Goal: Task Accomplishment & Management: Manage account settings

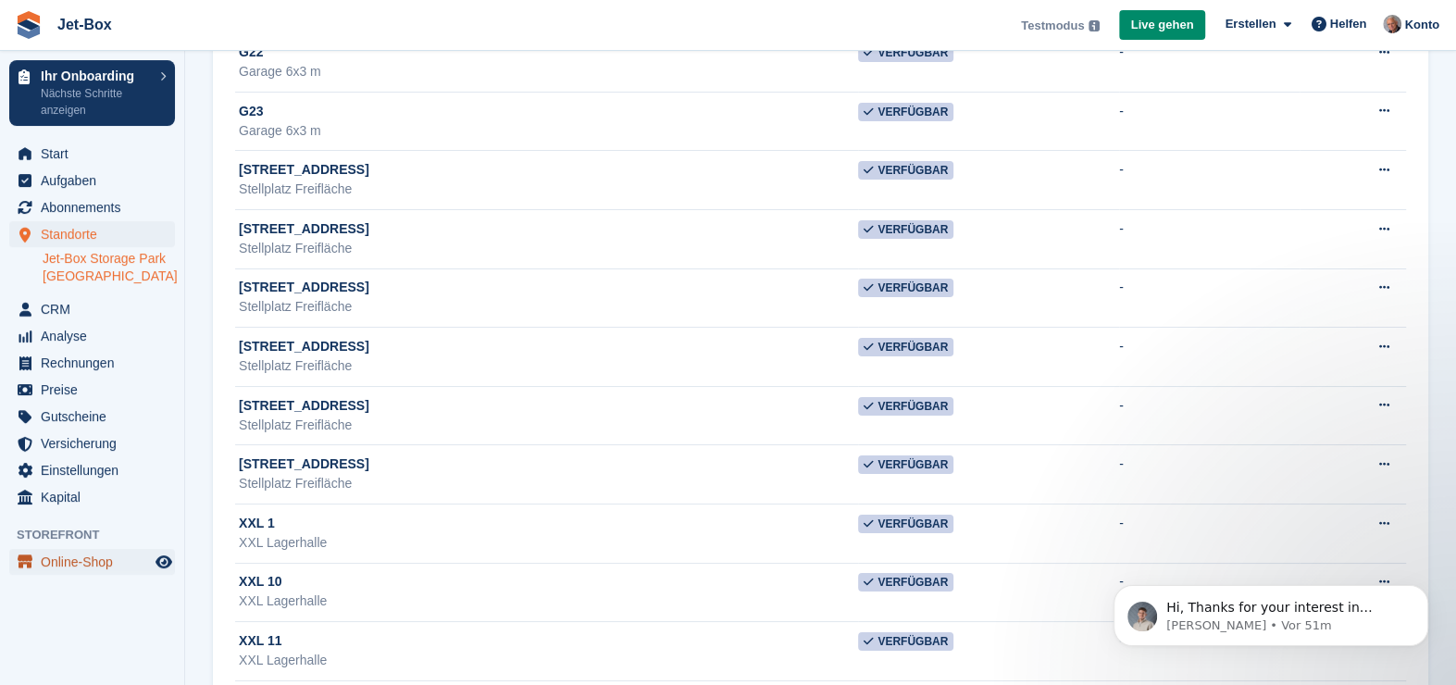
click at [59, 562] on span "Online-Shop" at bounding box center [96, 562] width 111 height 26
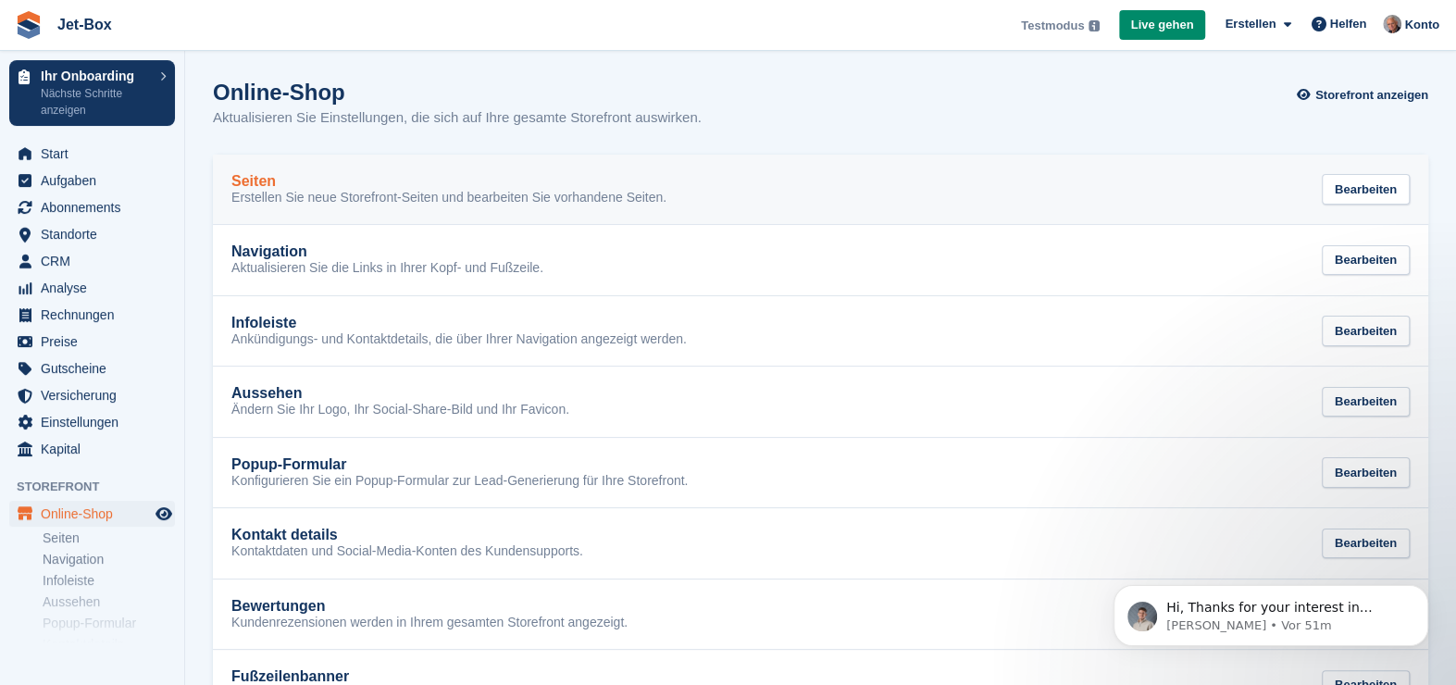
click at [258, 180] on h2 "Seiten" at bounding box center [253, 181] width 44 height 17
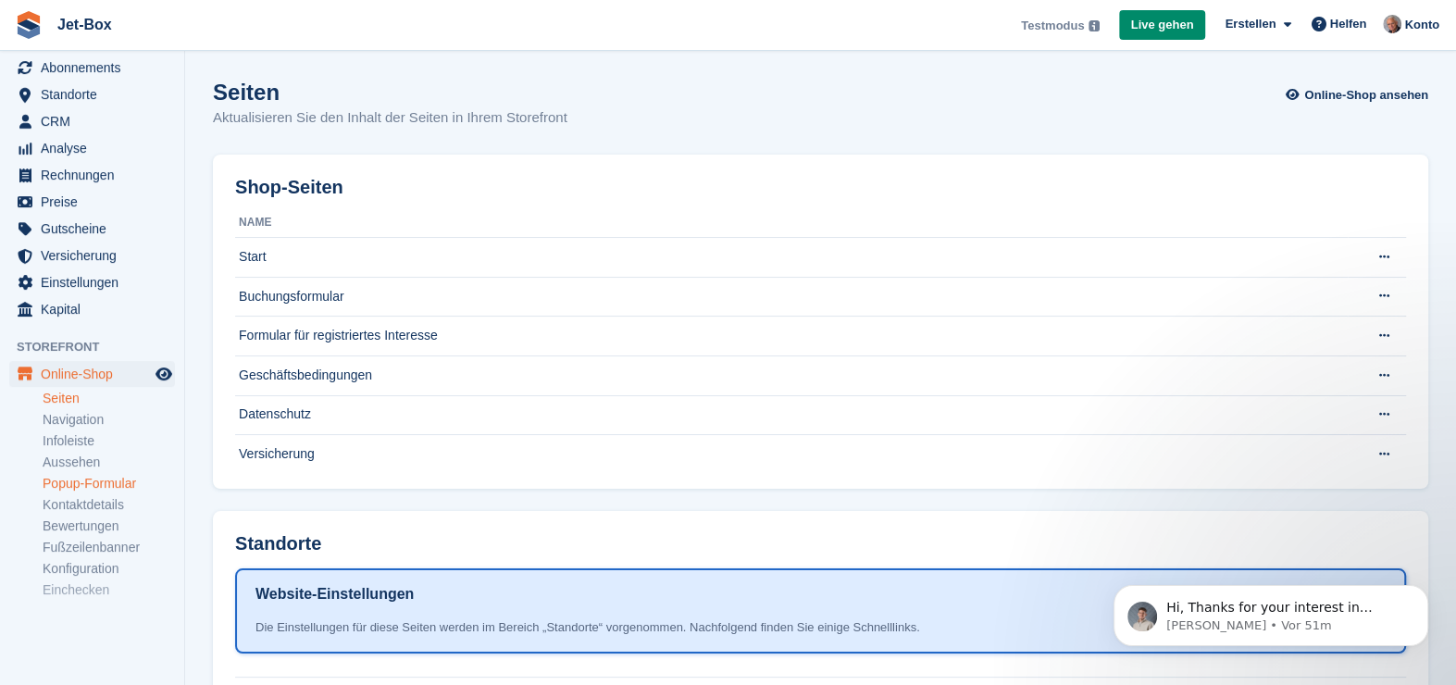
scroll to position [164, 0]
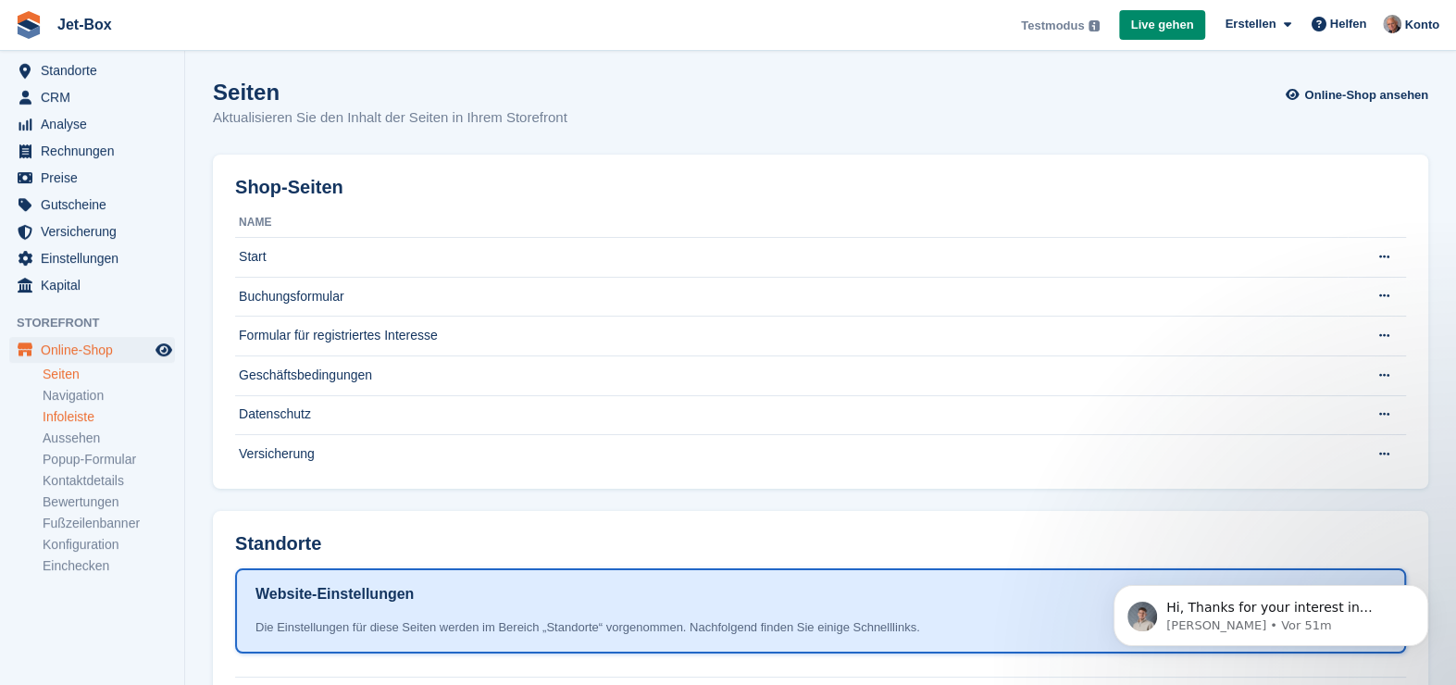
click at [77, 414] on link "Infoleiste" at bounding box center [109, 417] width 132 height 18
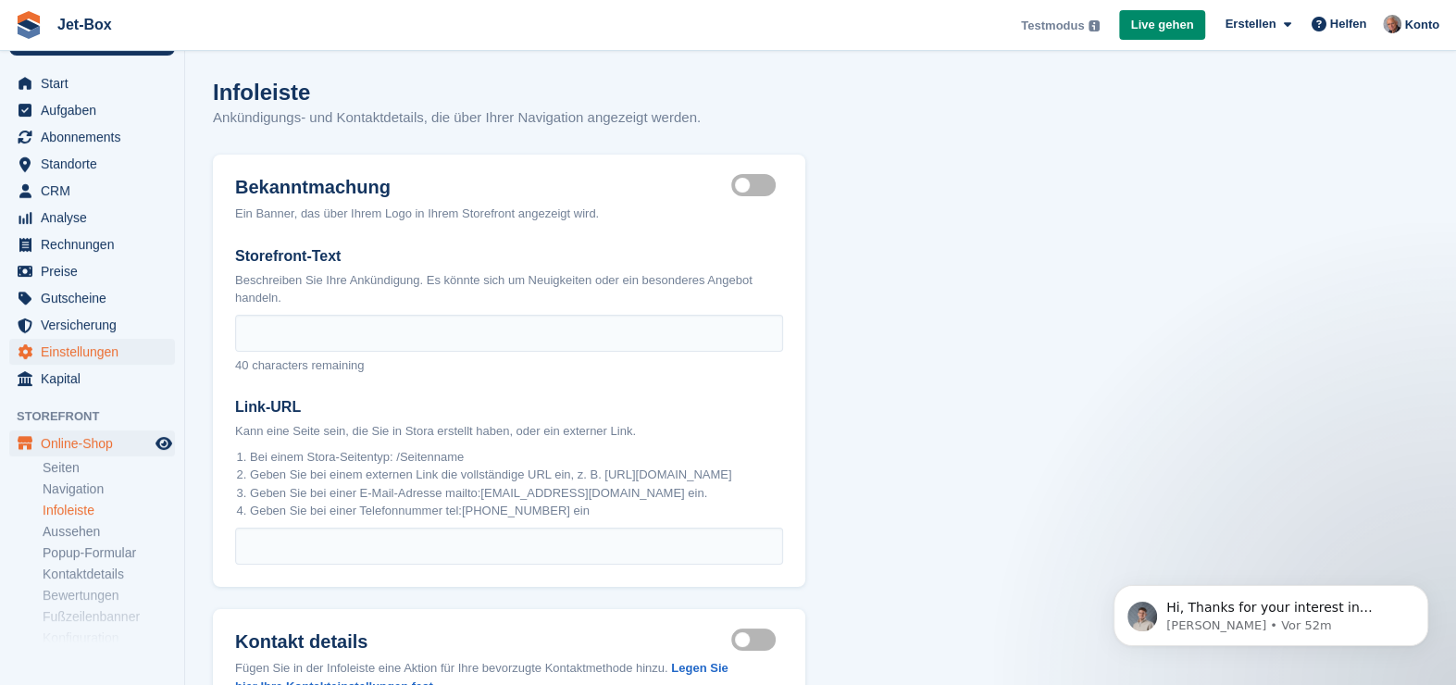
scroll to position [164, 0]
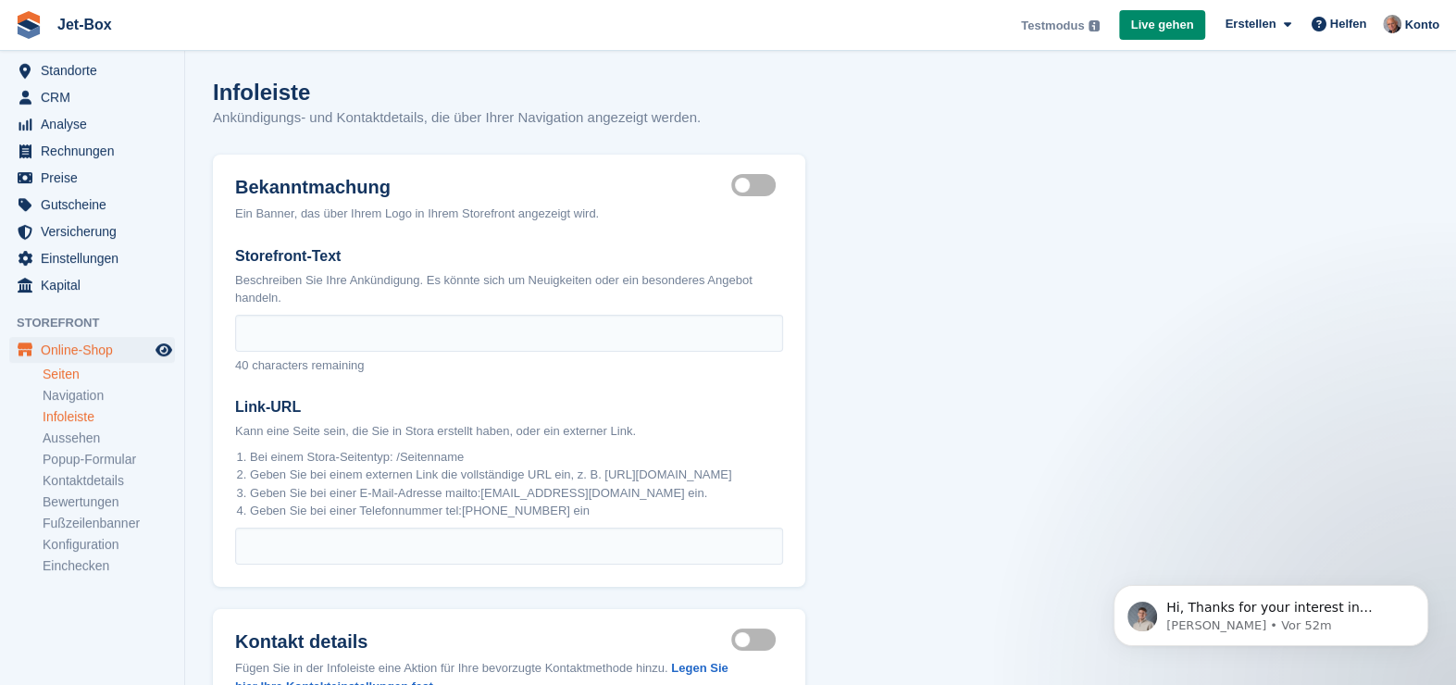
click at [57, 367] on link "Seiten" at bounding box center [109, 375] width 132 height 18
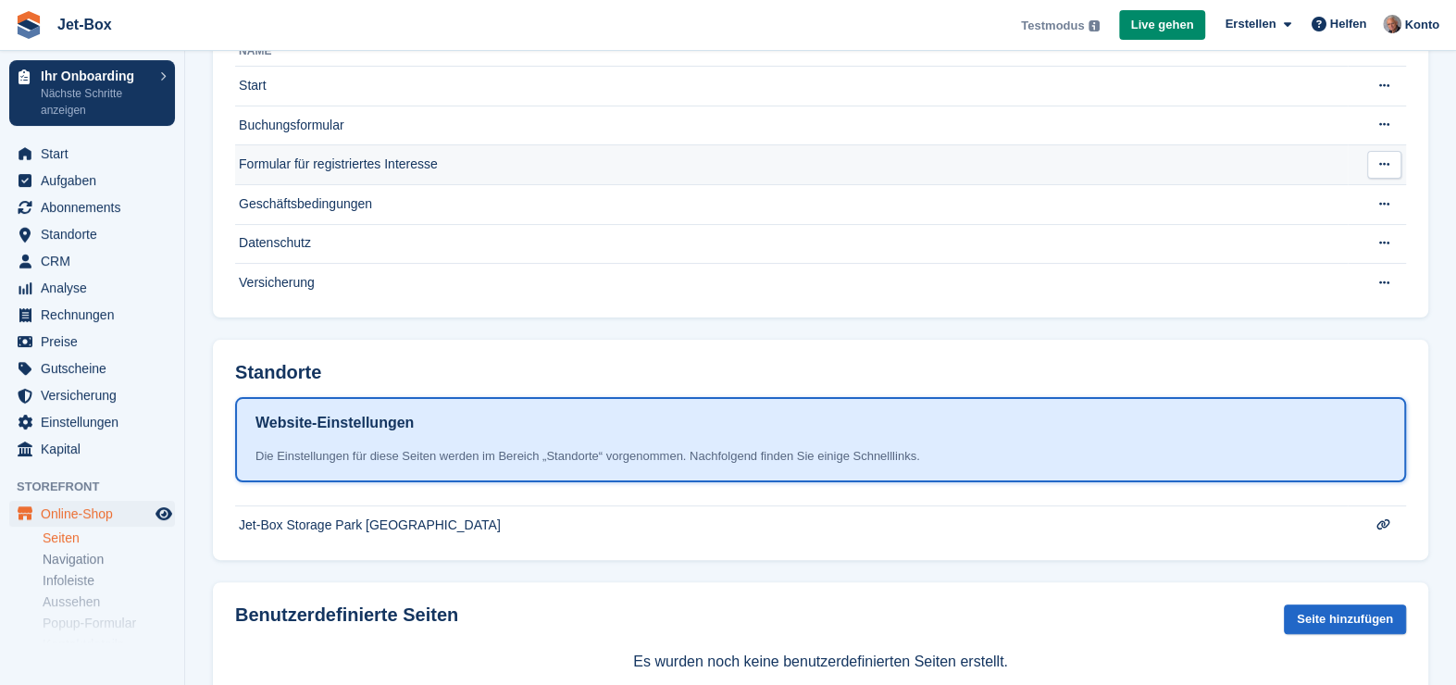
scroll to position [225, 0]
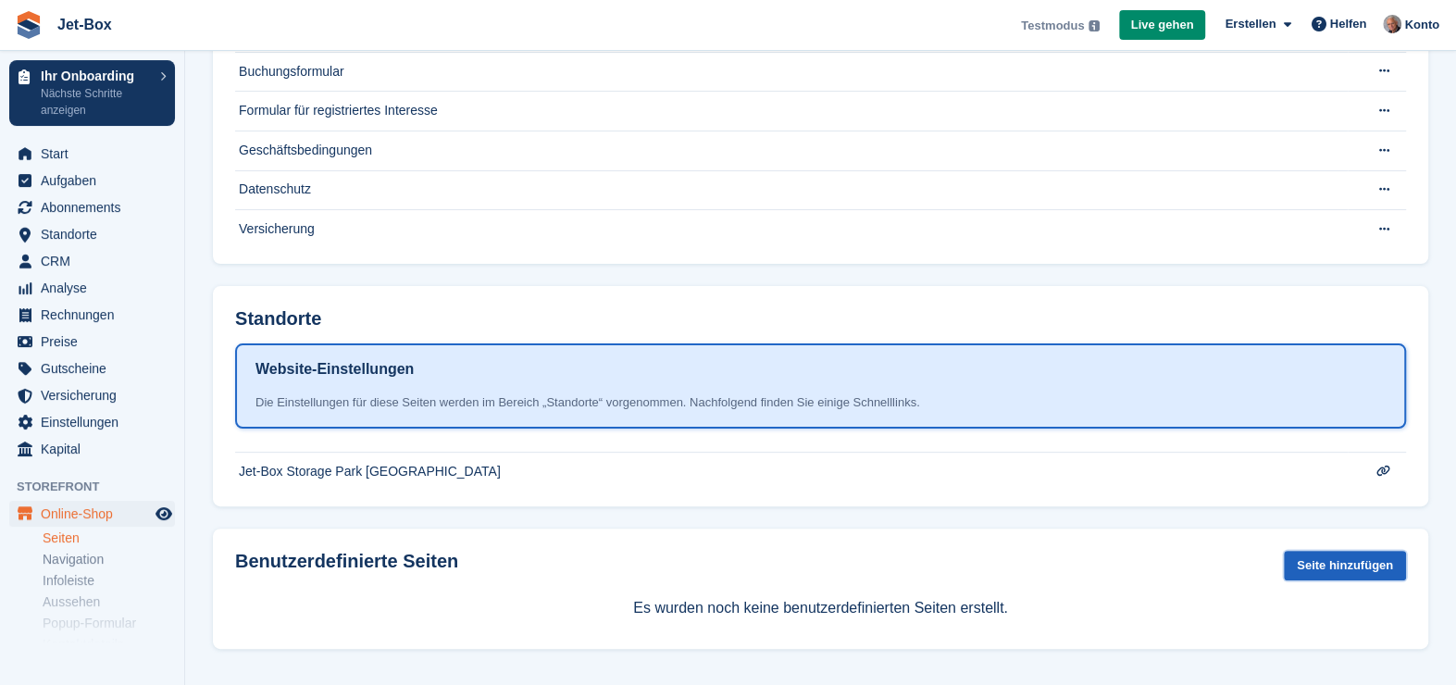
click at [1321, 564] on link "Seite hinzufügen" at bounding box center [1345, 566] width 122 height 31
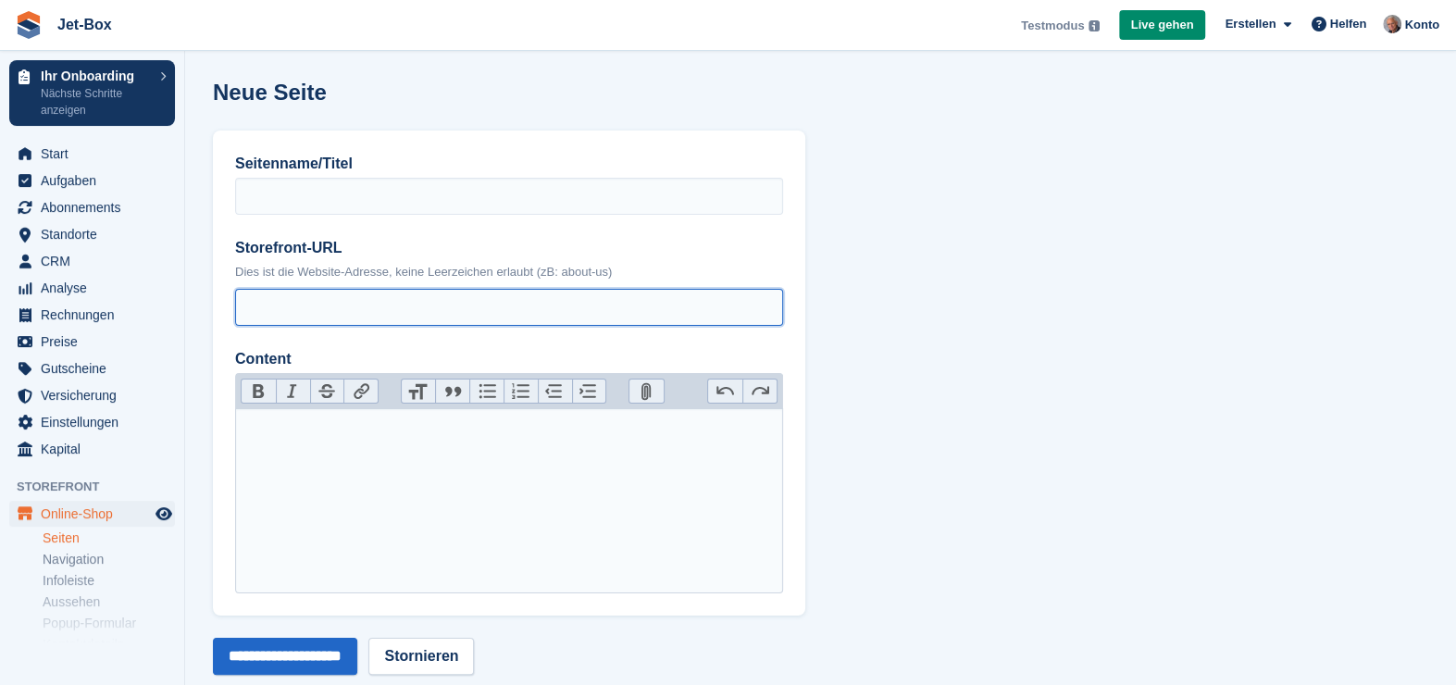
click at [367, 306] on input "Storefront-URL" at bounding box center [509, 307] width 548 height 37
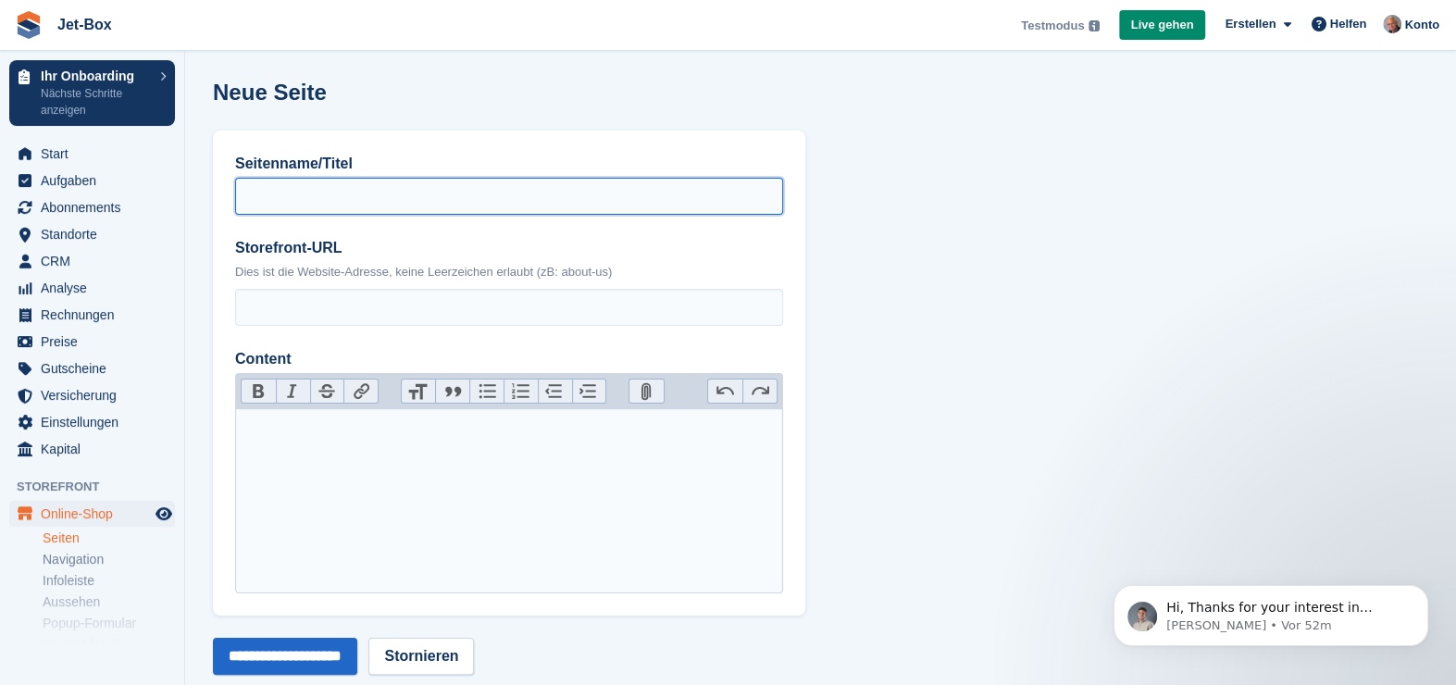
click at [329, 205] on input "Seitenname/Titel" at bounding box center [509, 196] width 548 height 37
type input "**********"
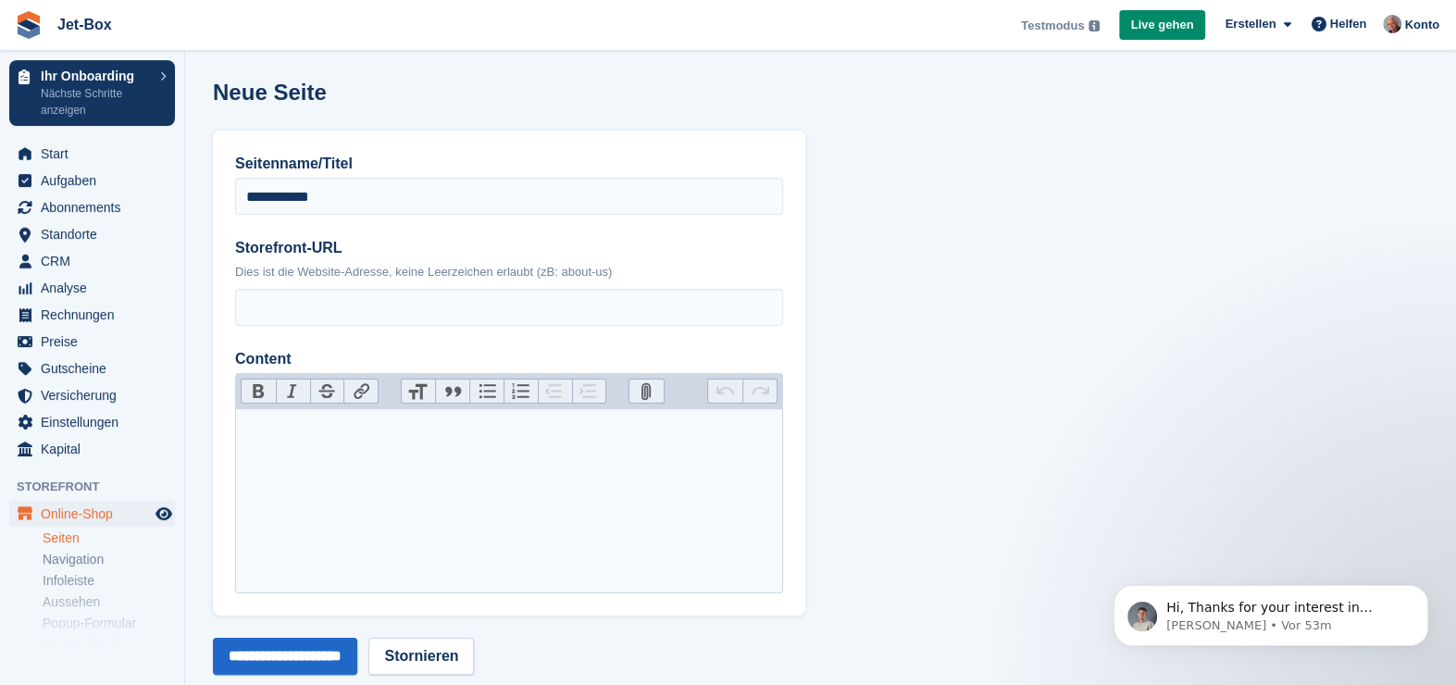
click at [383, 419] on trix-editor "Content" at bounding box center [509, 500] width 548 height 185
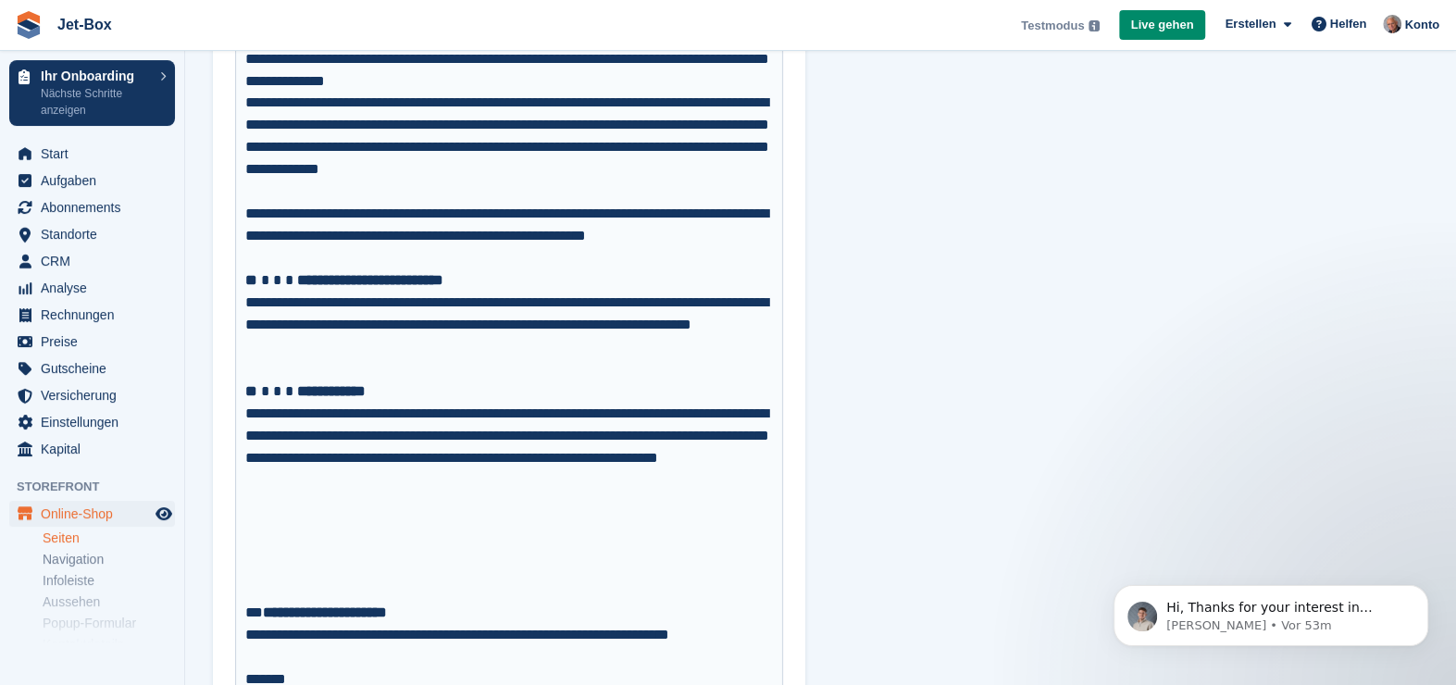
scroll to position [1111, 0]
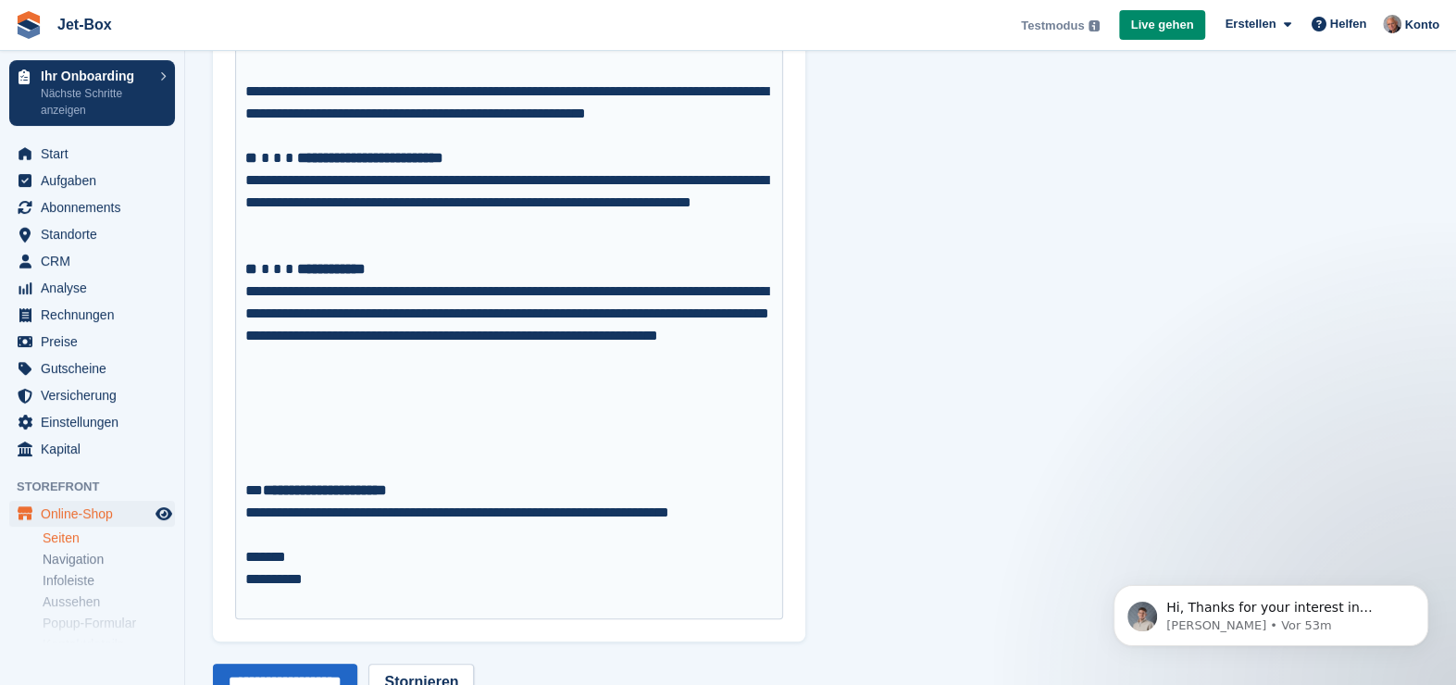
click at [603, 361] on div "**********" at bounding box center [509, 324] width 528 height 89
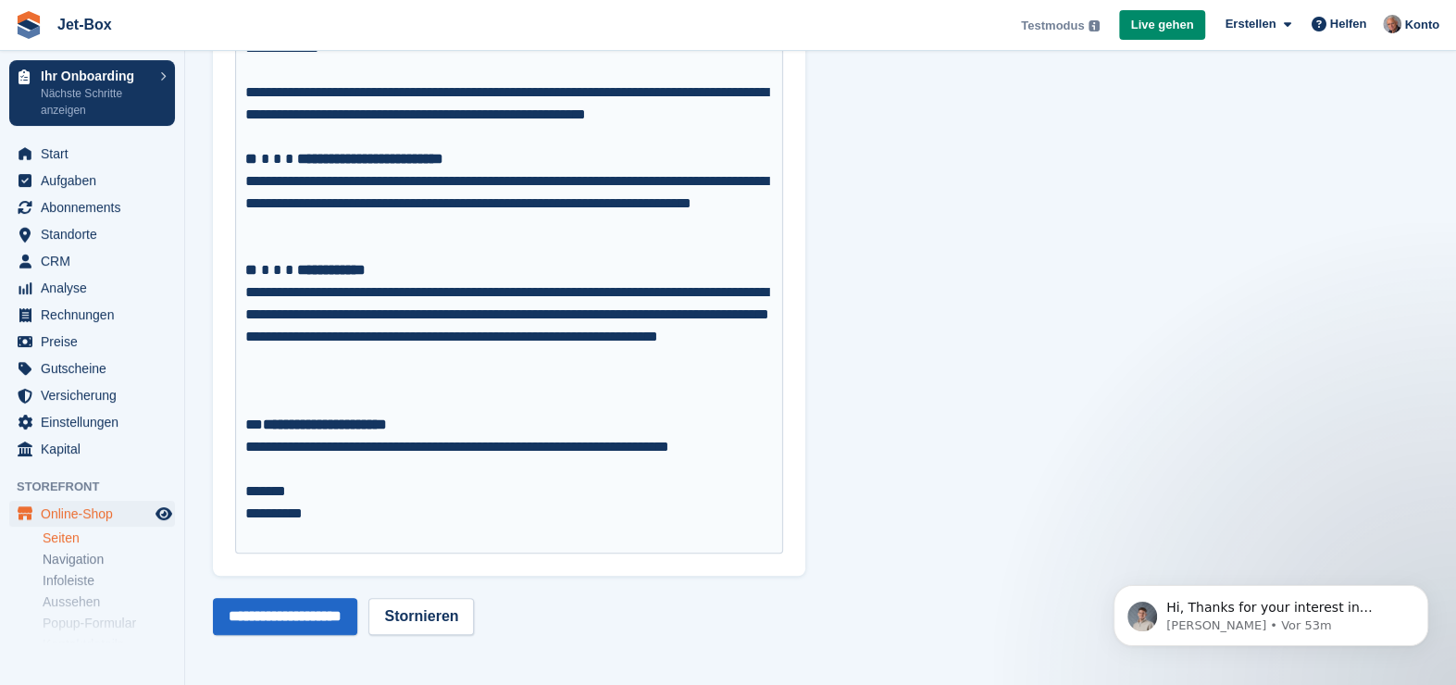
scroll to position [1088, 0]
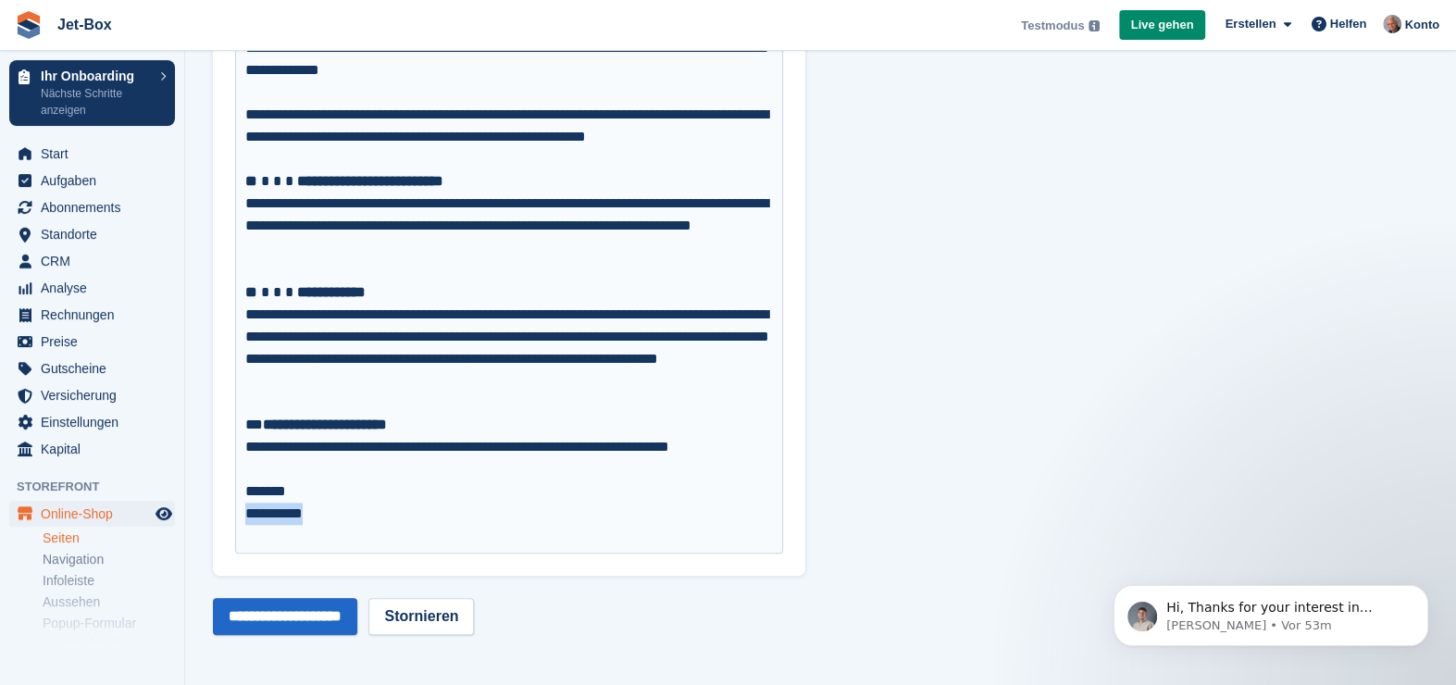
drag, startPoint x: 292, startPoint y: 515, endPoint x: 245, endPoint y: 514, distance: 46.3
type trix-editor "**********"
click at [354, 615] on input "**********" at bounding box center [285, 616] width 144 height 37
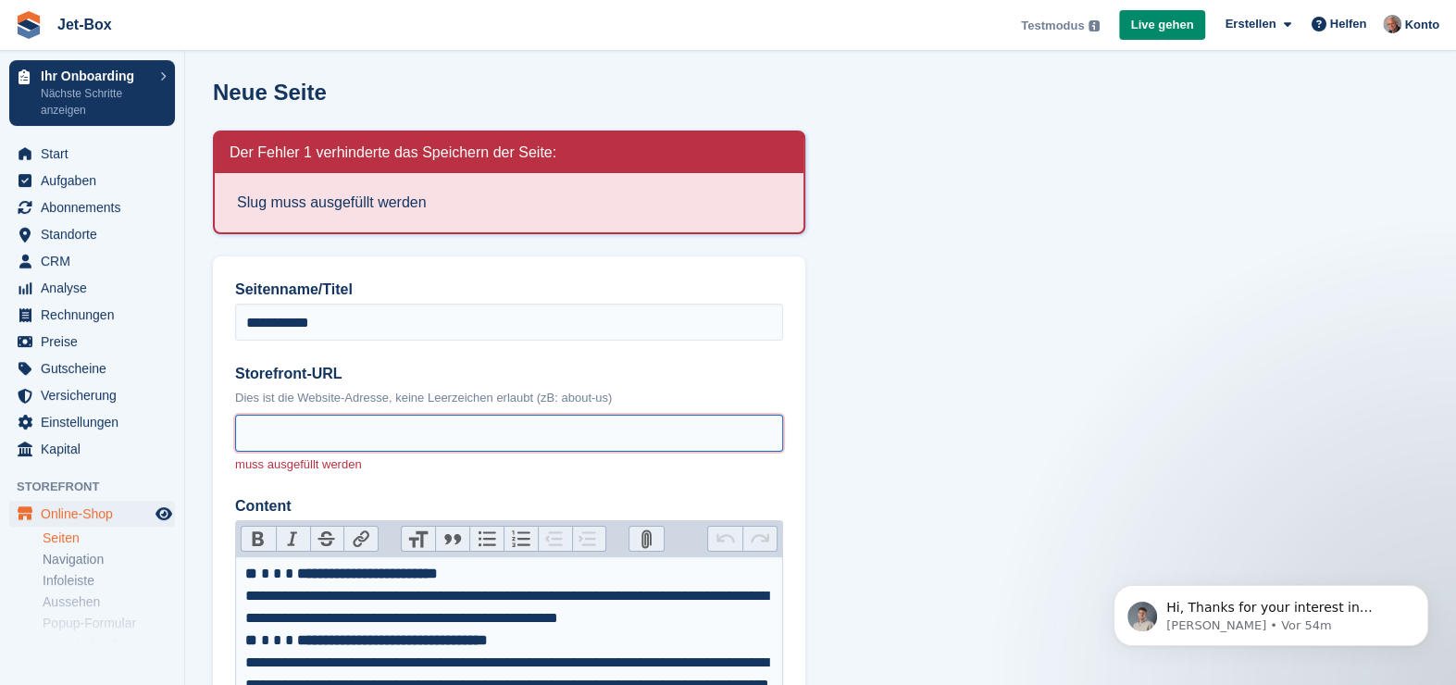
click at [307, 430] on input "Storefront-URL" at bounding box center [509, 433] width 548 height 37
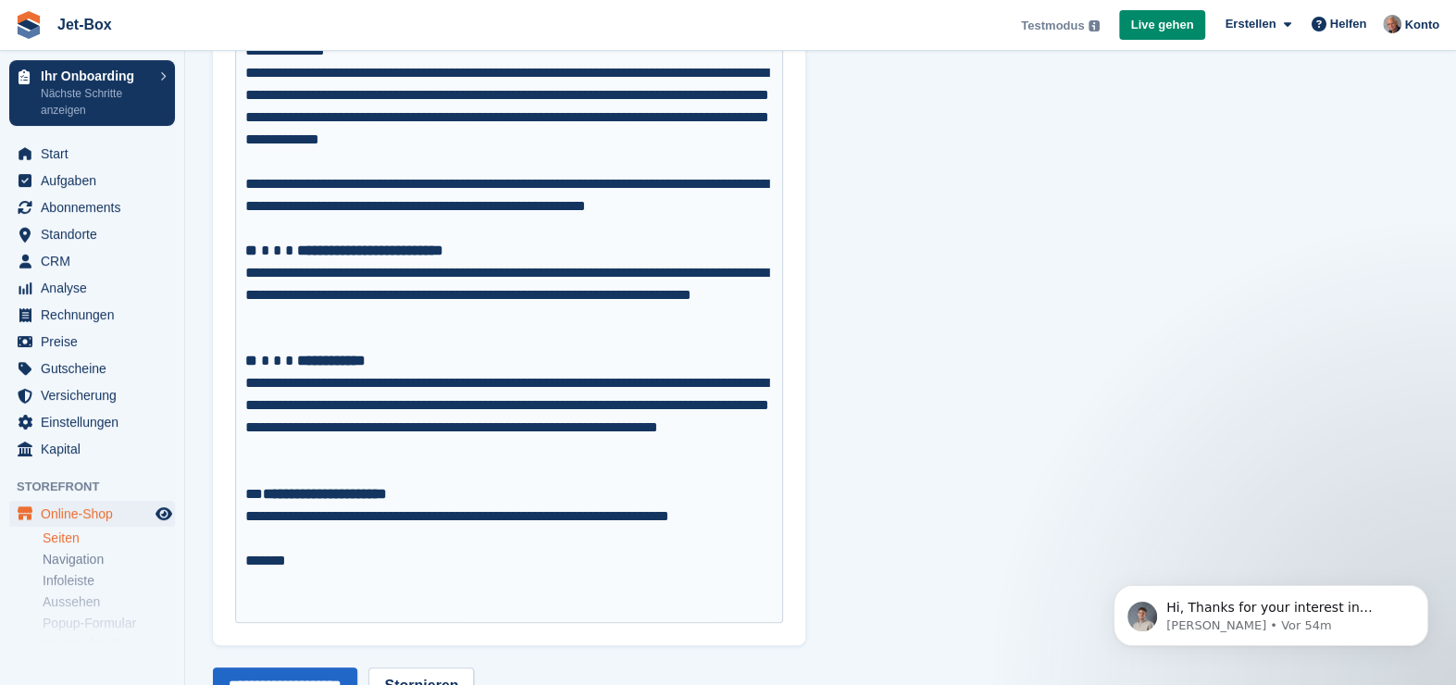
scroll to position [1236, 0]
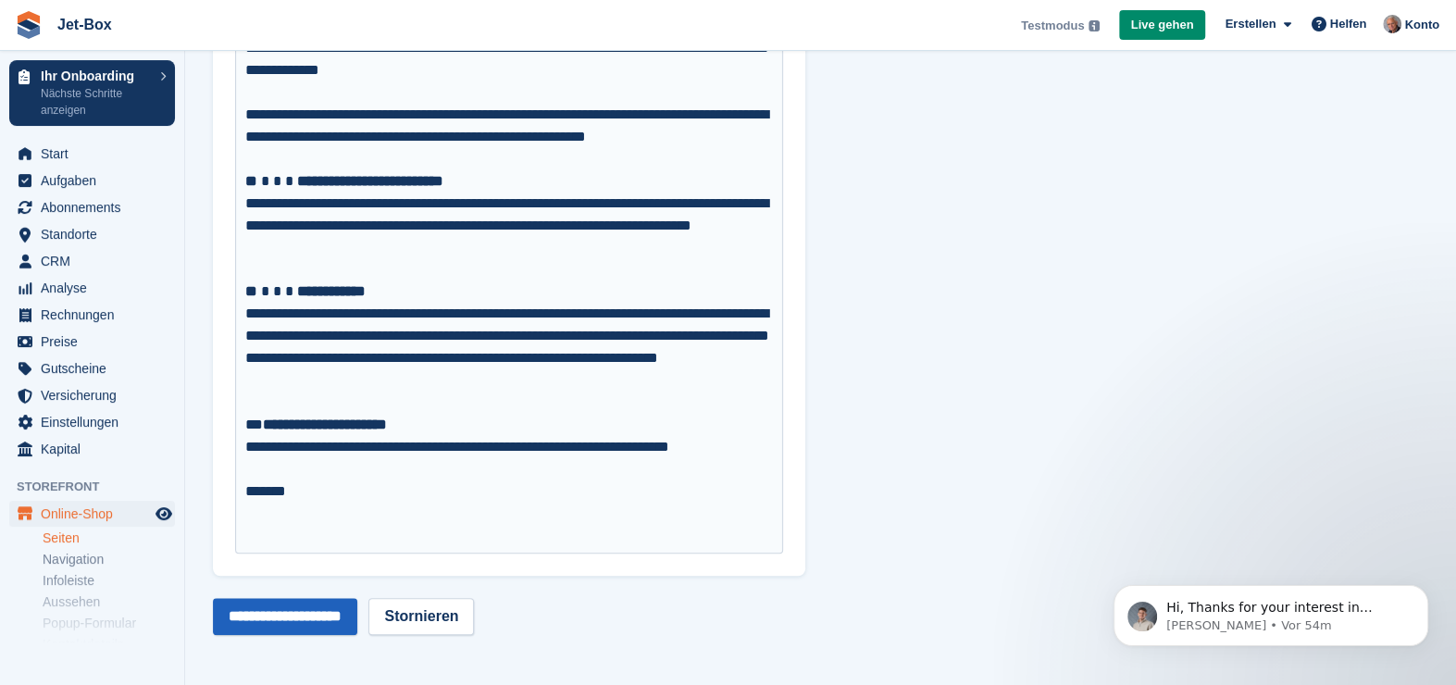
type input "**********"
click at [302, 614] on input "**********" at bounding box center [285, 616] width 144 height 37
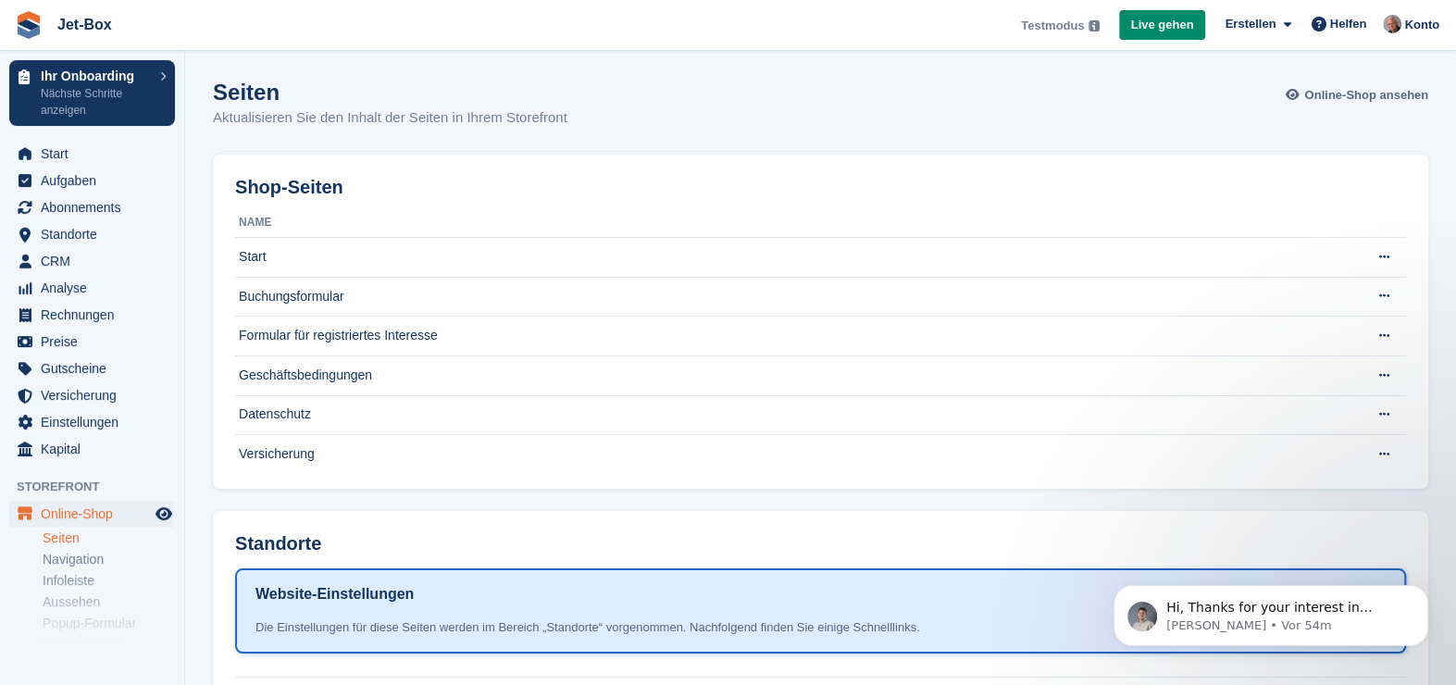
click at [1394, 96] on span "Online-Shop ansehen" at bounding box center [1366, 95] width 124 height 19
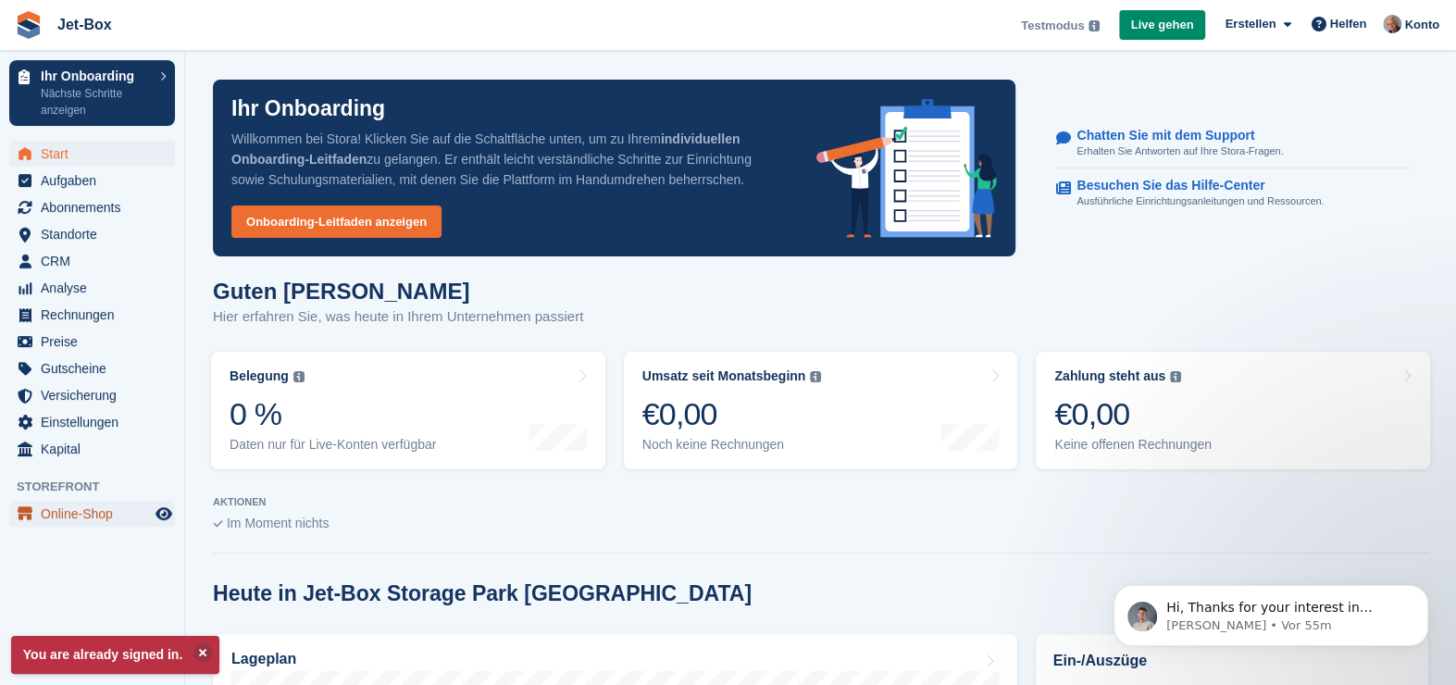
click at [68, 509] on span "Online-Shop" at bounding box center [96, 514] width 111 height 26
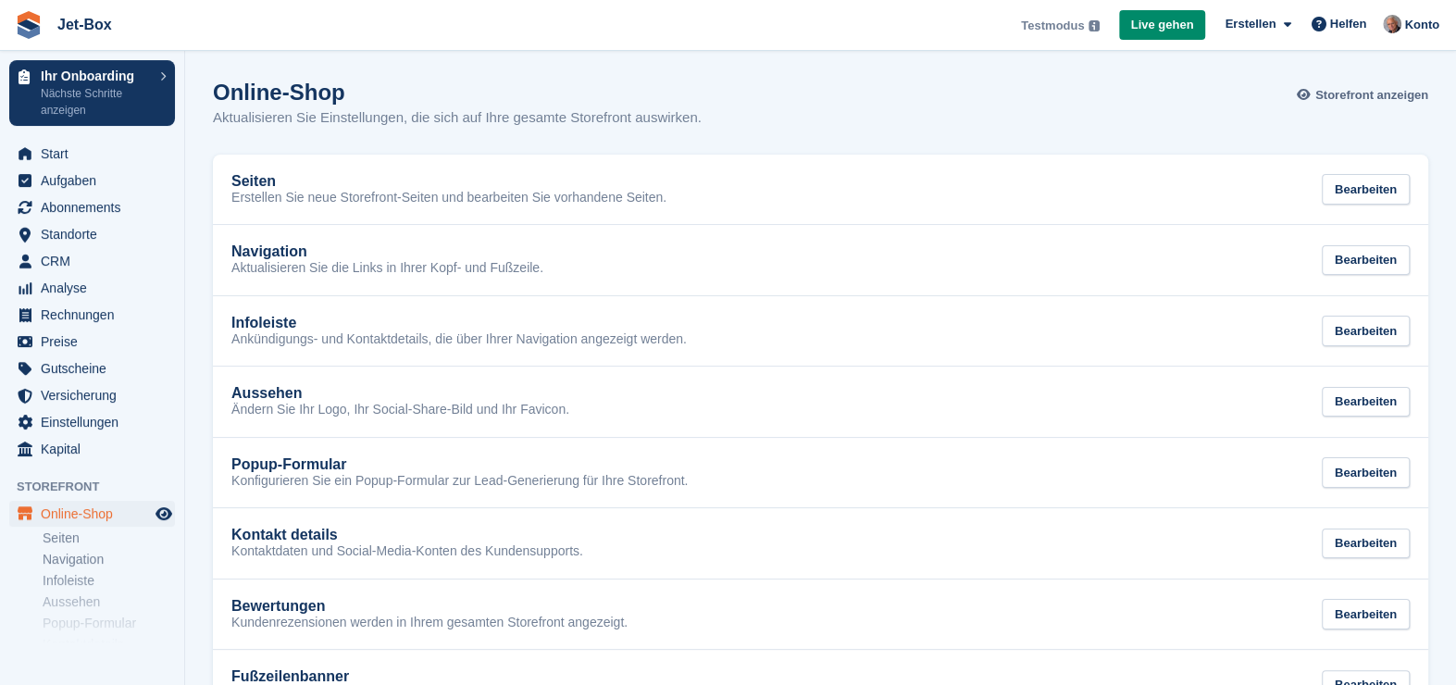
click at [1372, 93] on span "Storefront anzeigen" at bounding box center [1371, 95] width 113 height 19
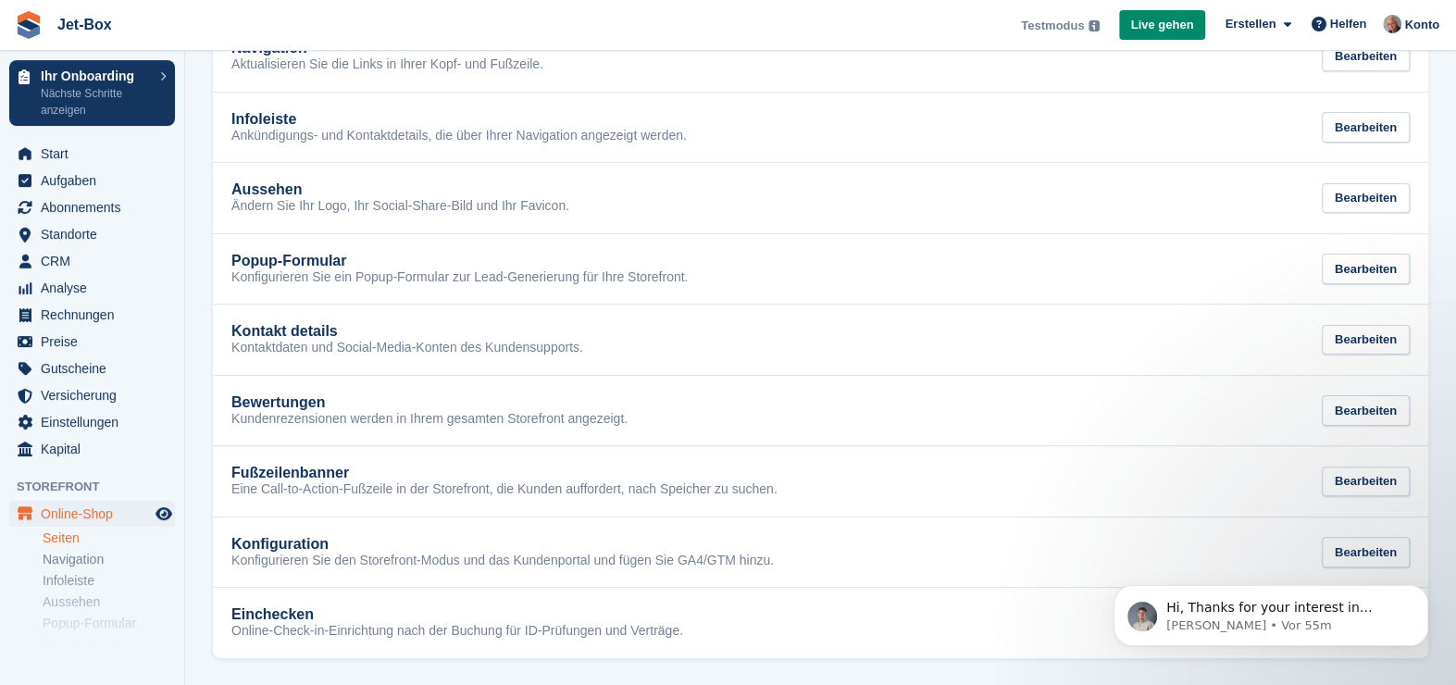
click at [60, 537] on link "Seiten" at bounding box center [109, 538] width 132 height 18
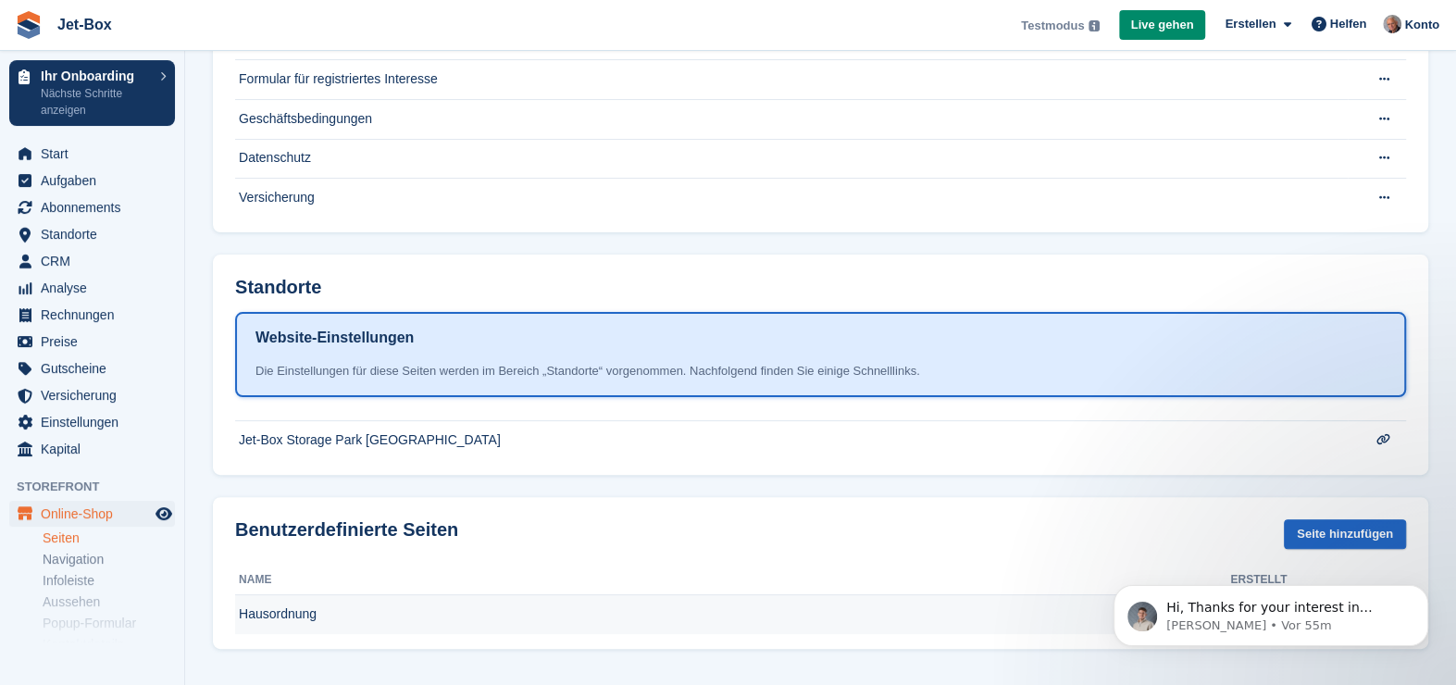
click at [279, 614] on td "Hausordnung" at bounding box center [732, 614] width 995 height 39
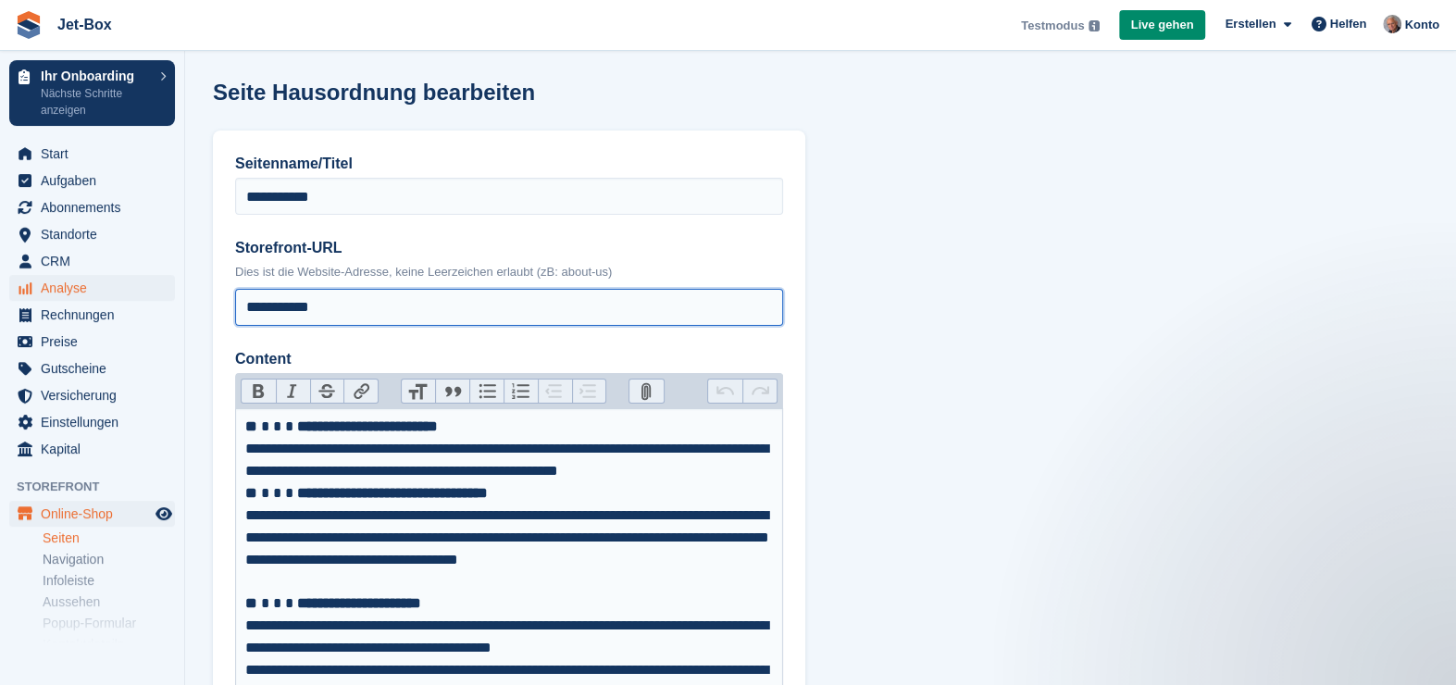
drag, startPoint x: 371, startPoint y: 306, endPoint x: 81, endPoint y: 292, distance: 290.9
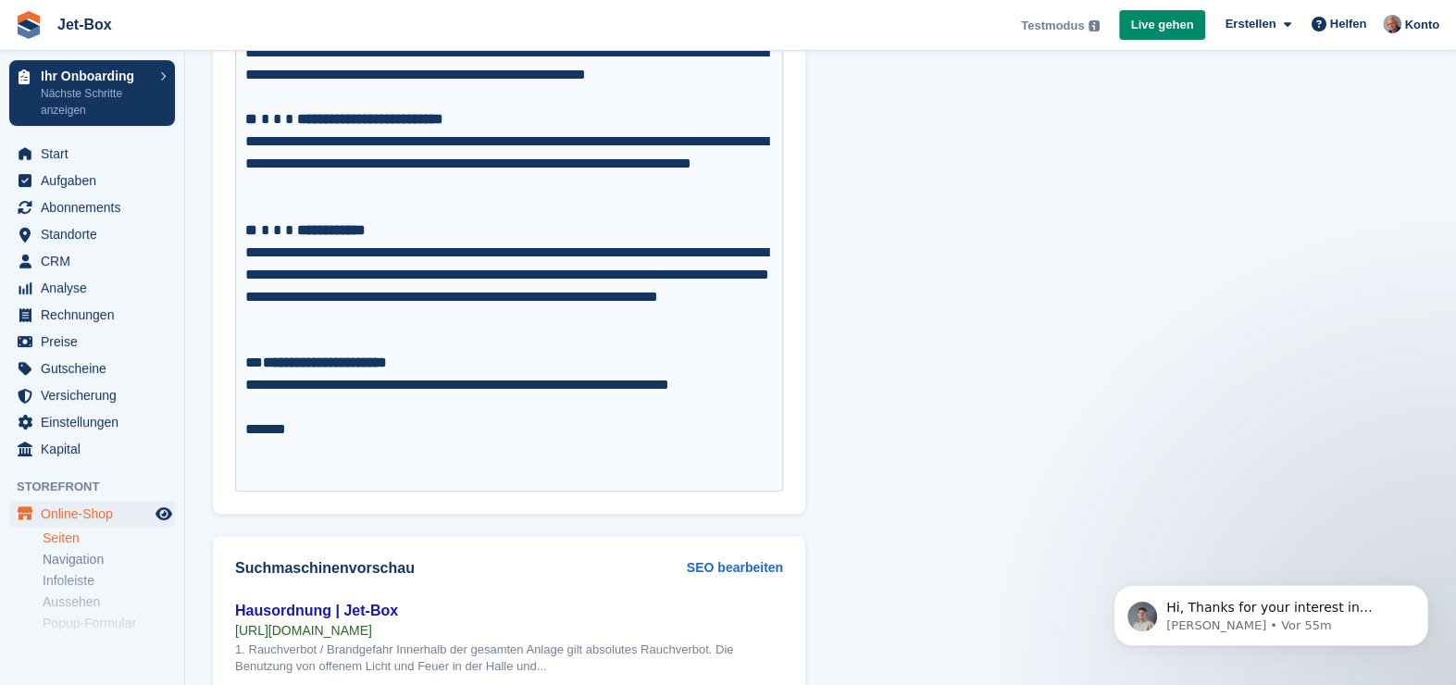
scroll to position [1273, 0]
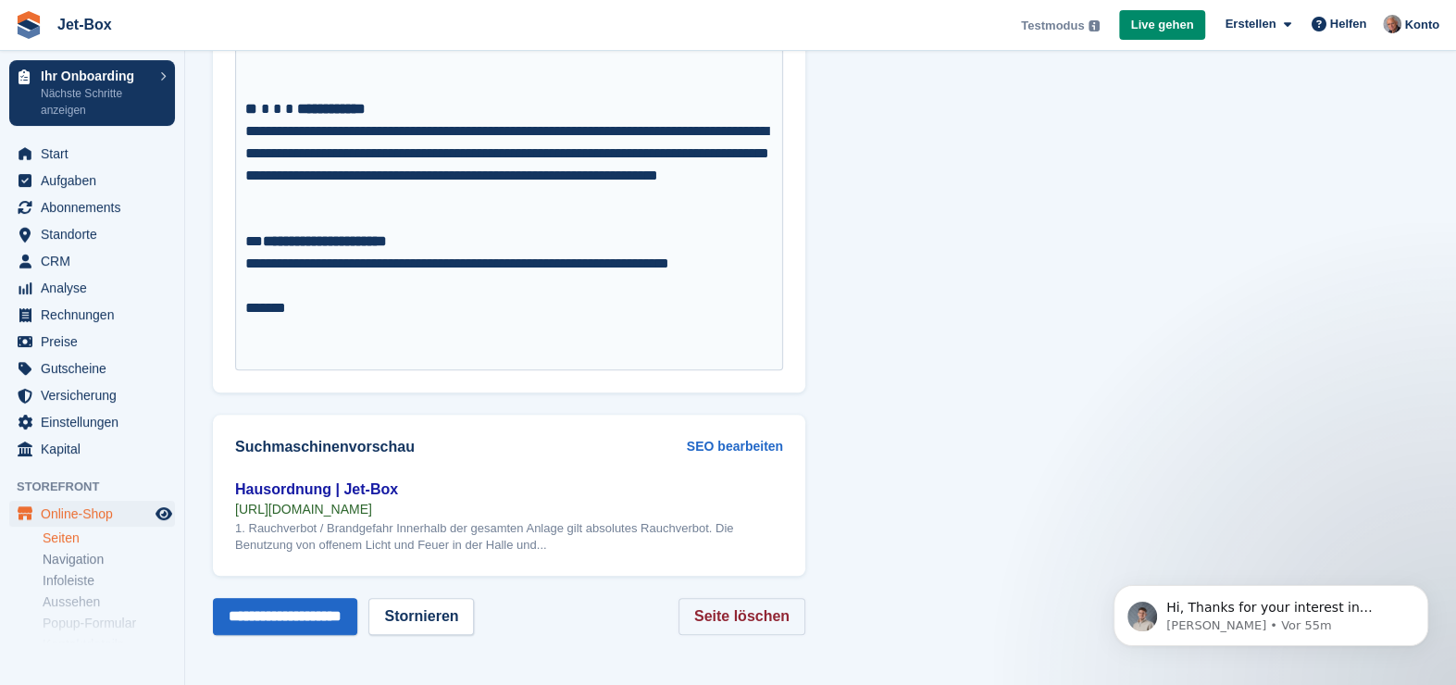
click at [738, 609] on link "Seite löschen" at bounding box center [741, 616] width 127 height 37
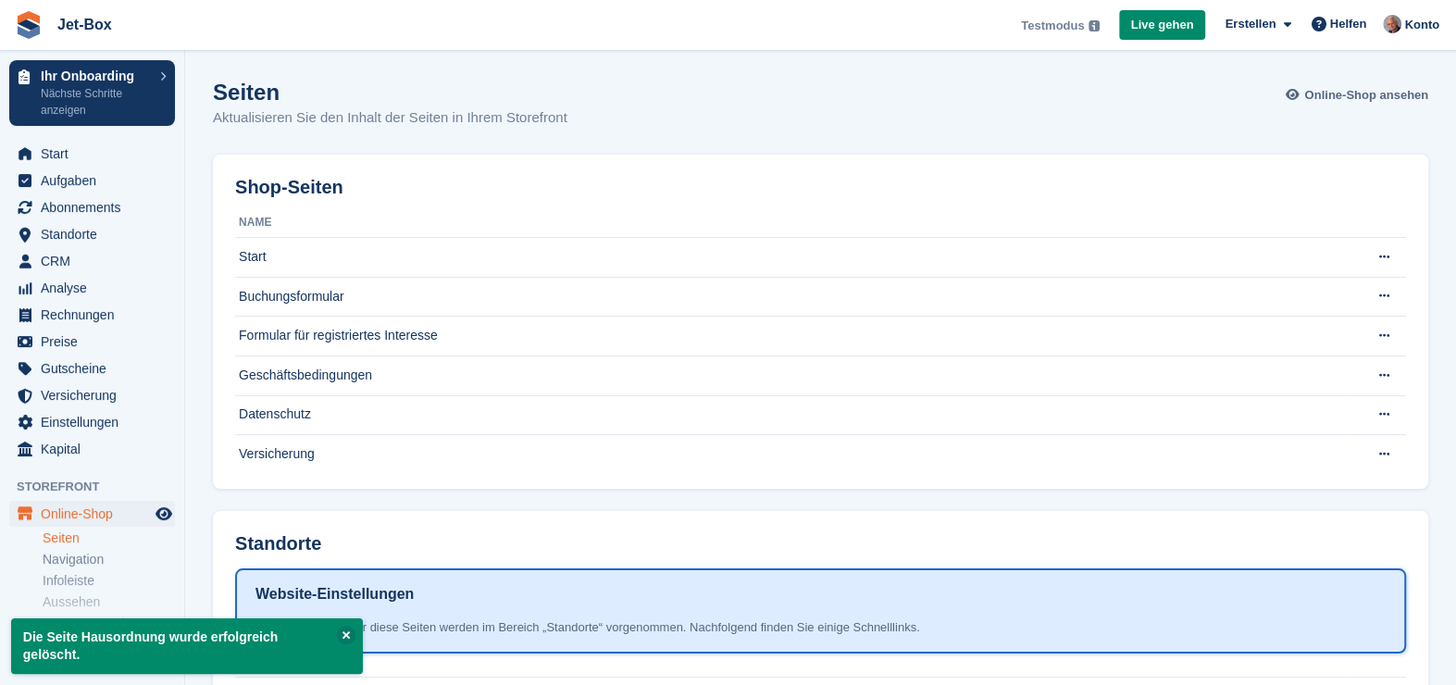
click at [1347, 97] on span "Online-Shop ansehen" at bounding box center [1366, 95] width 124 height 19
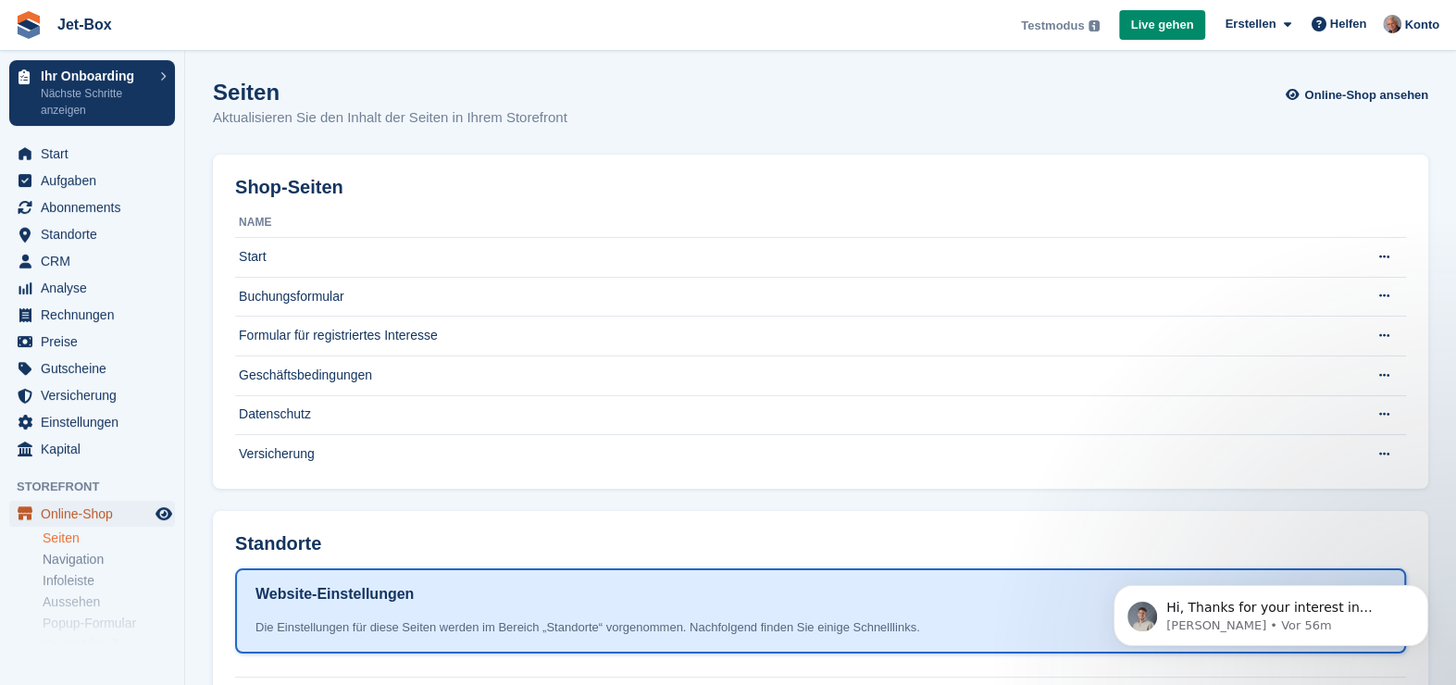
click at [70, 516] on span "Online-Shop" at bounding box center [96, 514] width 111 height 26
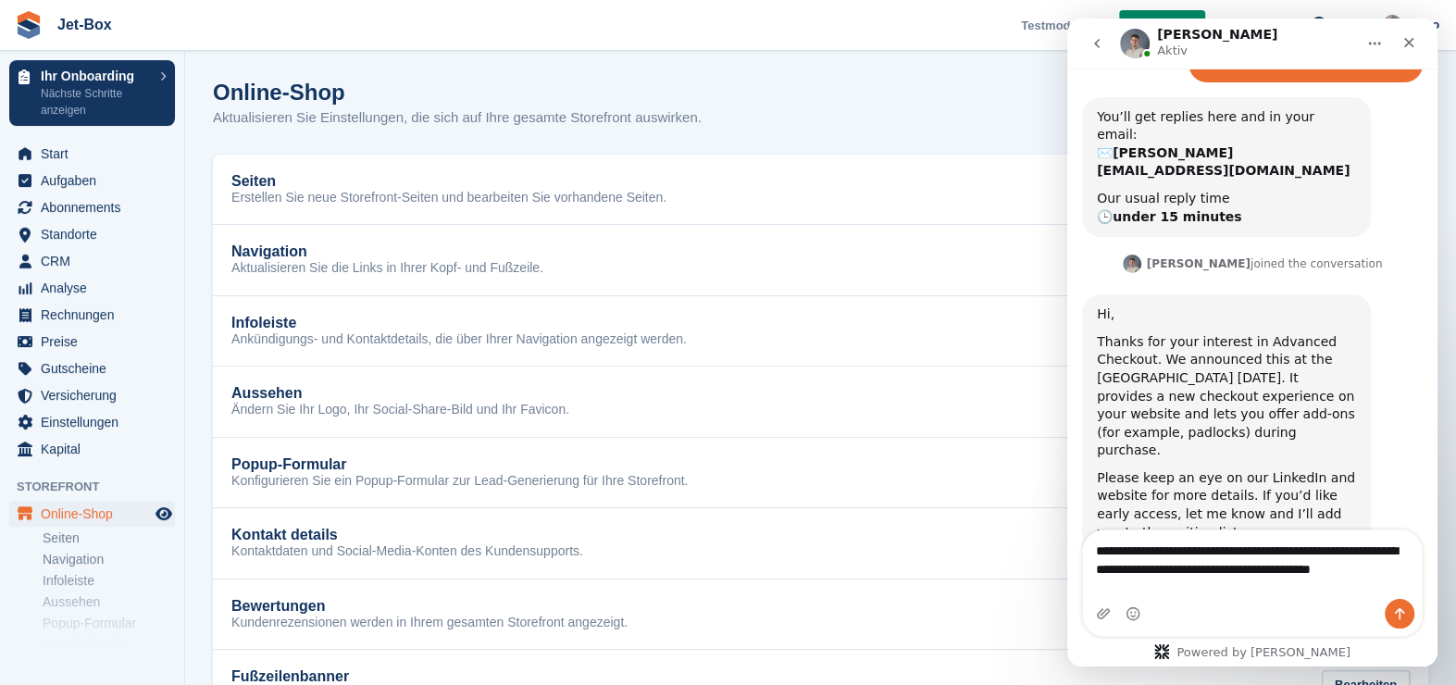
scroll to position [216, 0]
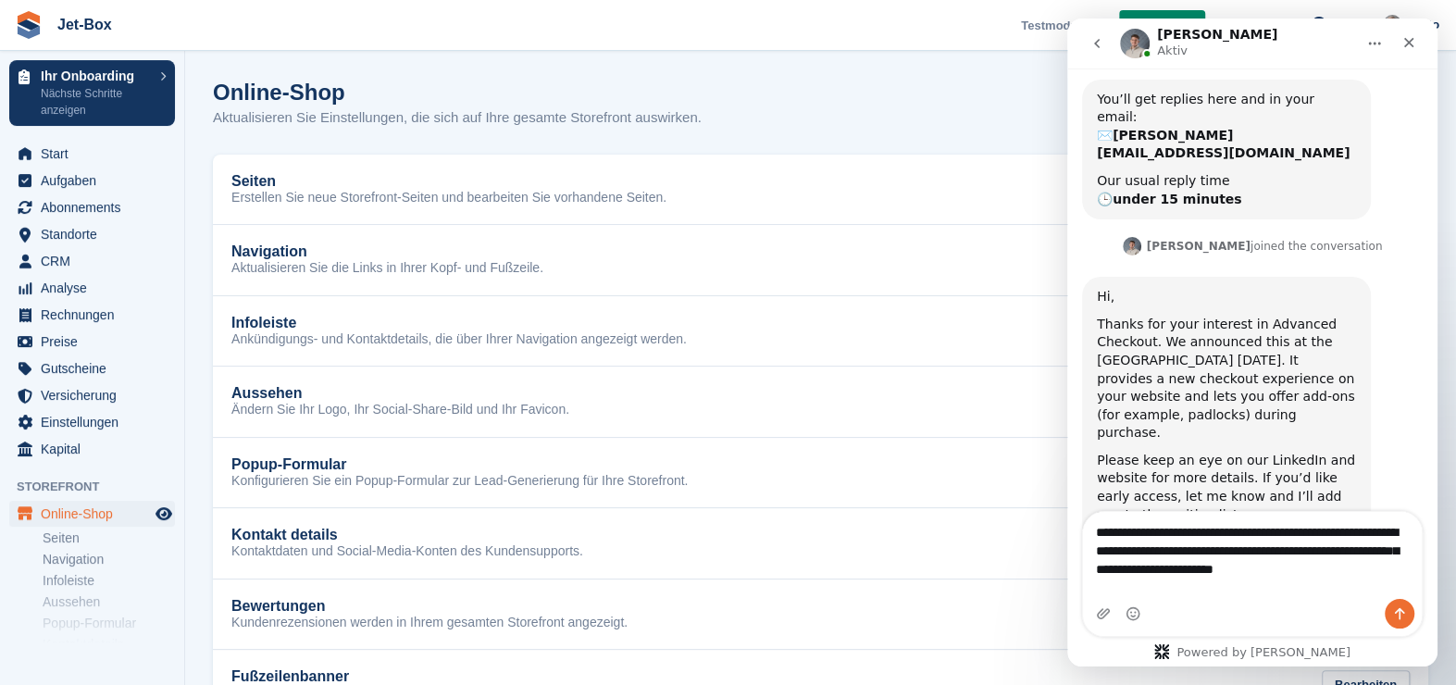
type textarea "**********"
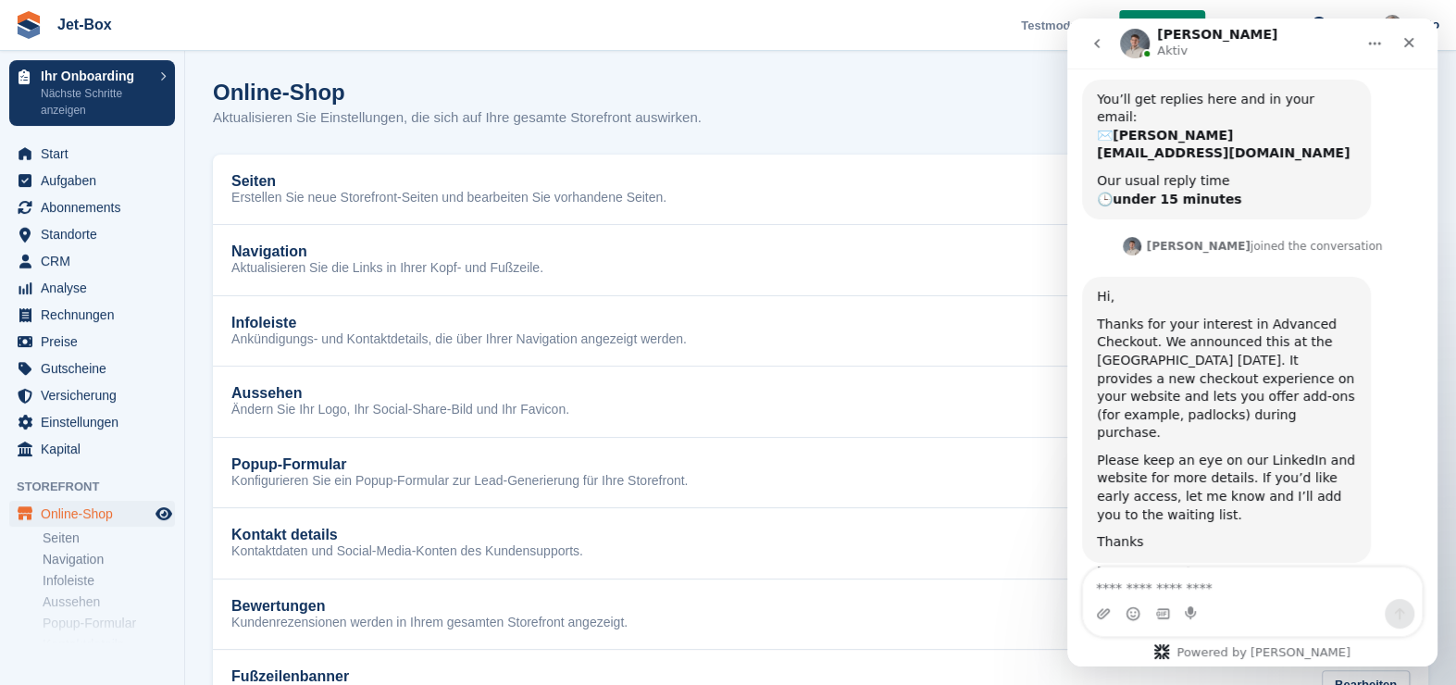
scroll to position [288, 0]
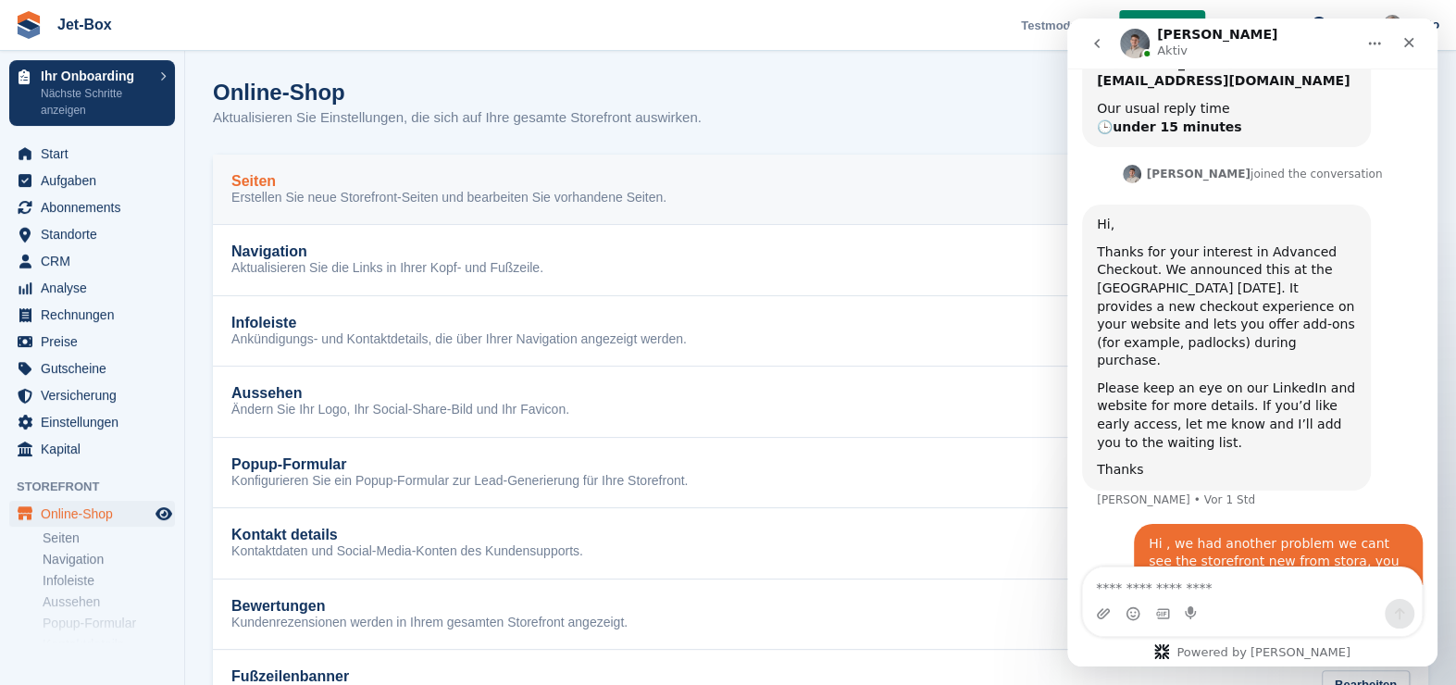
click at [246, 176] on h2 "Seiten" at bounding box center [253, 181] width 44 height 17
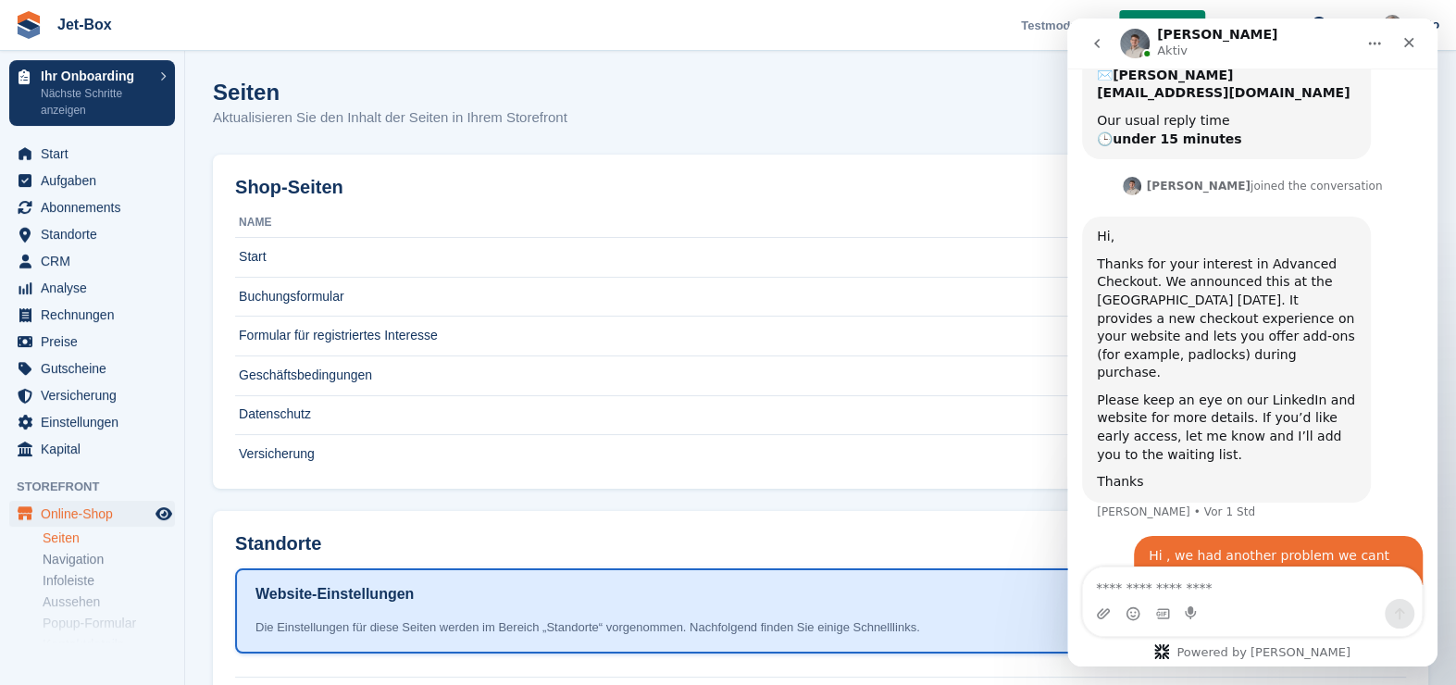
scroll to position [288, 0]
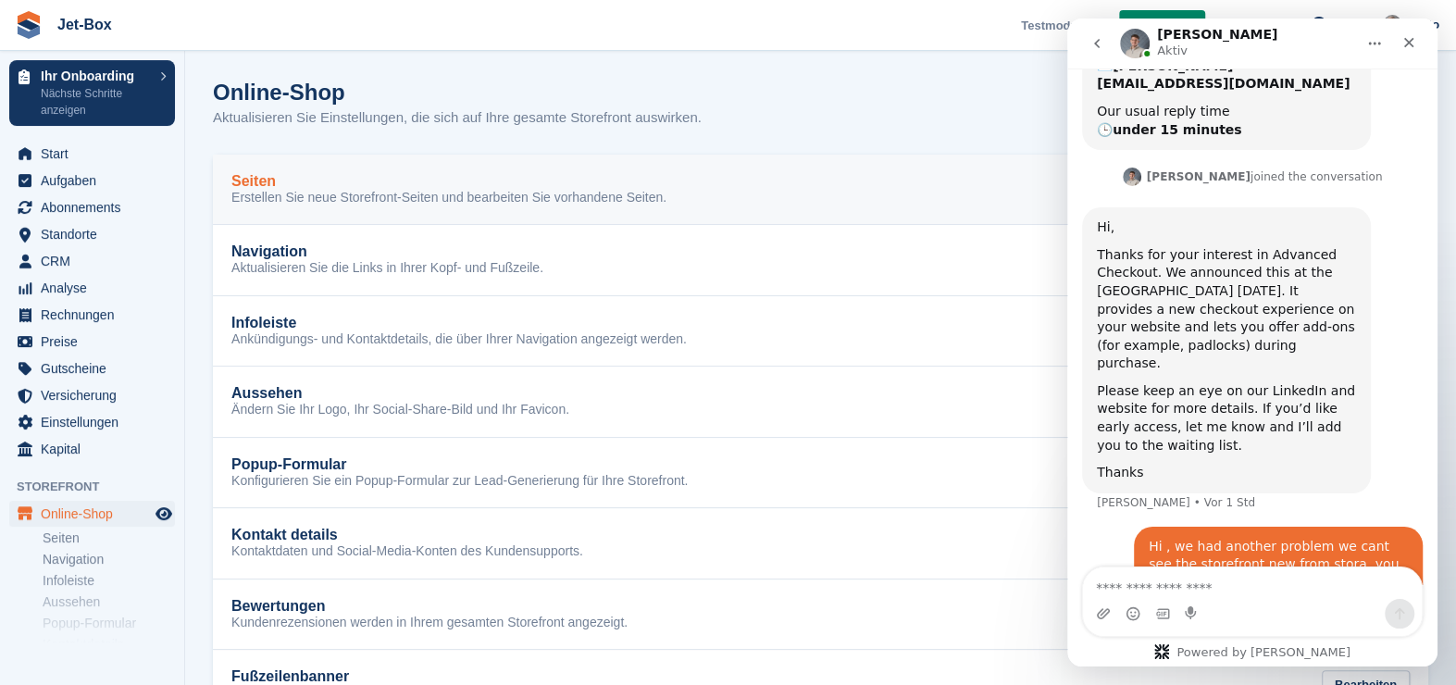
click at [263, 182] on h2 "Seiten" at bounding box center [253, 181] width 44 height 17
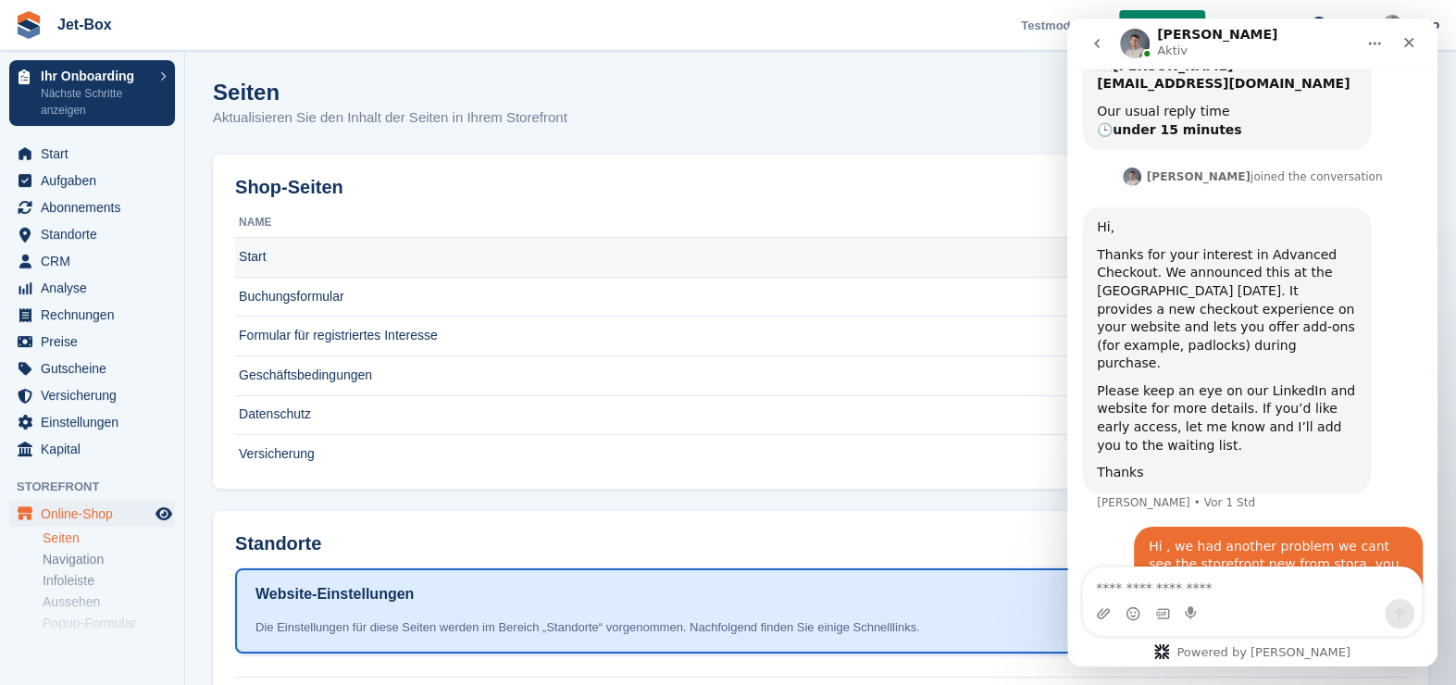
click at [253, 254] on td "Start" at bounding box center [791, 258] width 1112 height 40
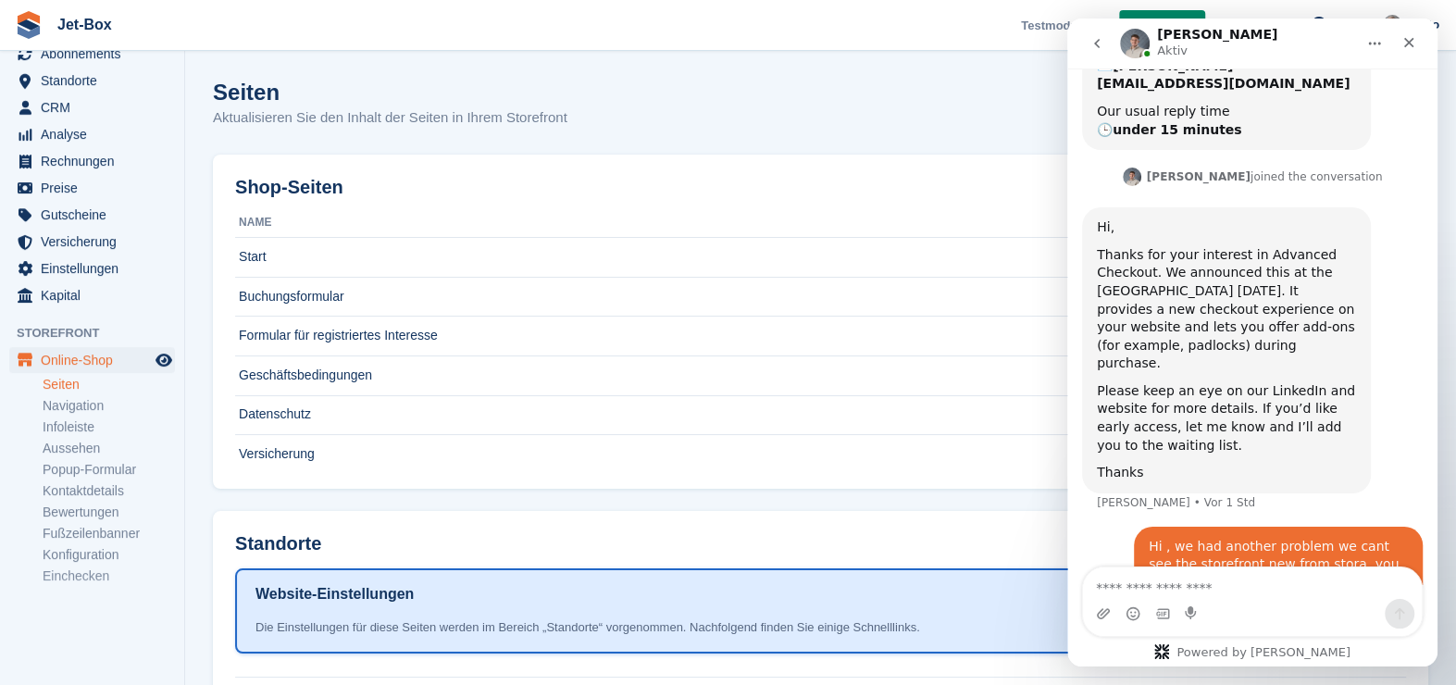
scroll to position [164, 0]
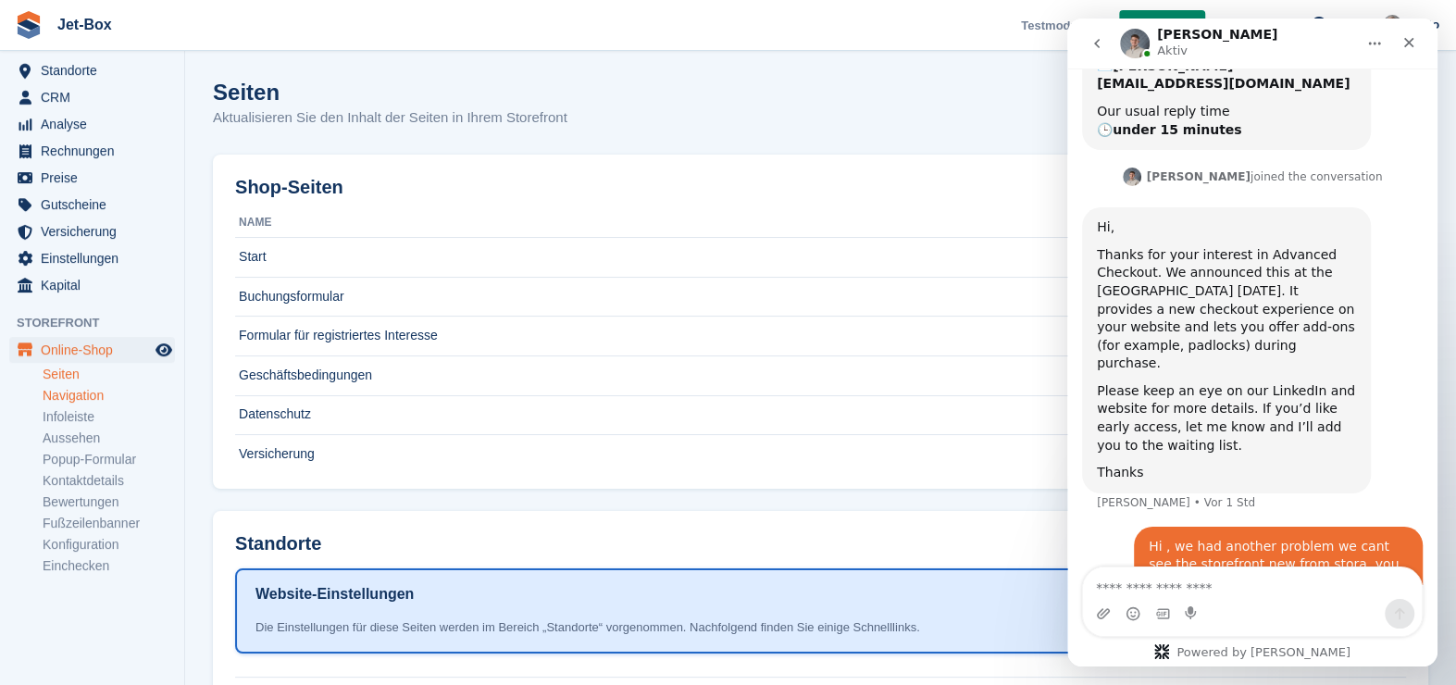
click at [110, 394] on link "Navigation" at bounding box center [109, 396] width 132 height 18
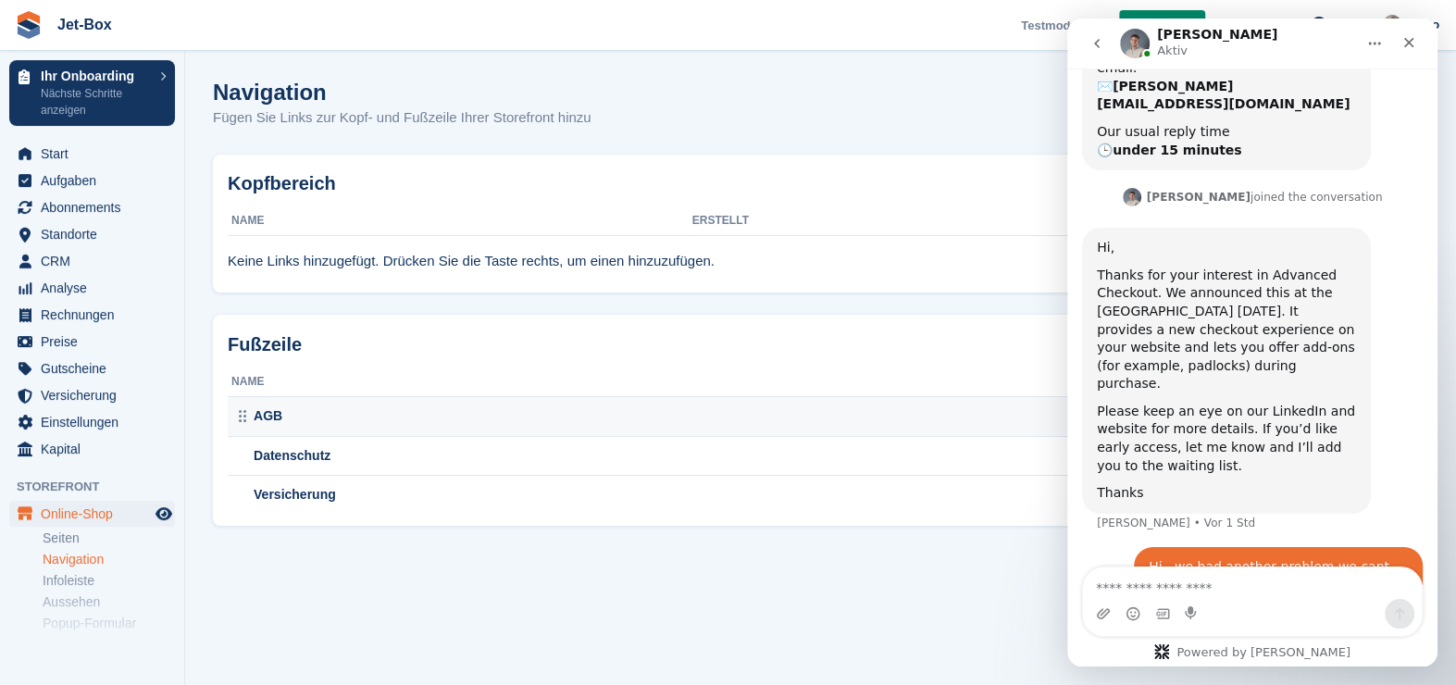
scroll to position [288, 0]
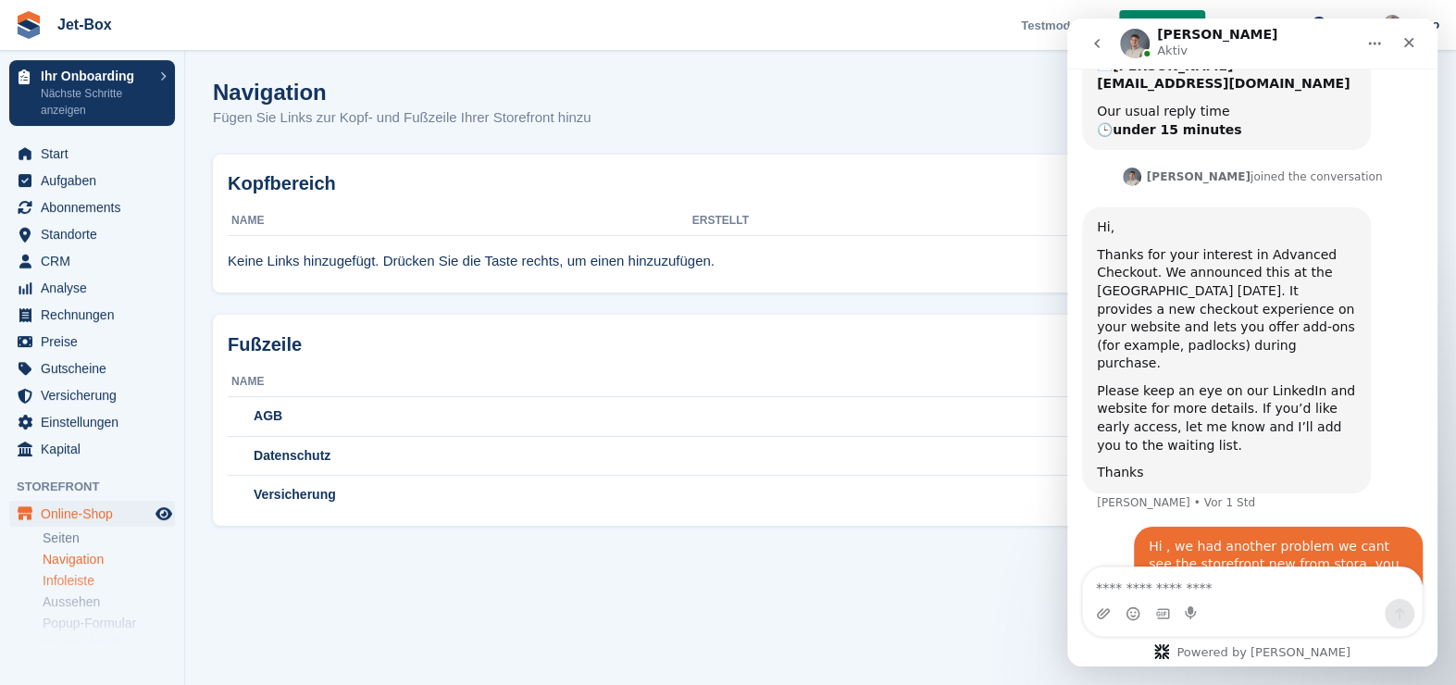
click at [86, 577] on link "Infoleiste" at bounding box center [109, 581] width 132 height 18
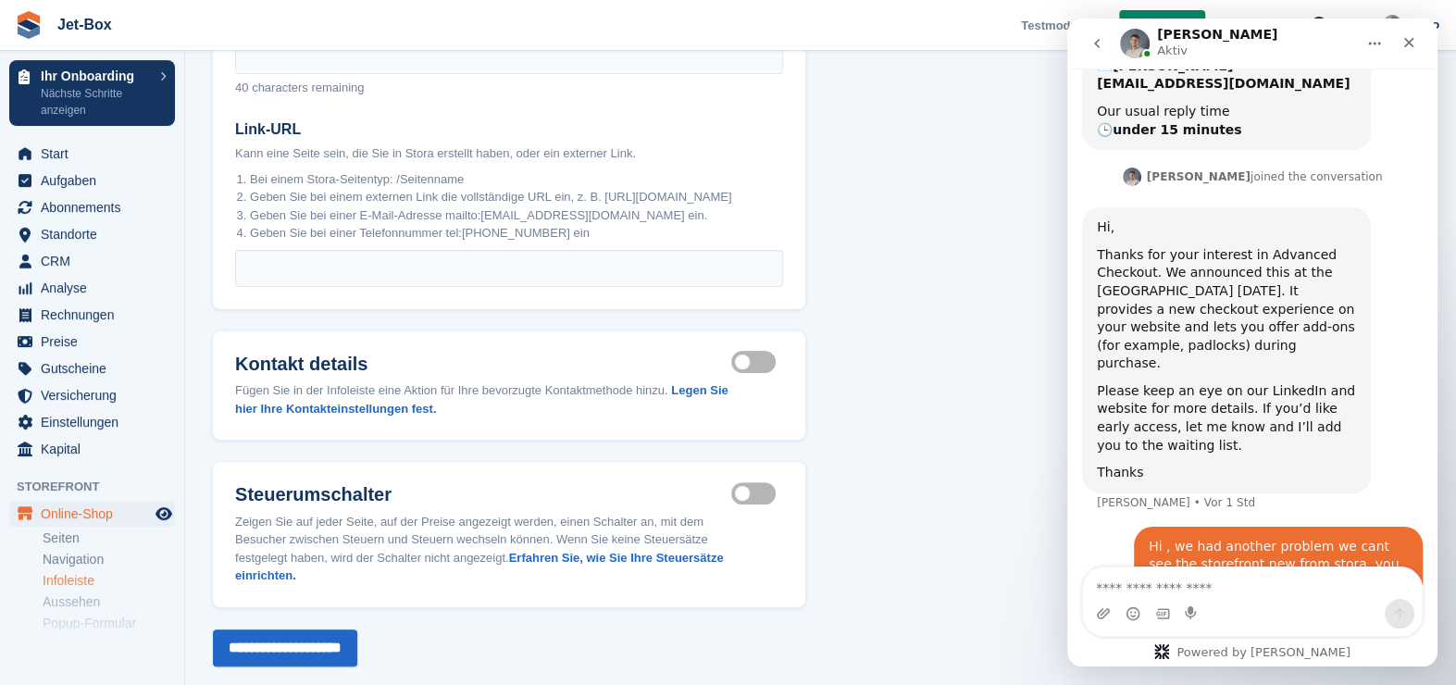
scroll to position [308, 0]
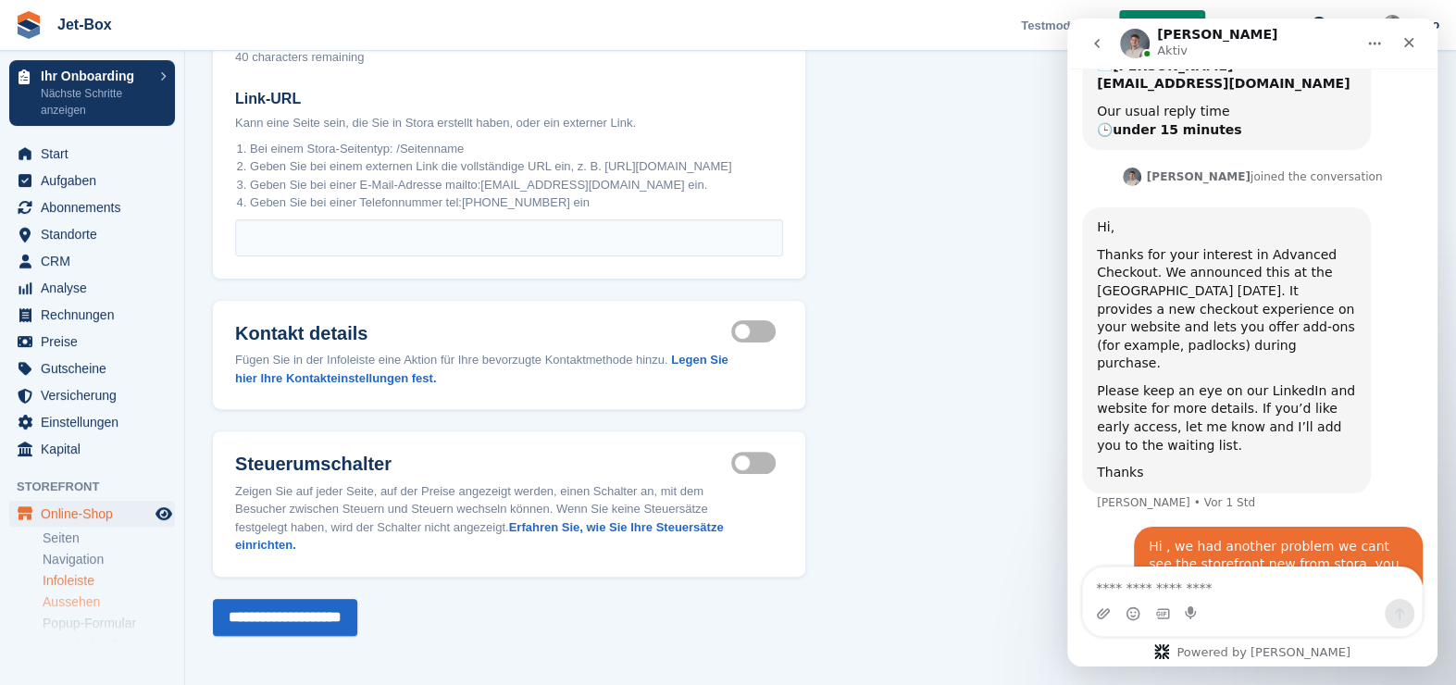
click at [81, 602] on link "Aussehen" at bounding box center [109, 602] width 132 height 18
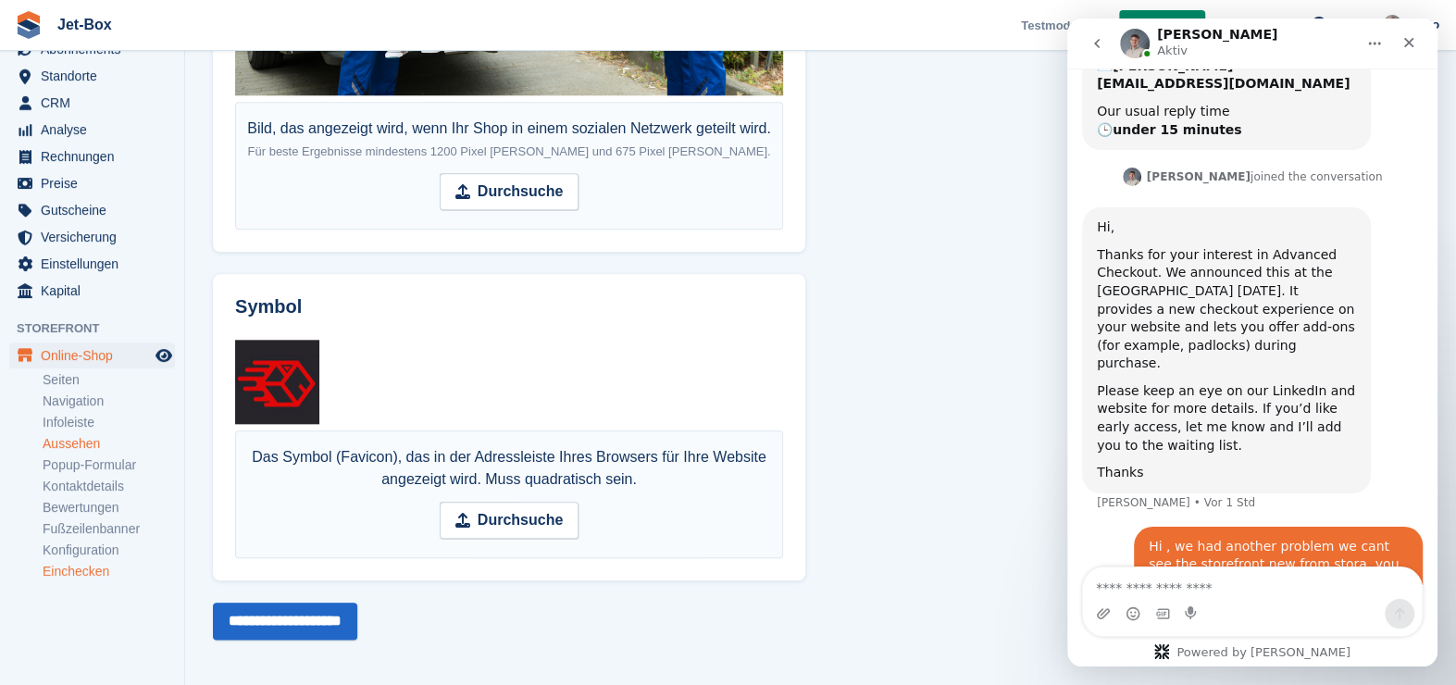
scroll to position [164, 0]
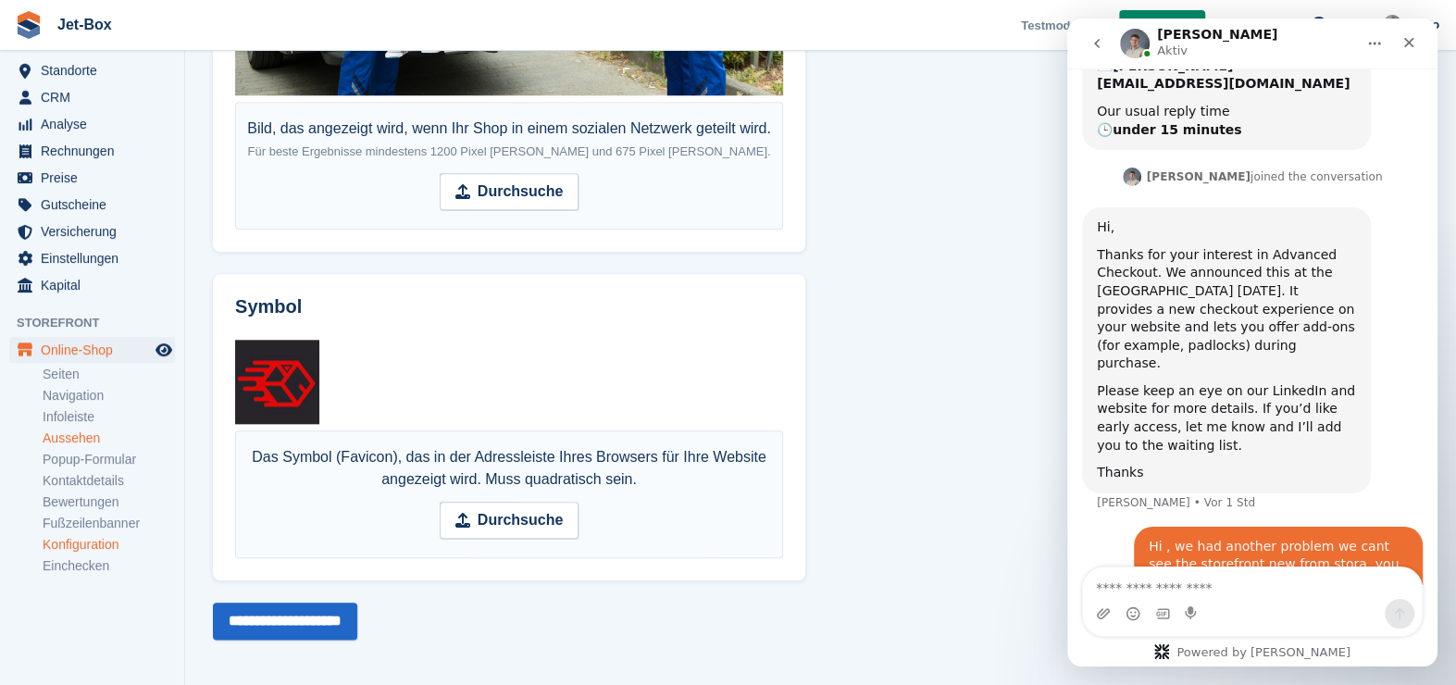
click at [96, 538] on link "Konfiguration" at bounding box center [109, 545] width 132 height 18
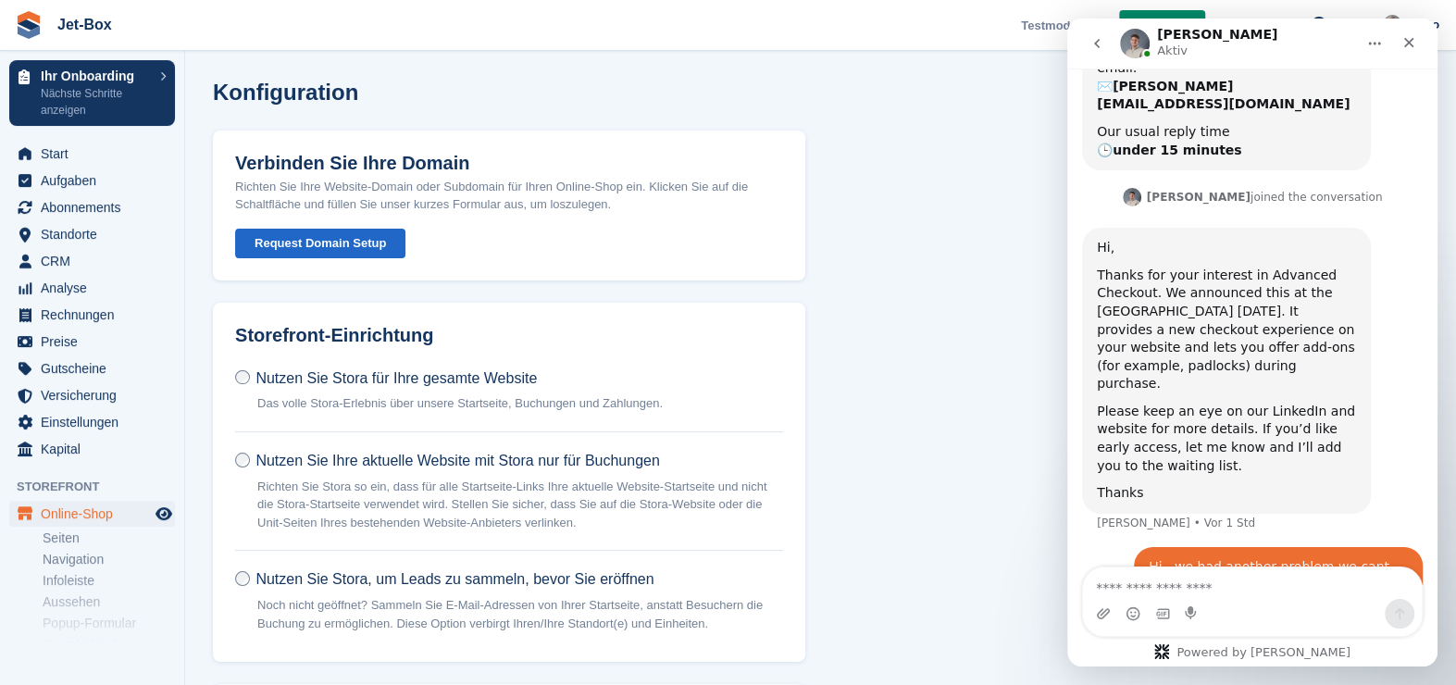
scroll to position [288, 0]
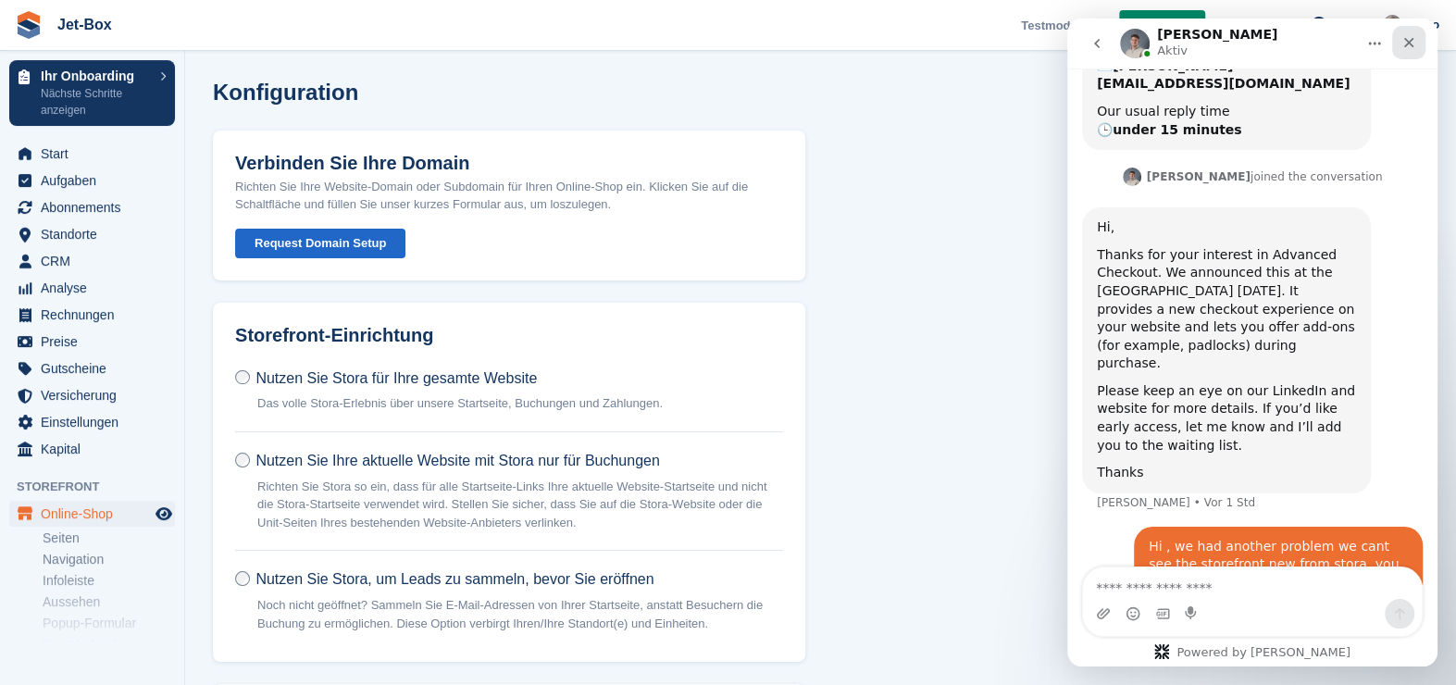
click at [1406, 42] on icon "Schließen" at bounding box center [1408, 42] width 15 height 15
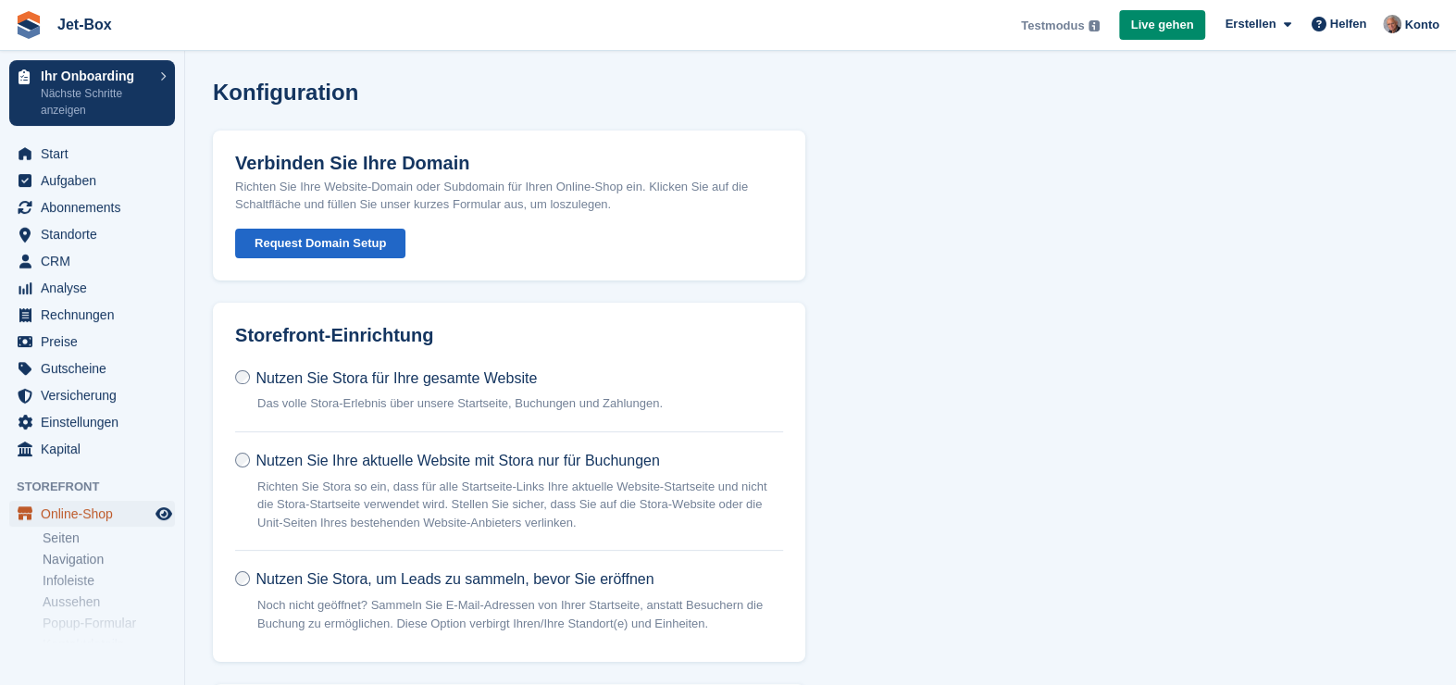
click at [76, 514] on span "Online-Shop" at bounding box center [96, 514] width 111 height 26
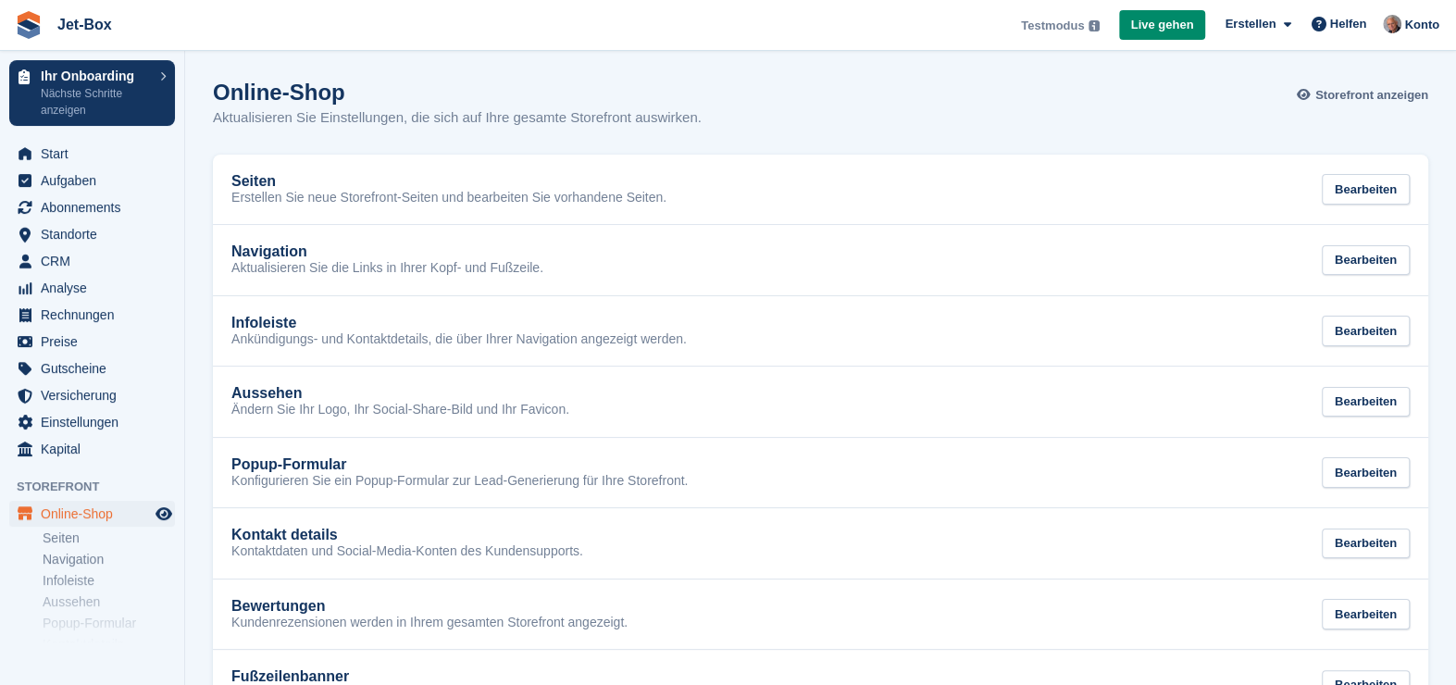
click at [1394, 92] on span "Storefront anzeigen" at bounding box center [1371, 95] width 113 height 19
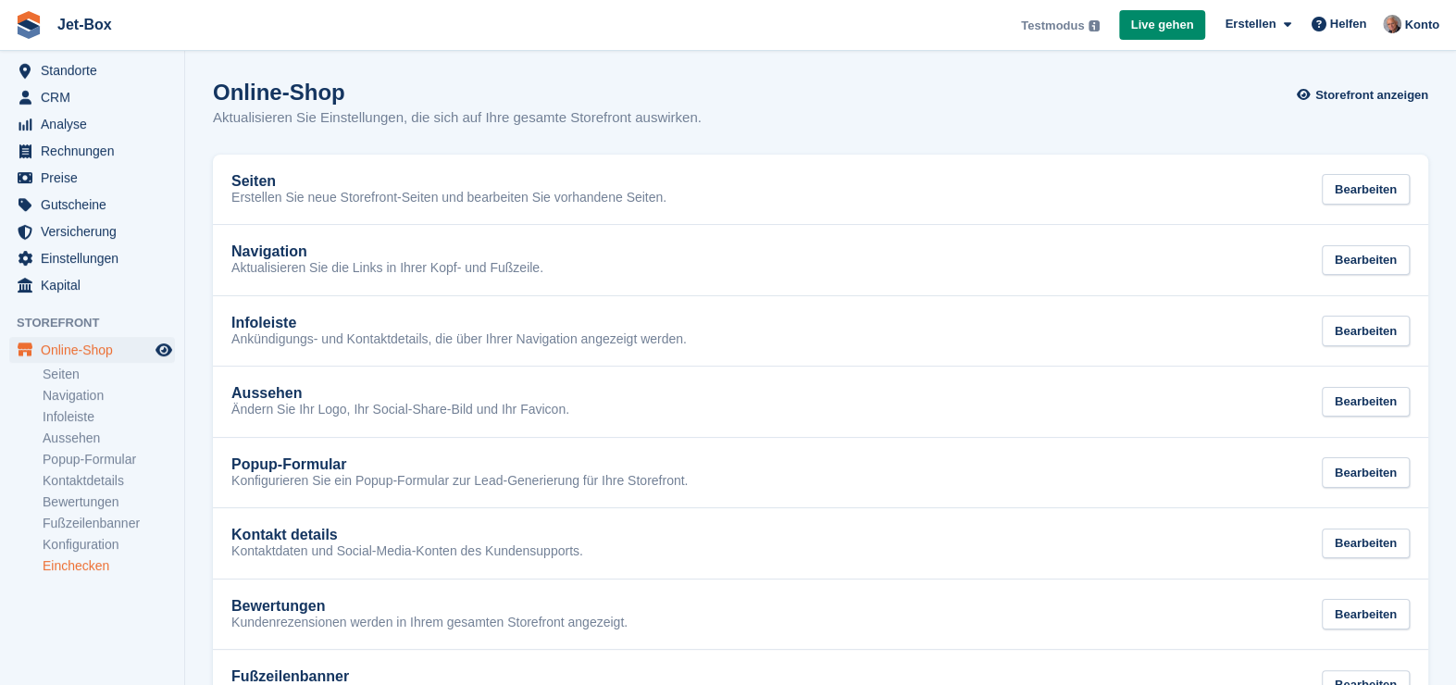
click at [94, 566] on link "Einchecken" at bounding box center [109, 566] width 132 height 18
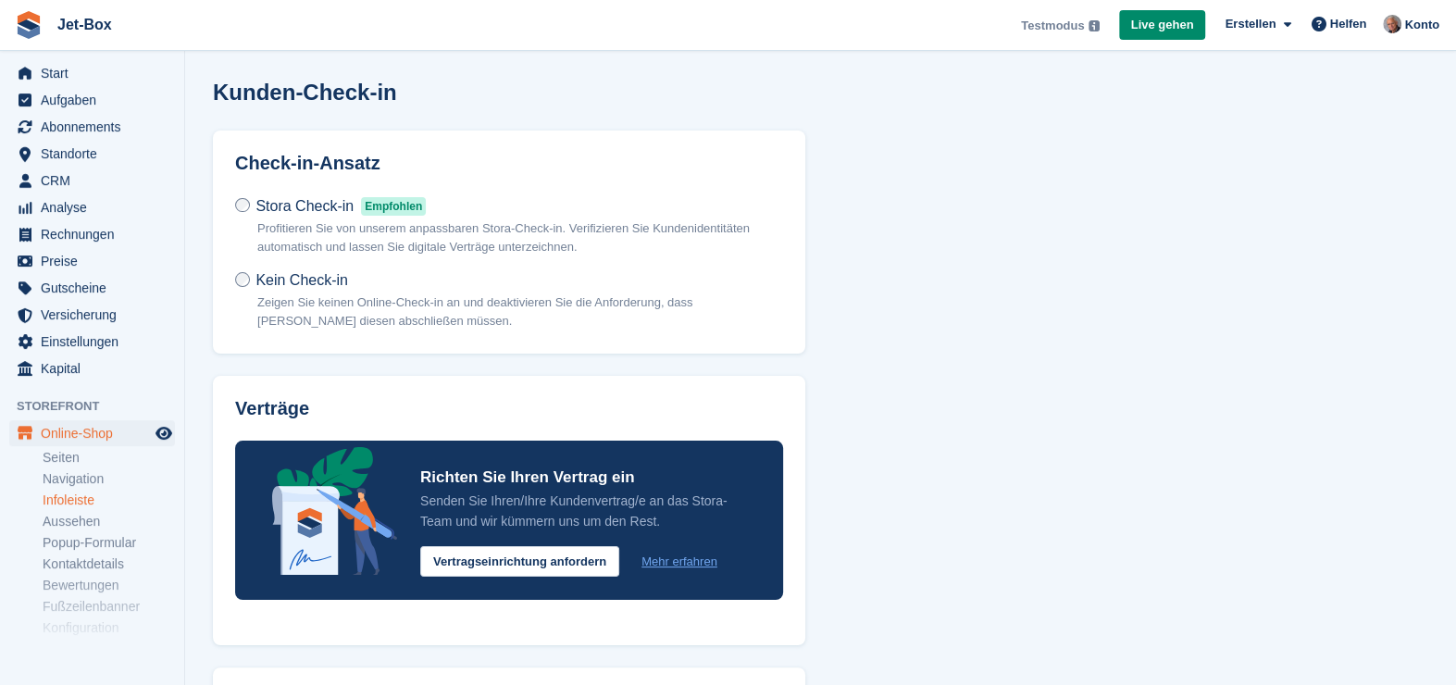
scroll to position [164, 0]
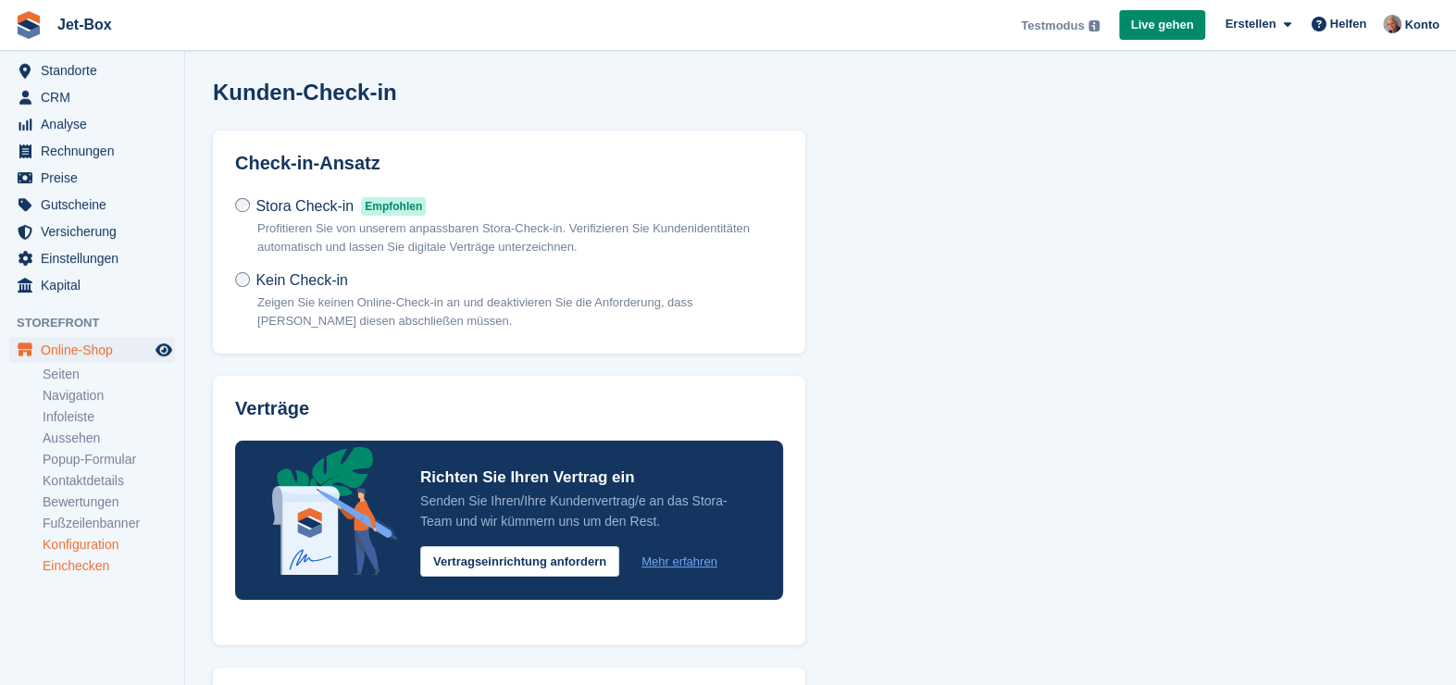
click at [92, 544] on link "Konfiguration" at bounding box center [109, 545] width 132 height 18
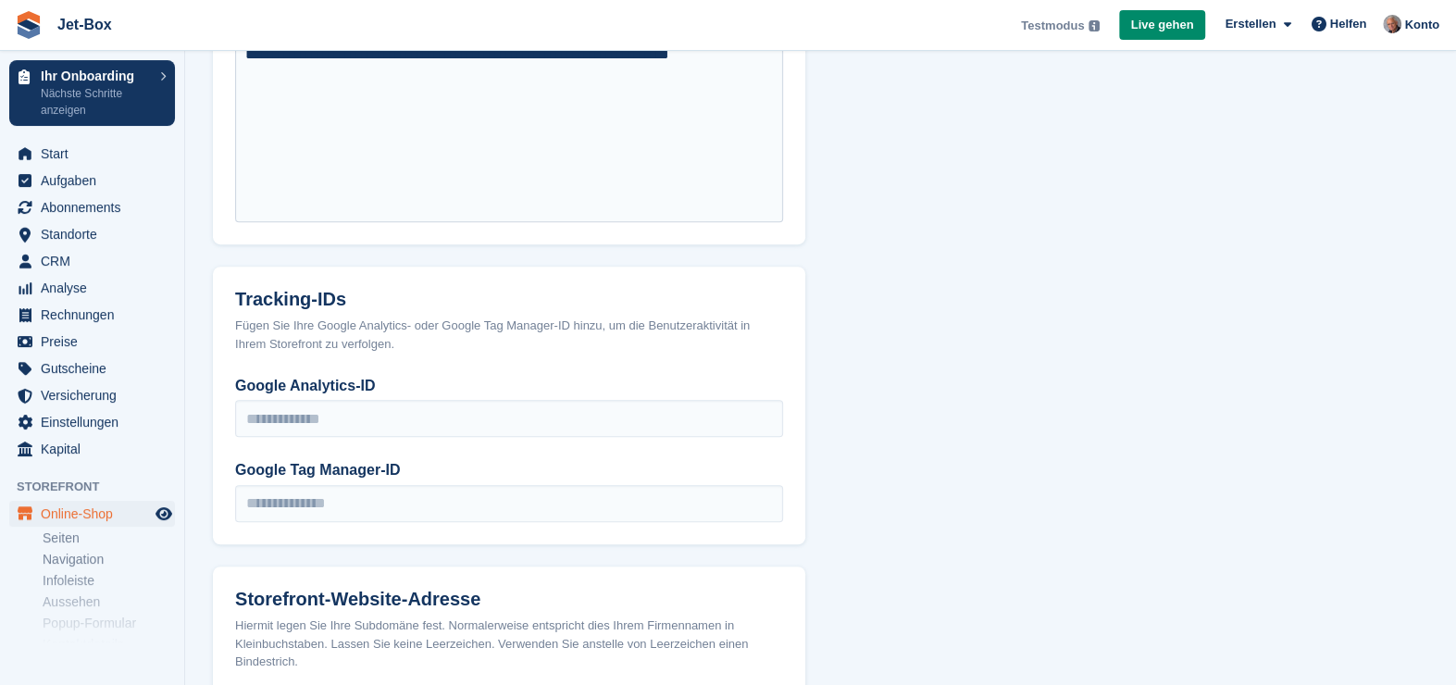
scroll to position [925, 0]
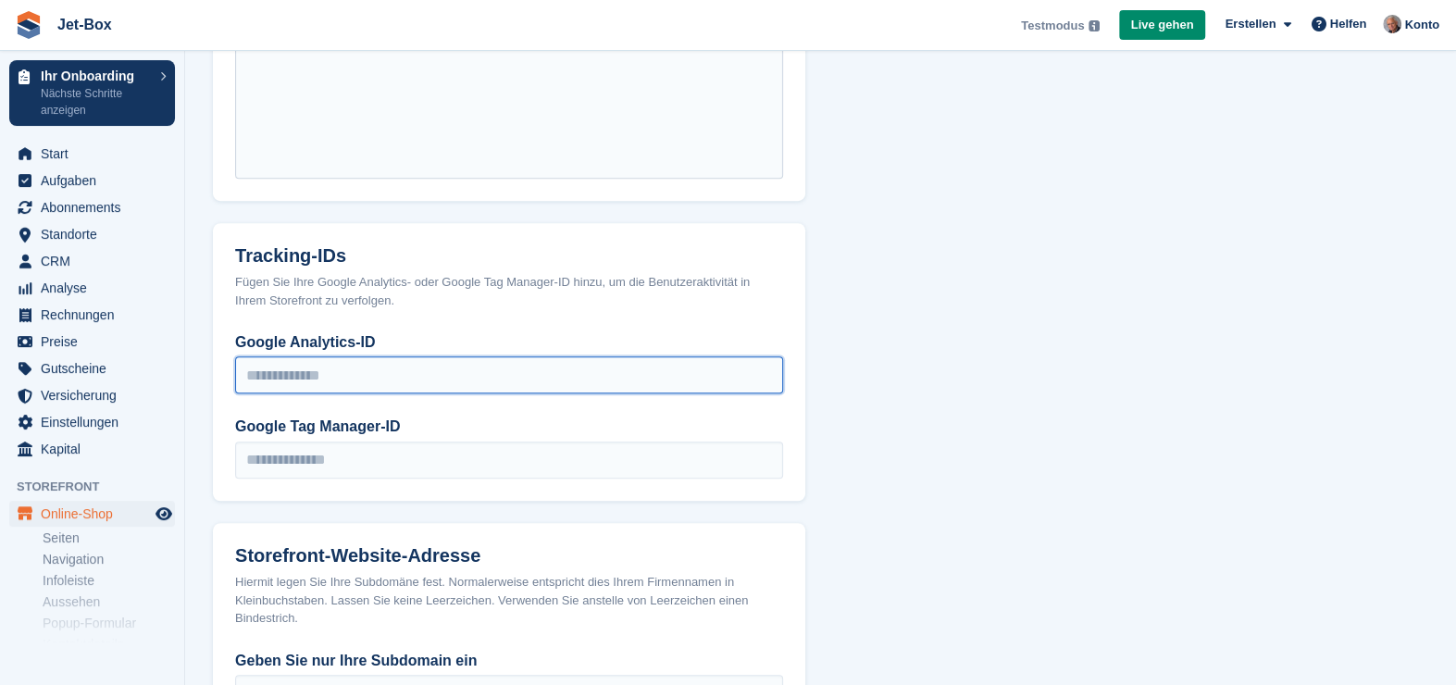
click at [404, 370] on input "Google Analytics-ID" at bounding box center [509, 374] width 548 height 37
paste input "**********"
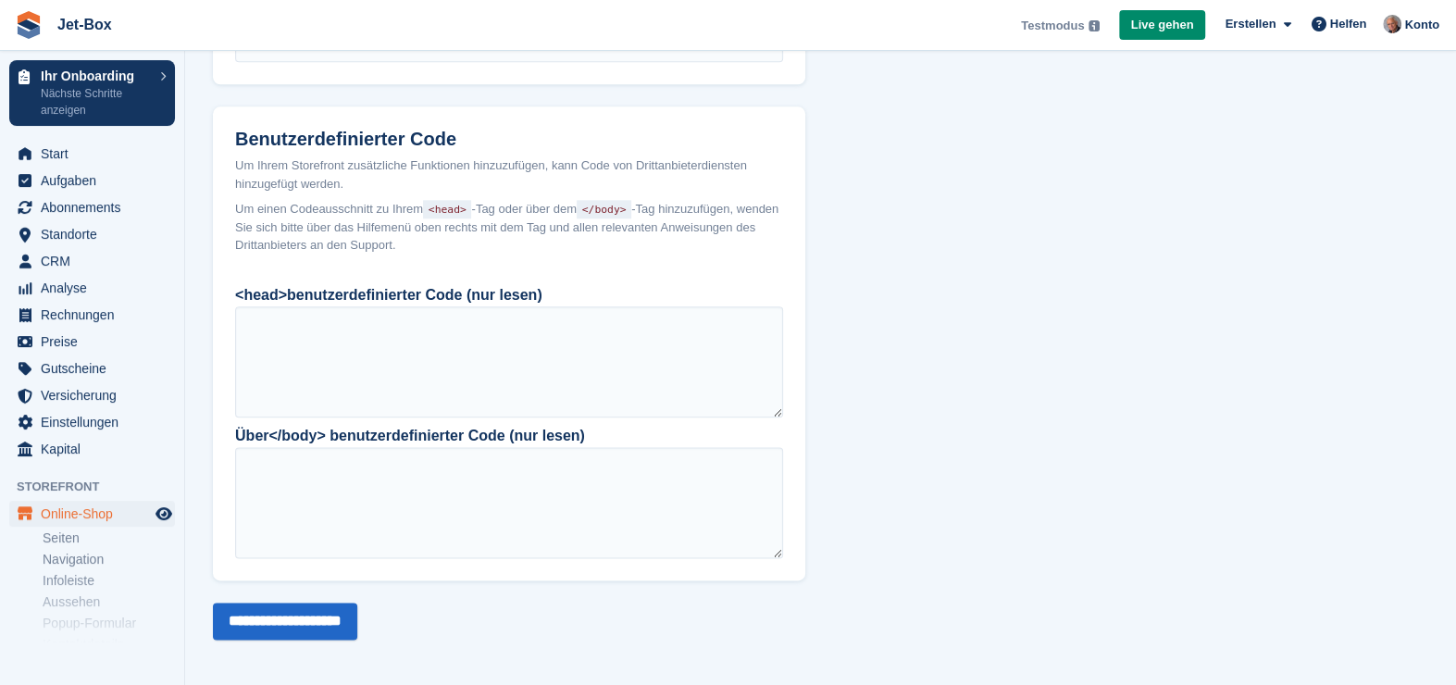
scroll to position [1575, 0]
type input "**********"
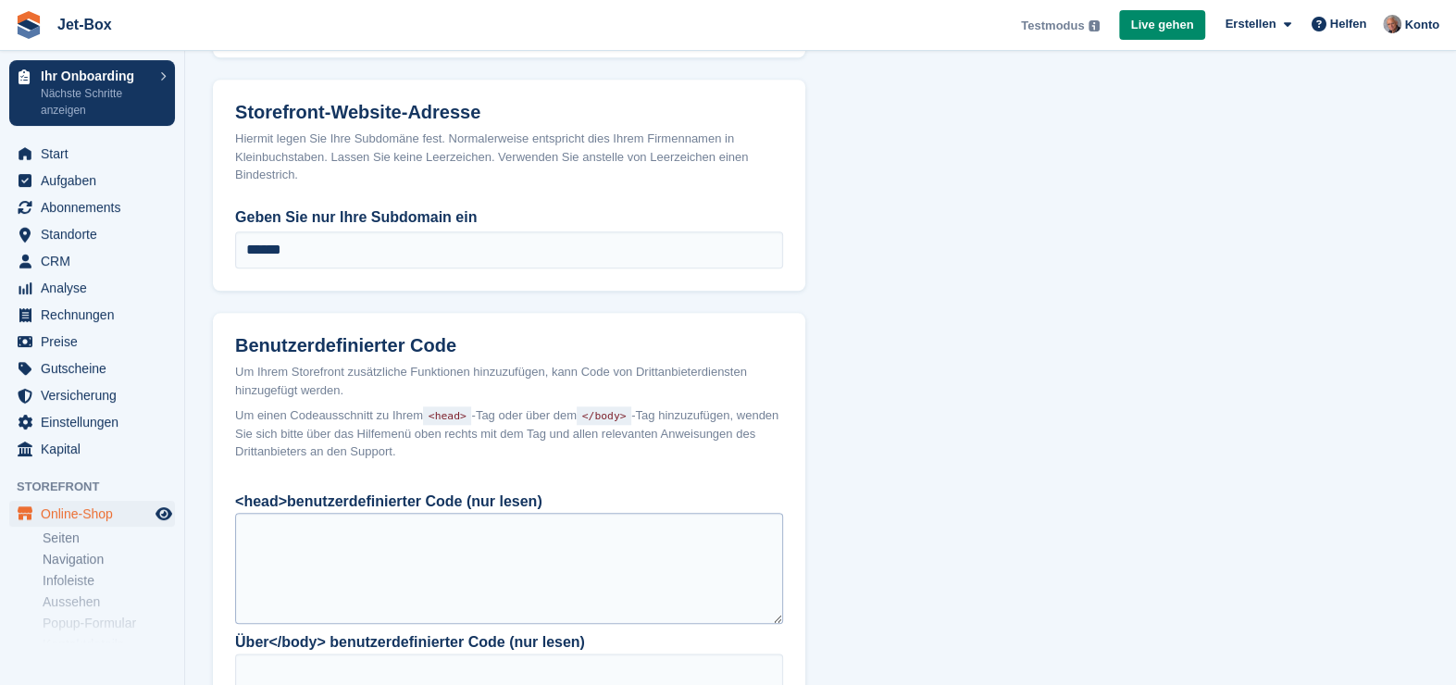
scroll to position [1112, 0]
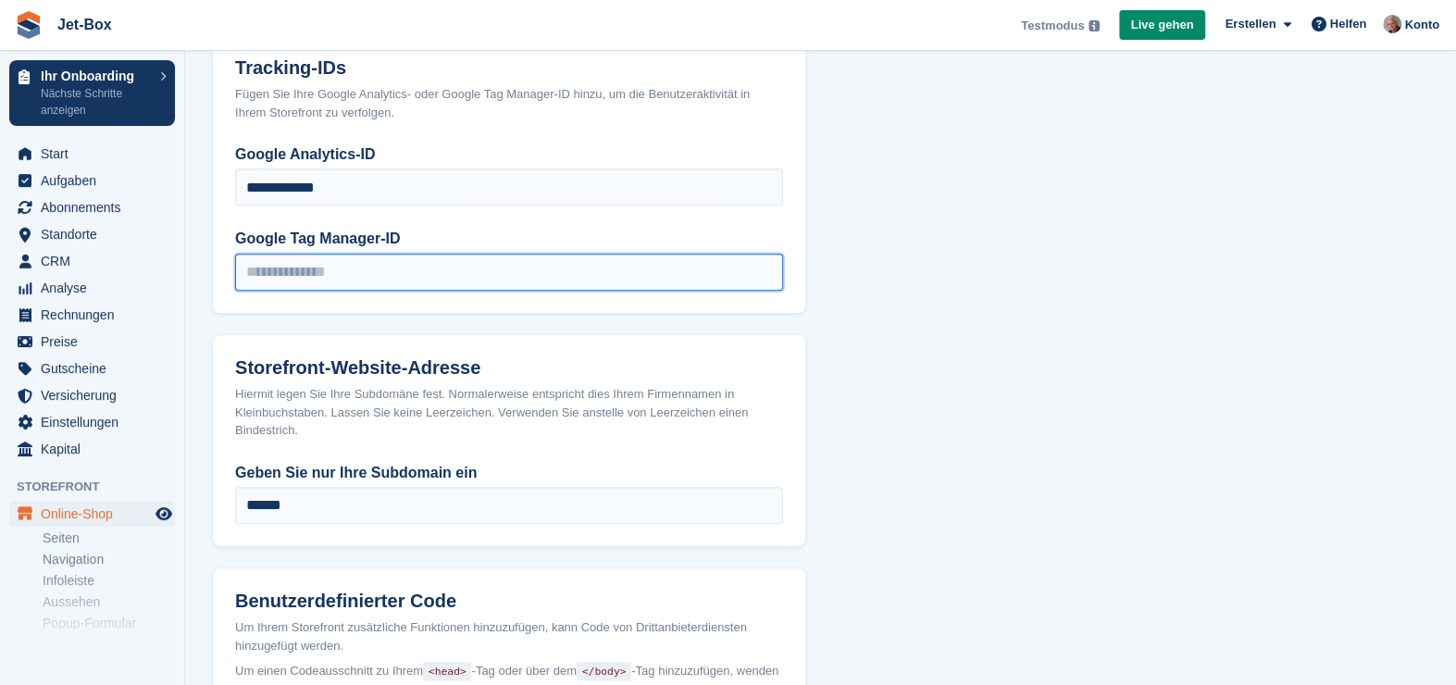
click at [328, 264] on input "Google Tag Manager-ID" at bounding box center [509, 272] width 548 height 37
paste input "**********"
type input "**********"
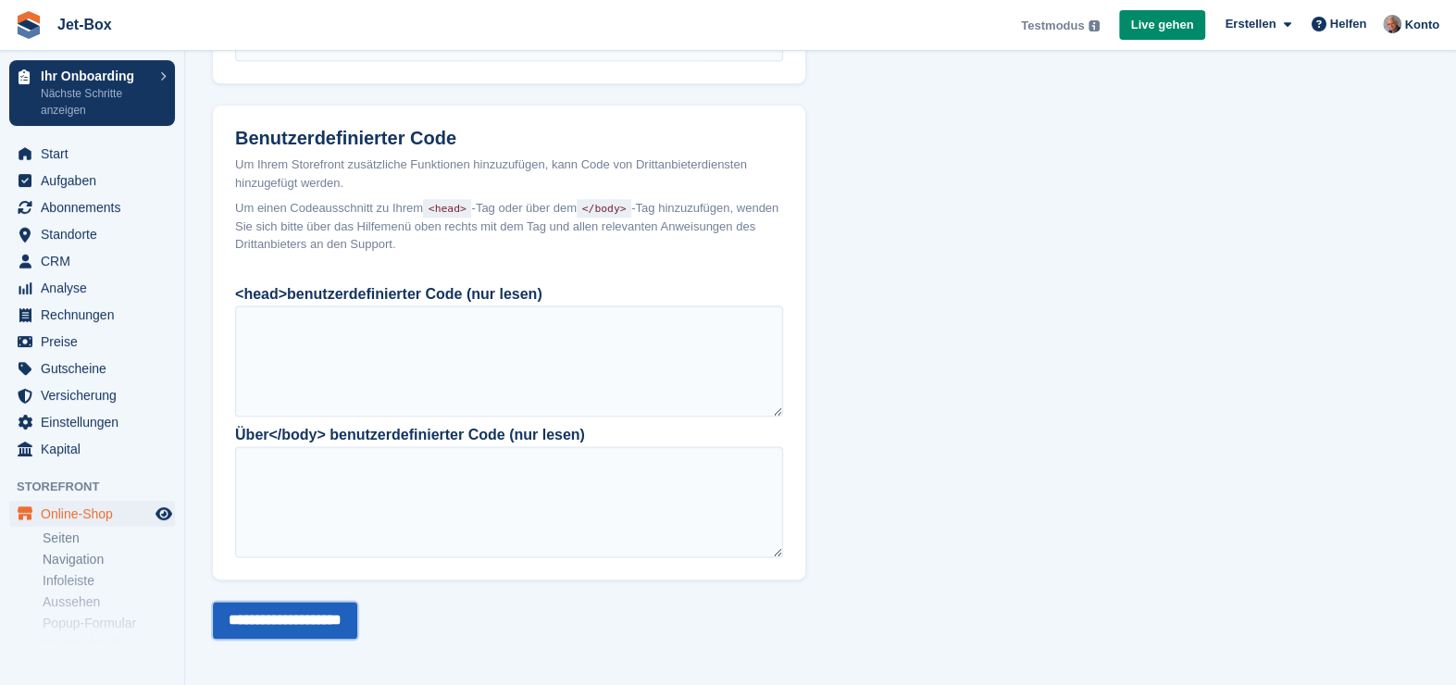
click at [351, 613] on input "**********" at bounding box center [285, 620] width 144 height 37
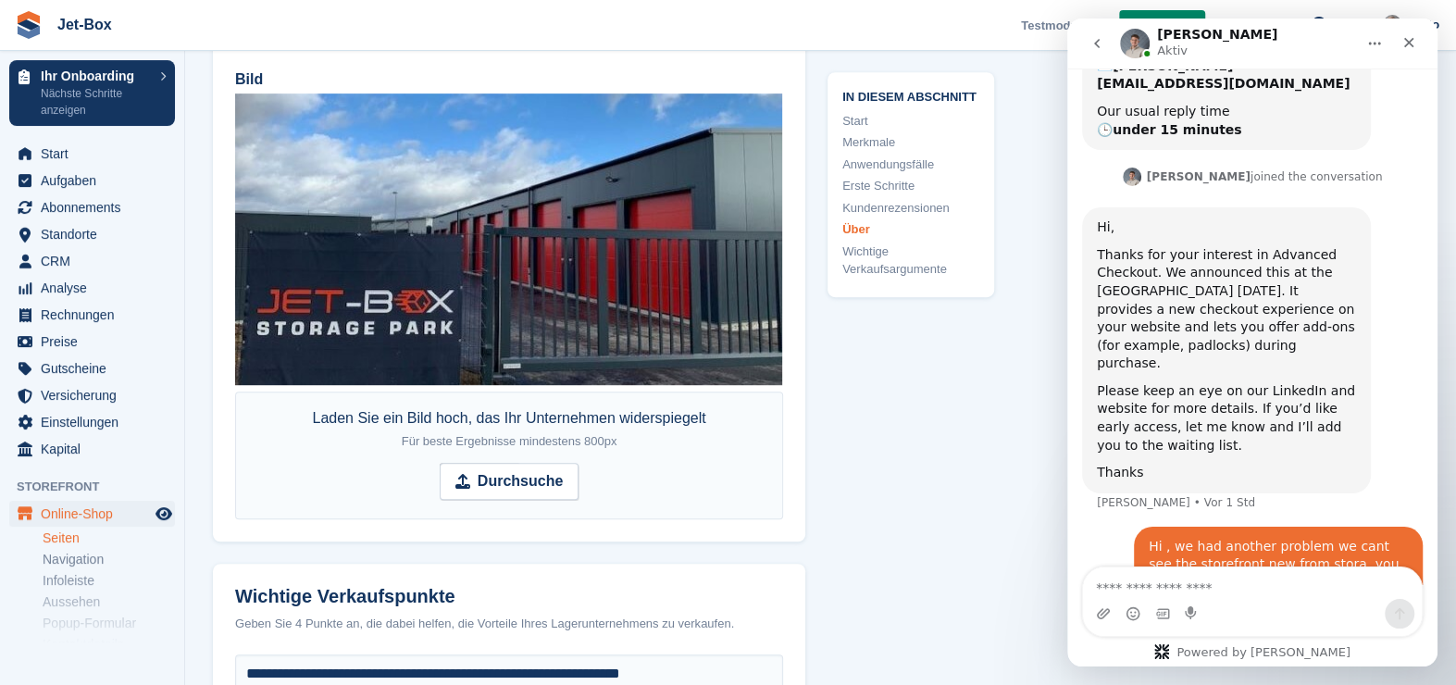
scroll to position [6386, 0]
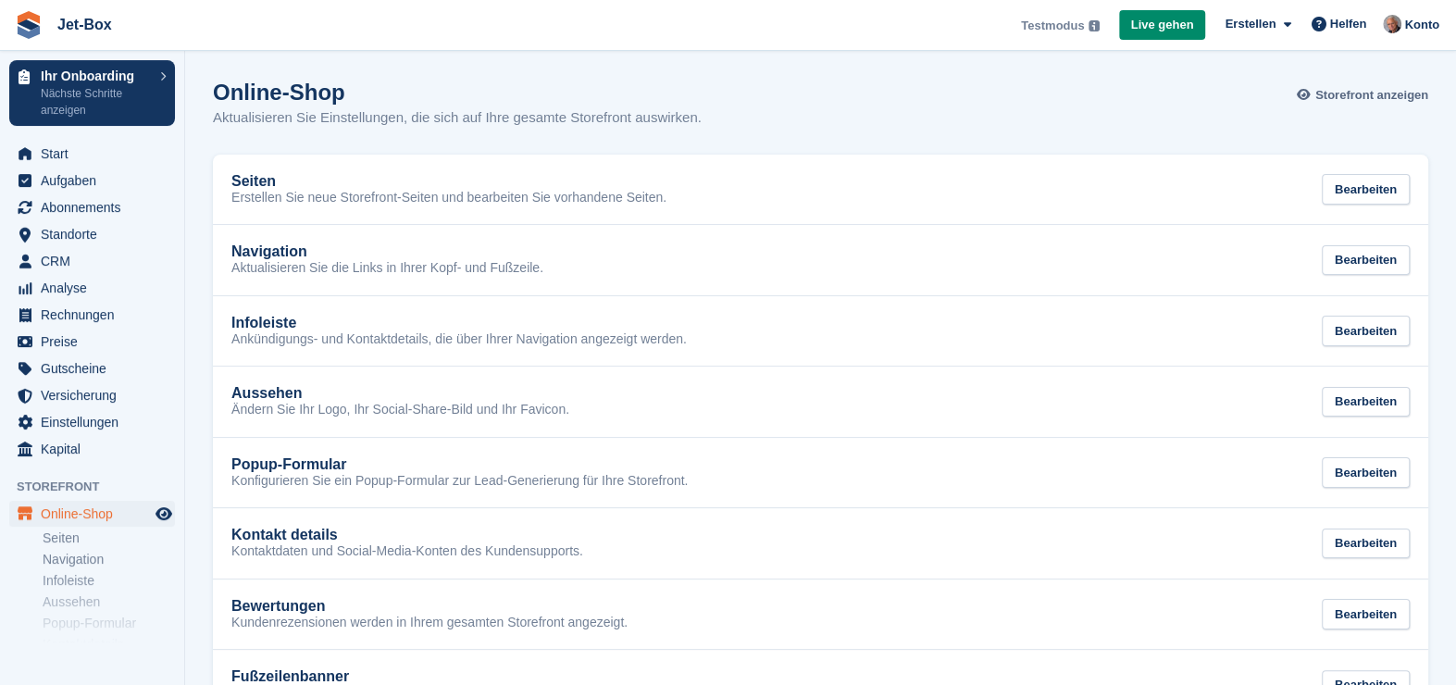
click at [1392, 91] on span "Storefront anzeigen" at bounding box center [1371, 95] width 113 height 19
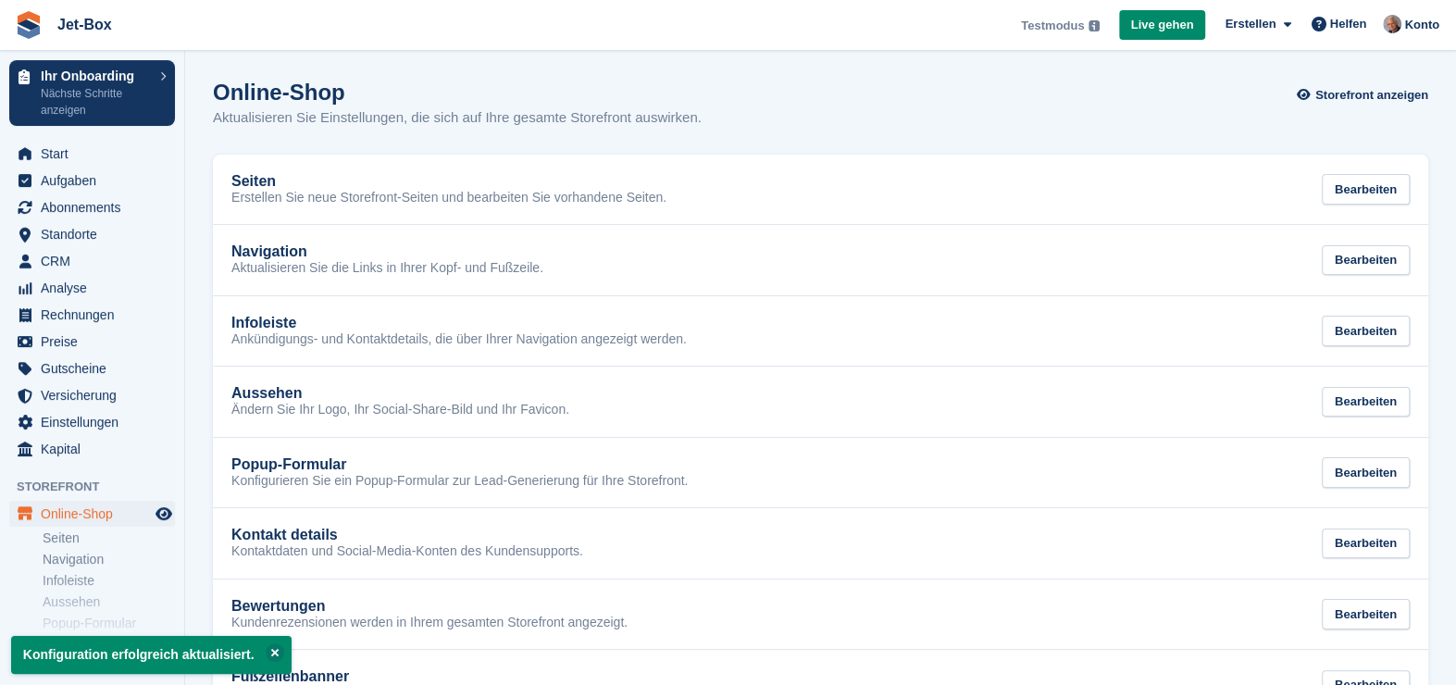
scroll to position [164, 0]
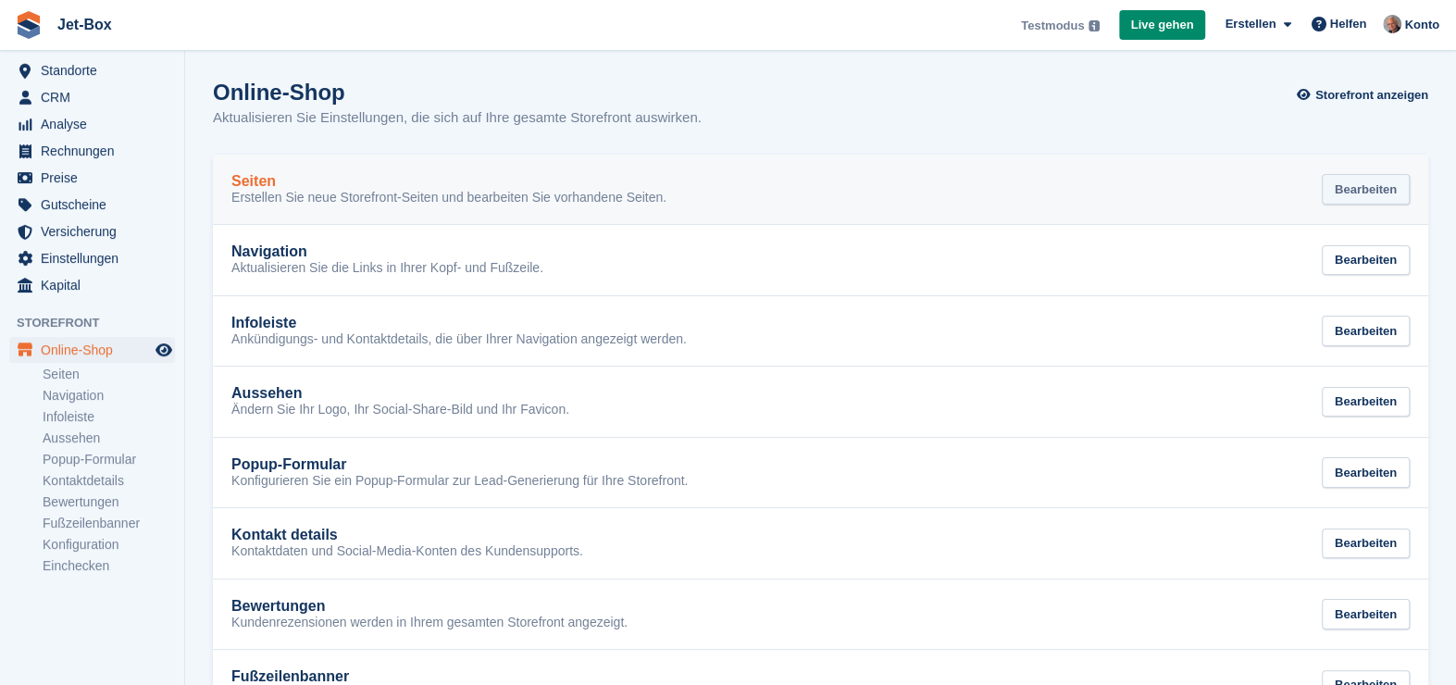
click at [1358, 193] on div "Bearbeiten" at bounding box center [1366, 189] width 88 height 31
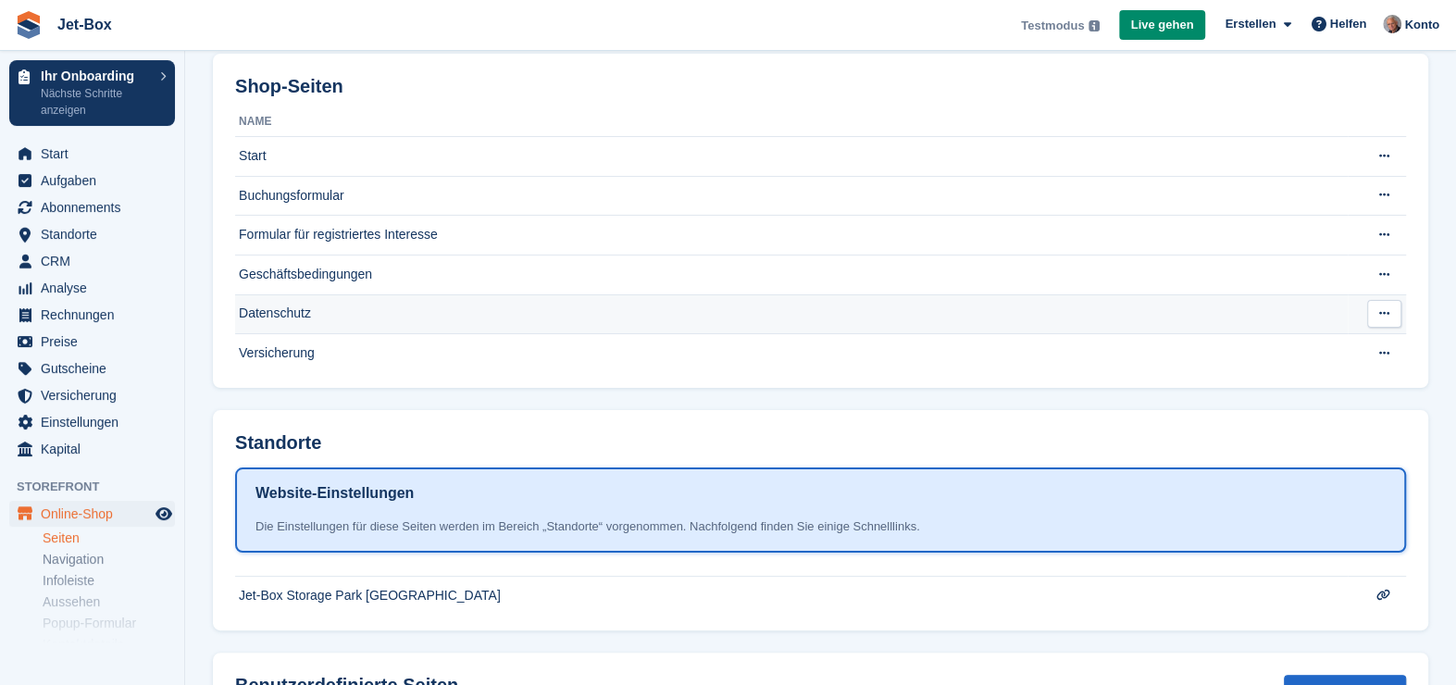
scroll to position [225, 0]
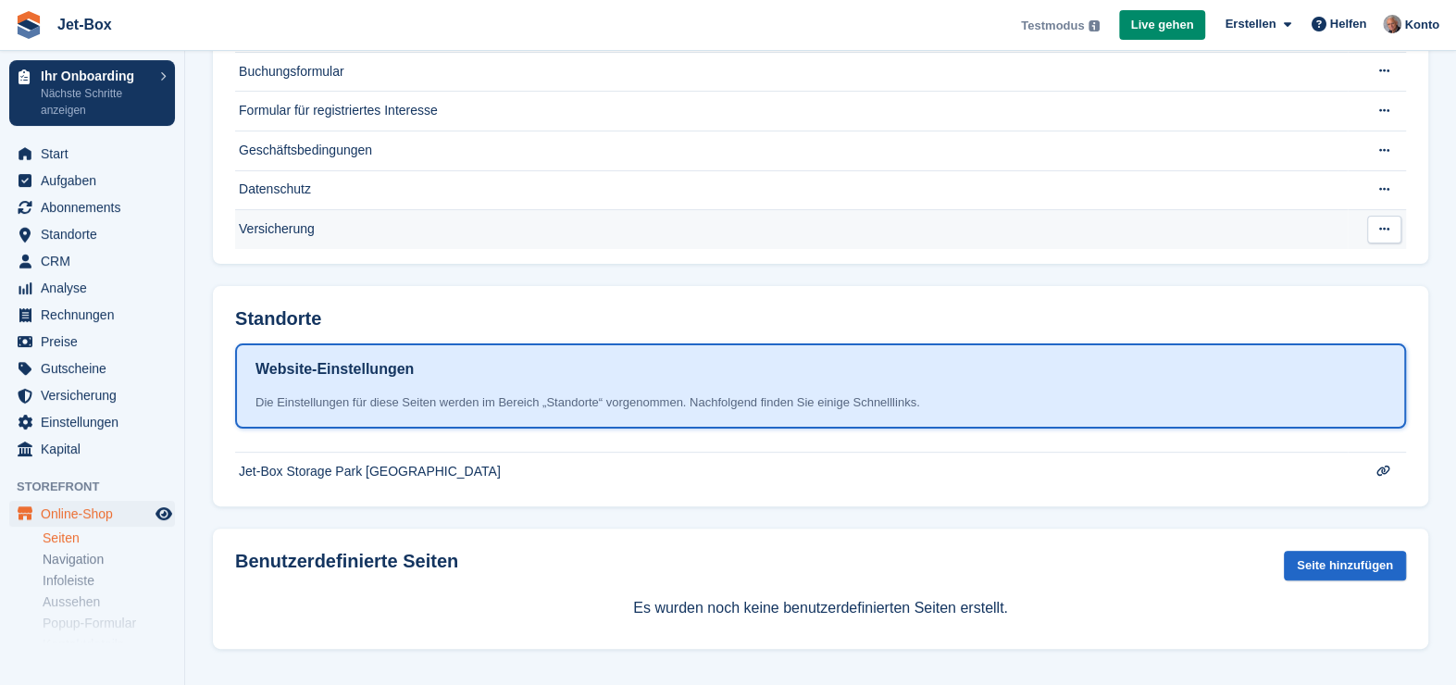
click at [1375, 226] on button at bounding box center [1384, 230] width 34 height 28
click at [1314, 262] on p "Seite bearbeiten" at bounding box center [1312, 266] width 161 height 24
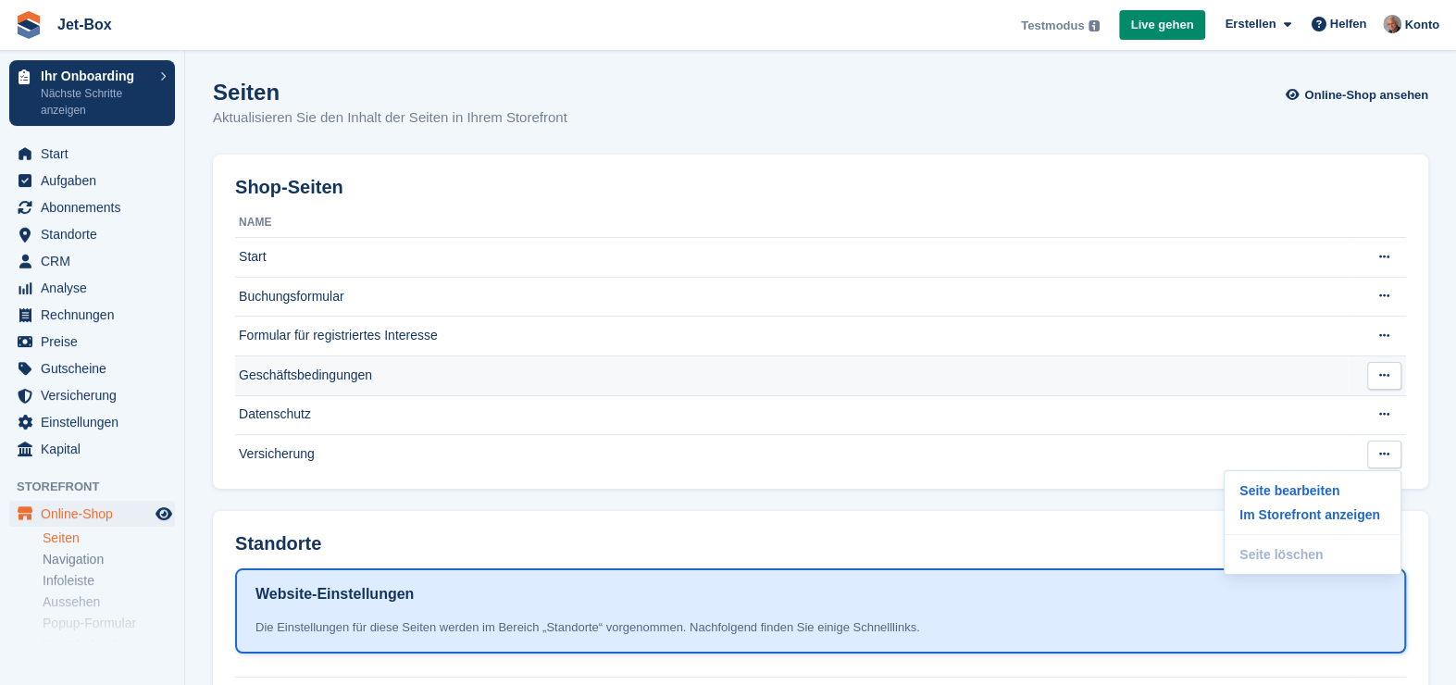
scroll to position [225, 0]
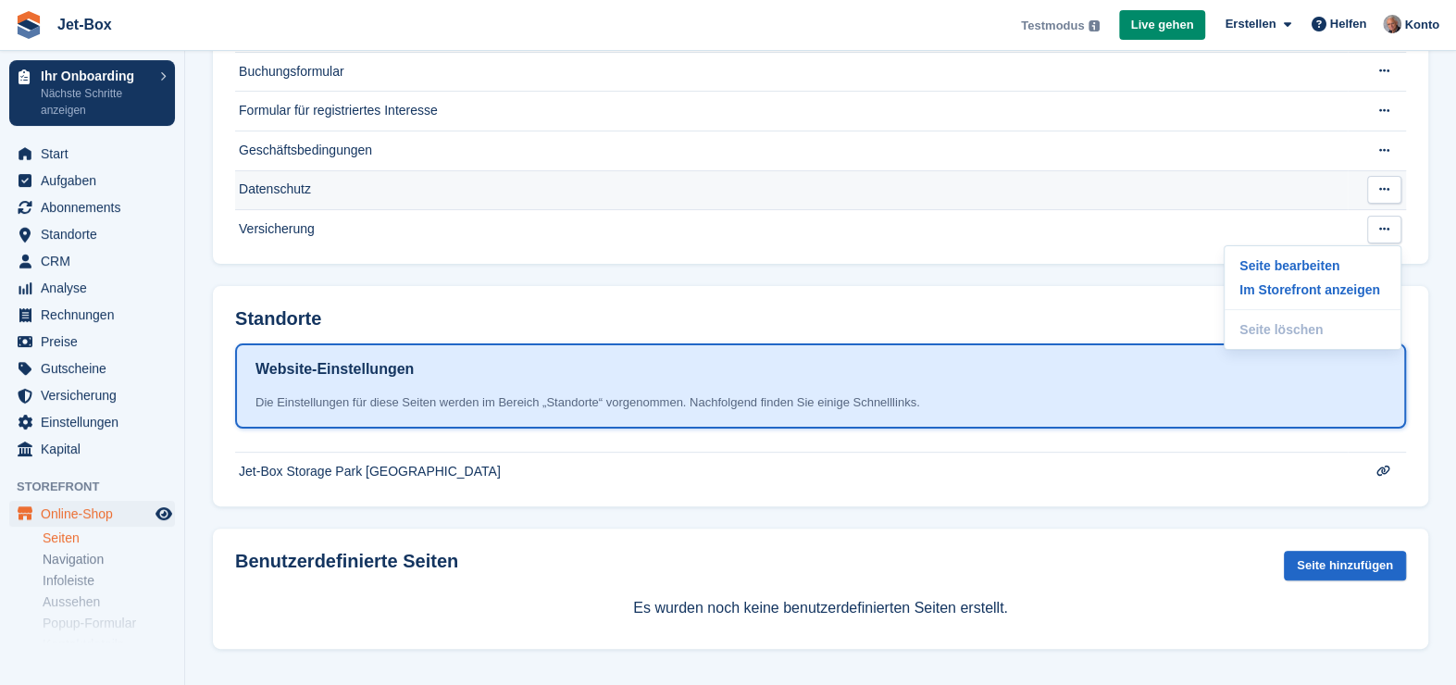
click at [1385, 187] on icon at bounding box center [1384, 189] width 10 height 12
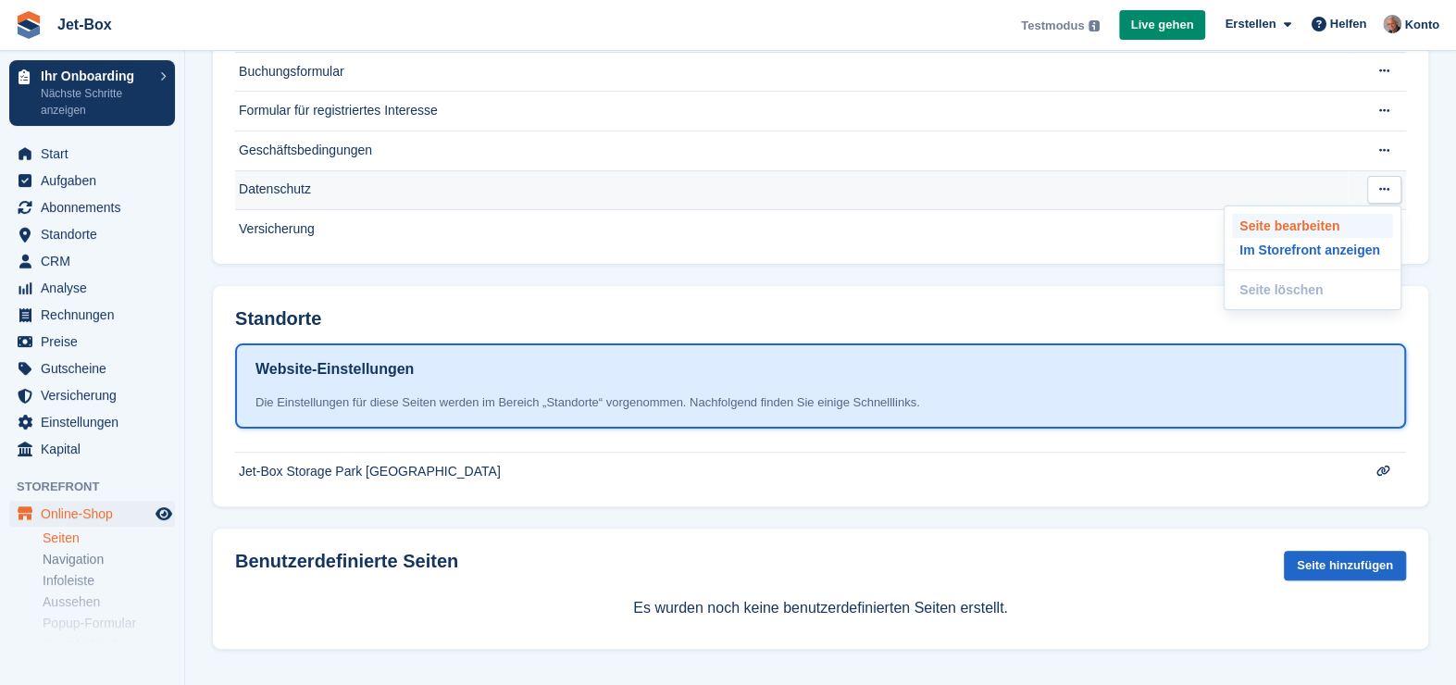
click at [1313, 217] on p "Seite bearbeiten" at bounding box center [1312, 226] width 161 height 24
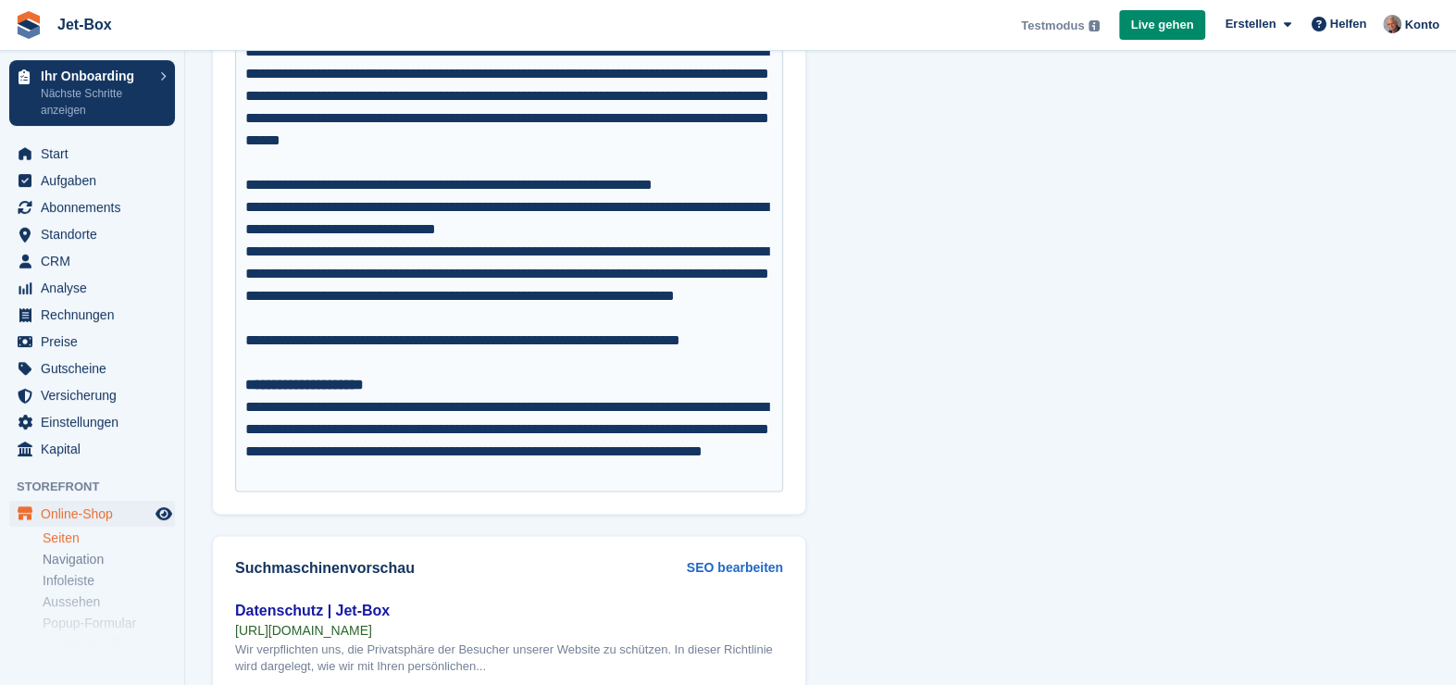
scroll to position [1960, 0]
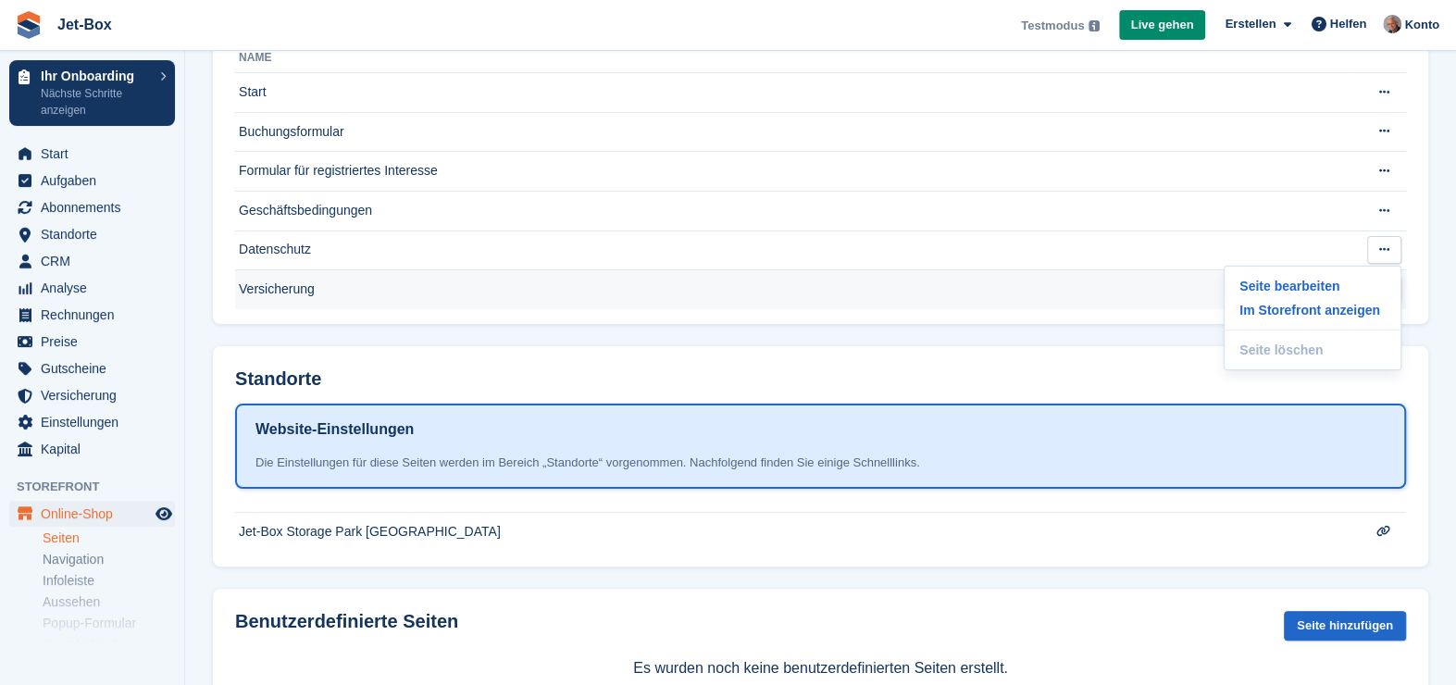
scroll to position [132, 0]
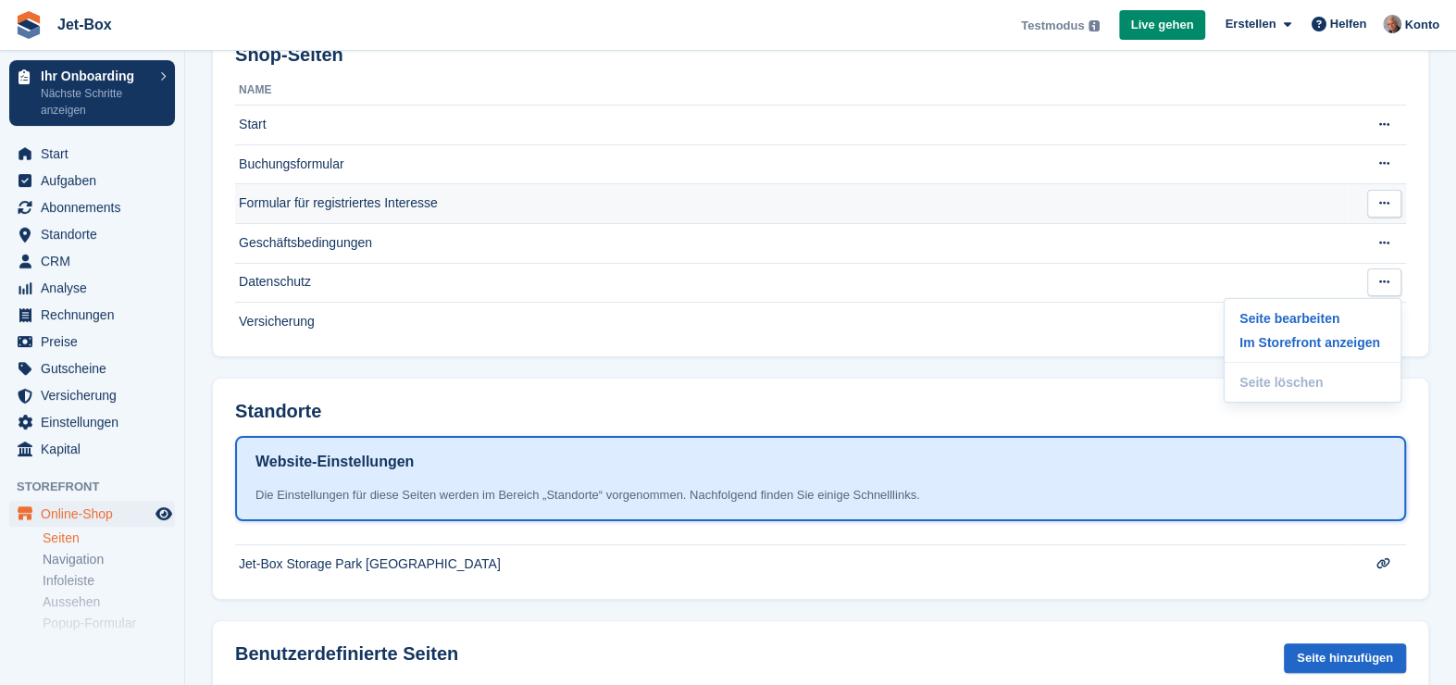
click at [1387, 197] on icon at bounding box center [1384, 203] width 10 height 12
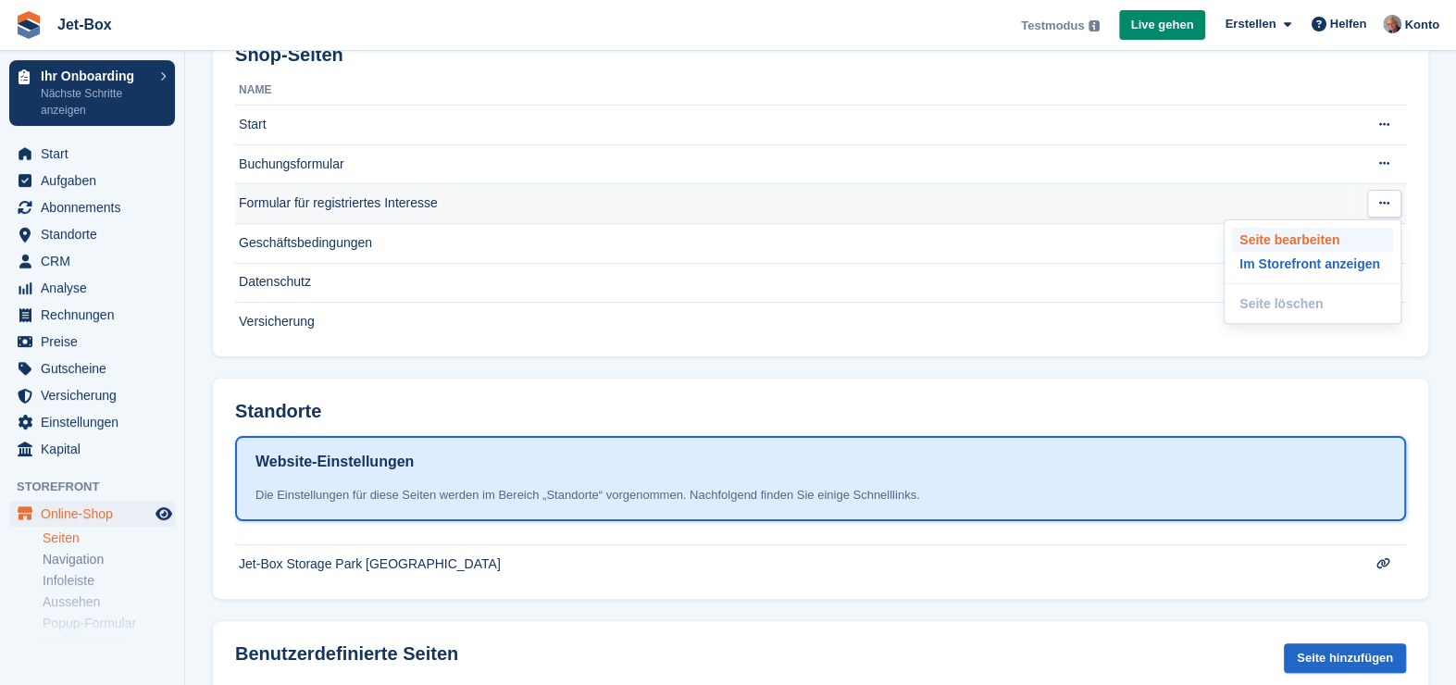
click at [1283, 234] on p "Seite bearbeiten" at bounding box center [1312, 240] width 161 height 24
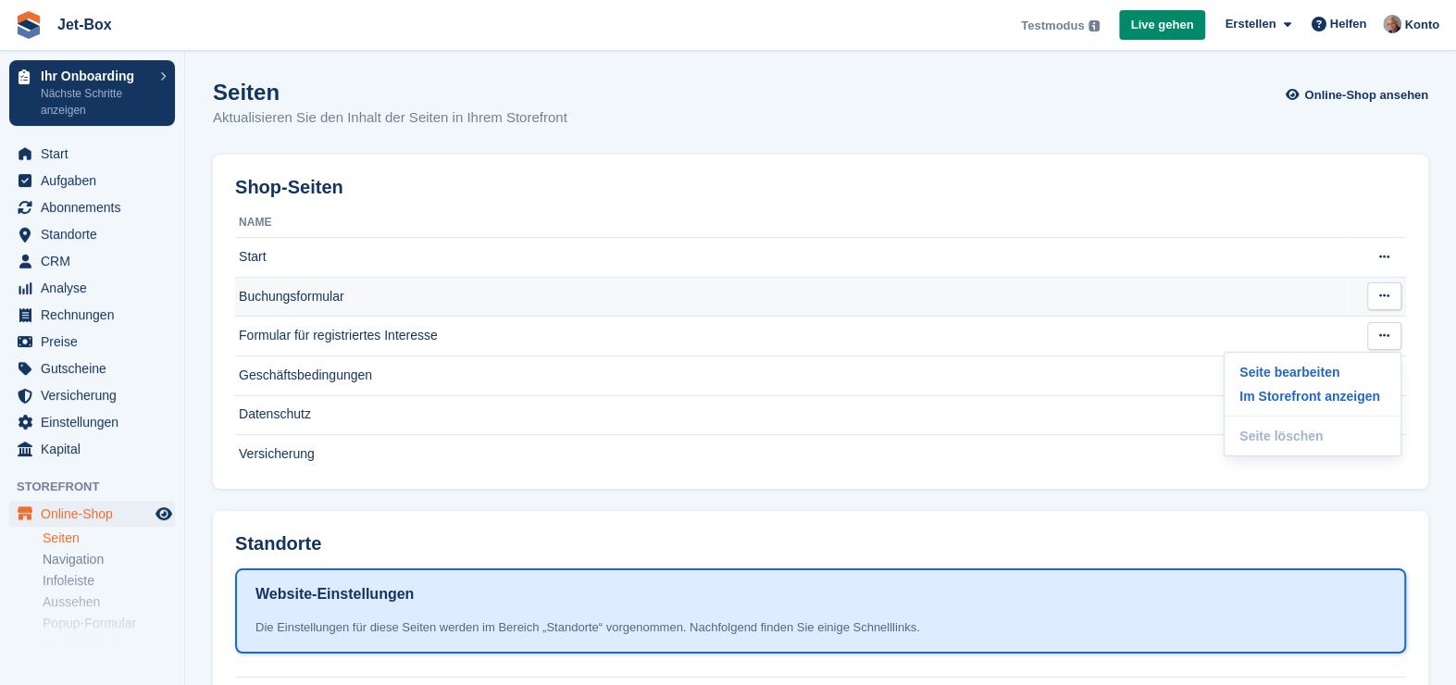
click at [273, 293] on td "Buchungsformular" at bounding box center [791, 297] width 1112 height 40
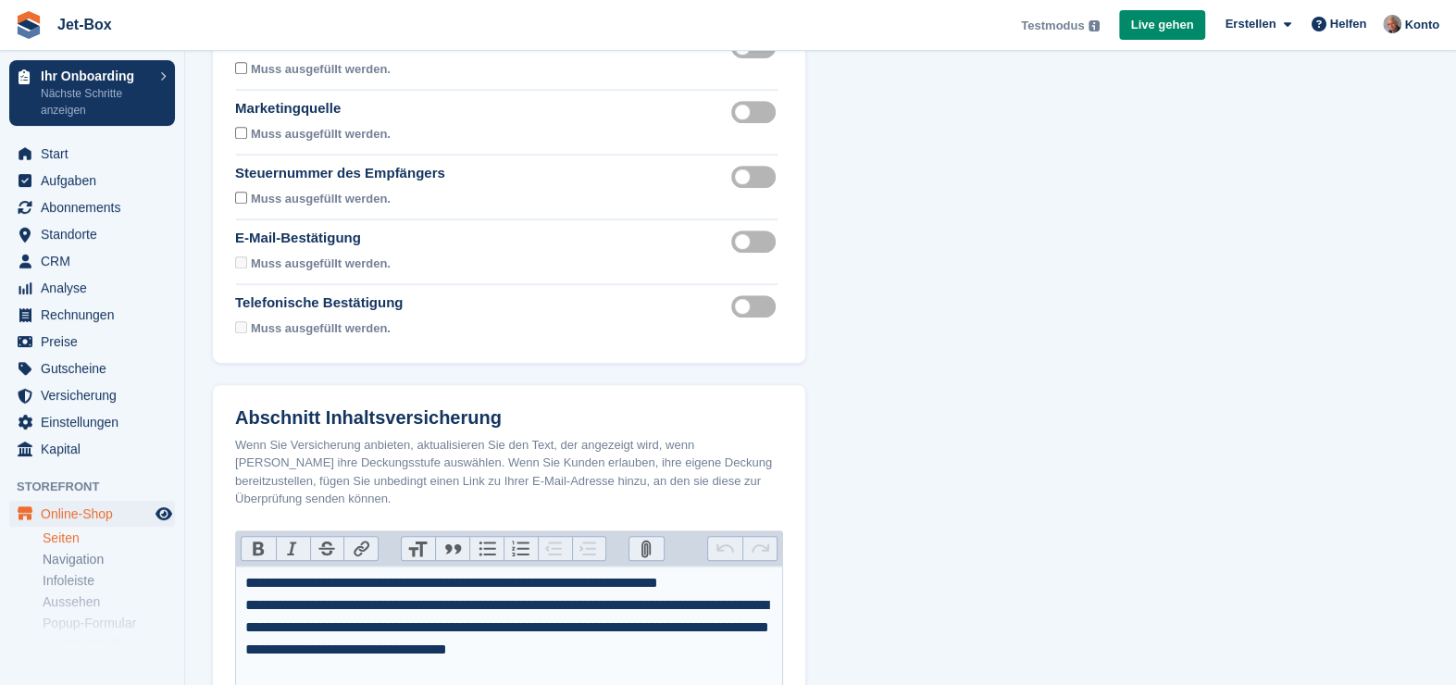
scroll to position [740, 0]
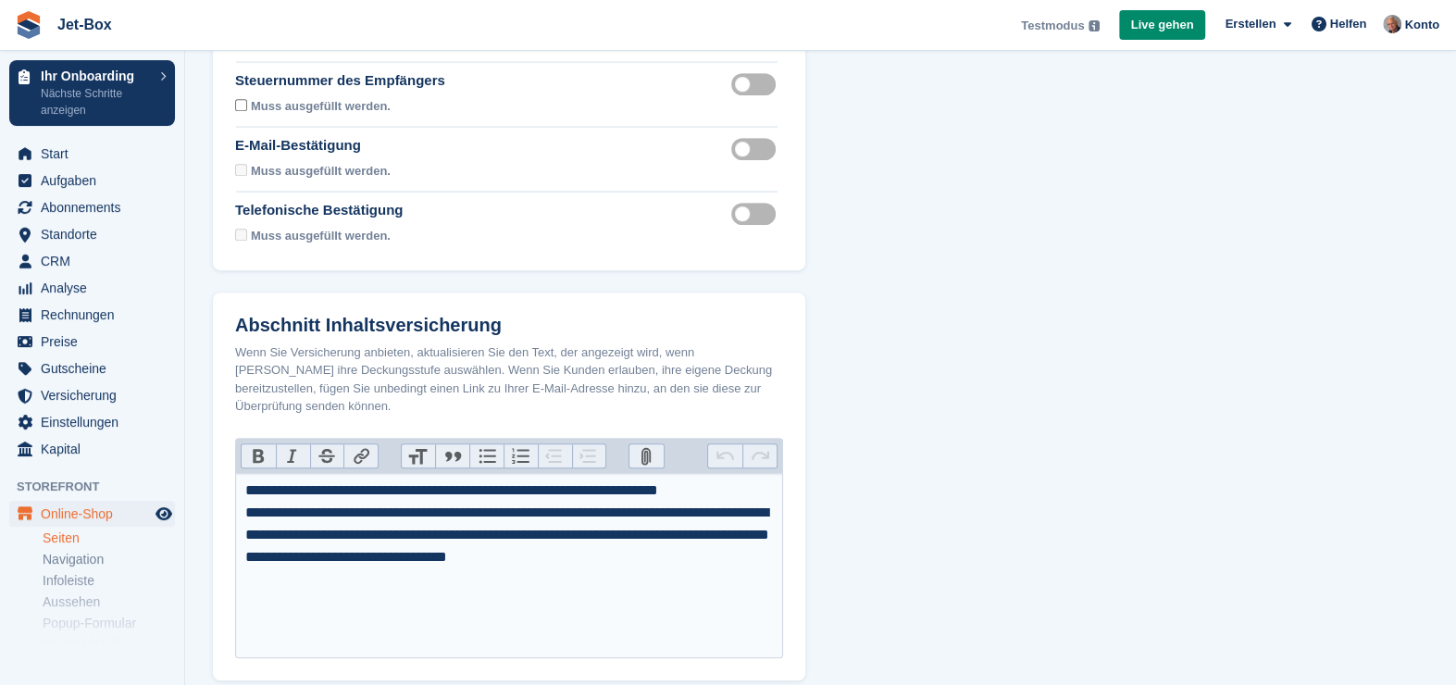
click at [739, 86] on label "Recipient tax id visible" at bounding box center [757, 84] width 52 height 3
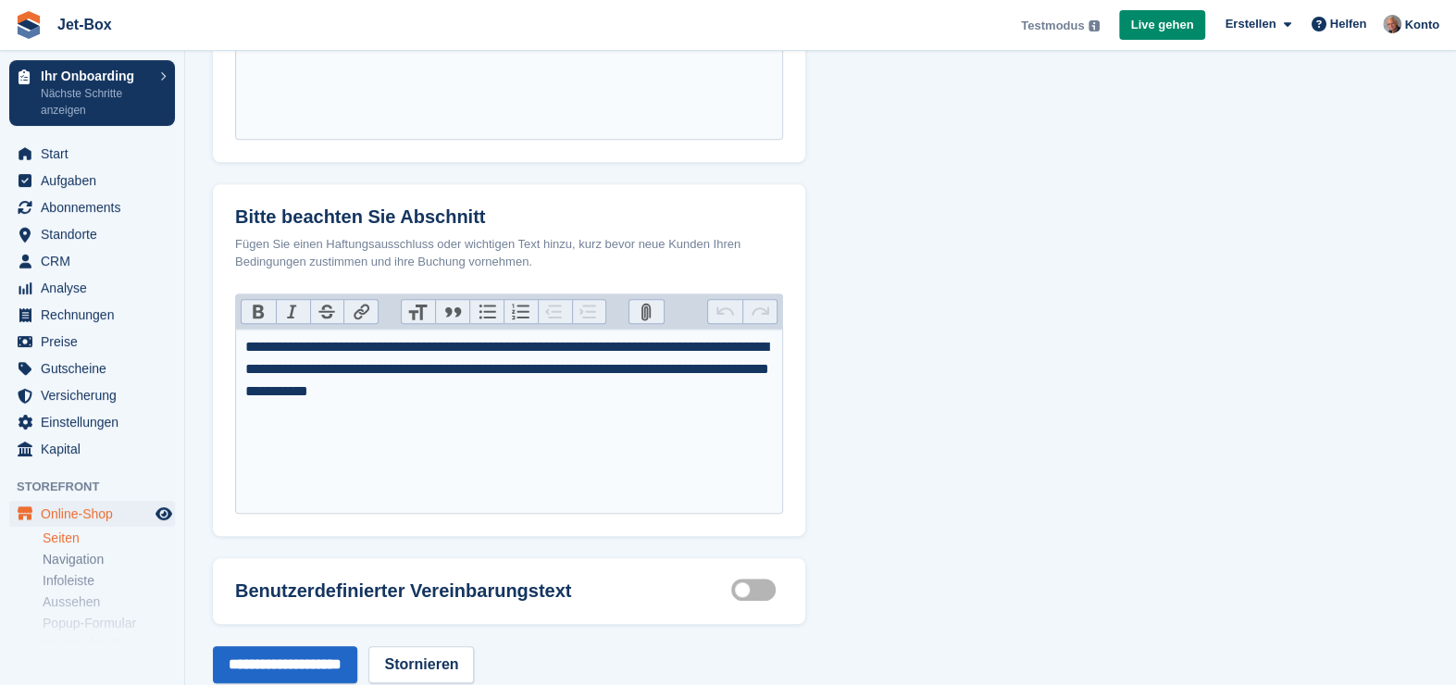
scroll to position [1308, 0]
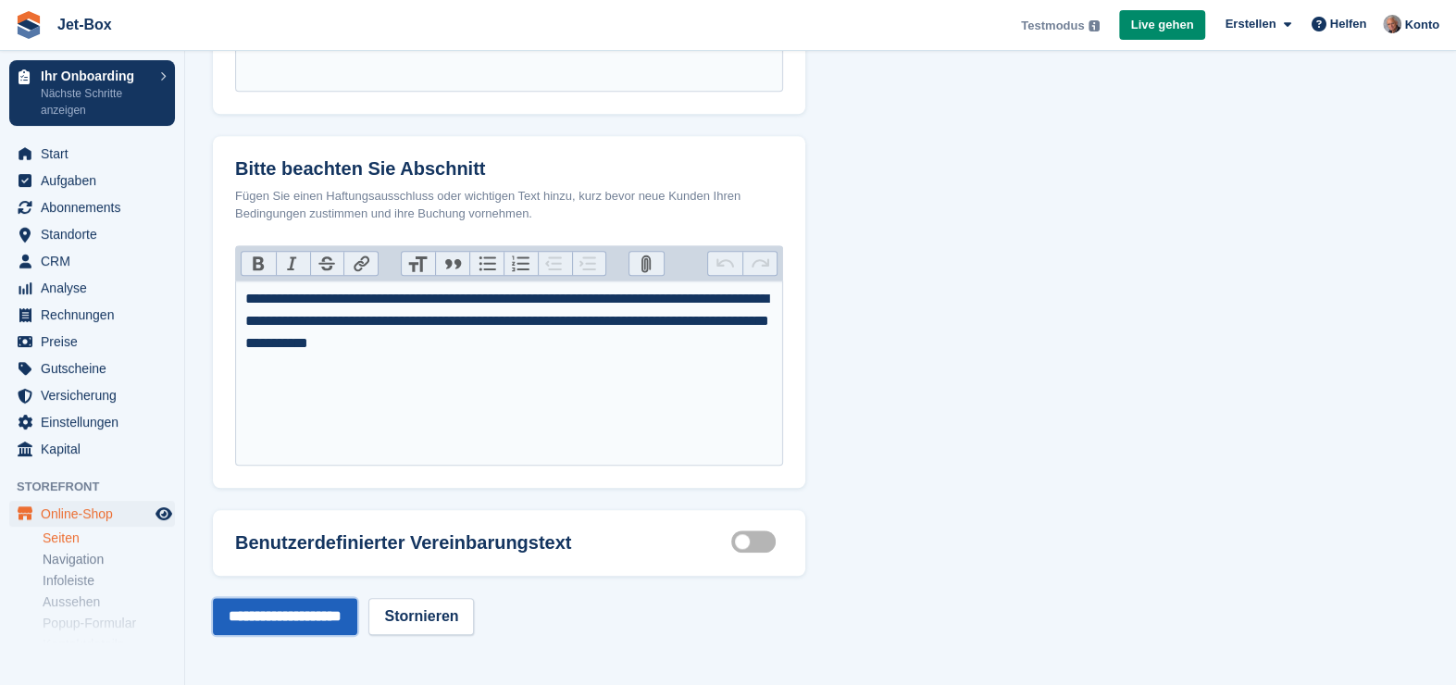
click at [299, 619] on input "**********" at bounding box center [285, 616] width 144 height 37
